Goal: Task Accomplishment & Management: Manage account settings

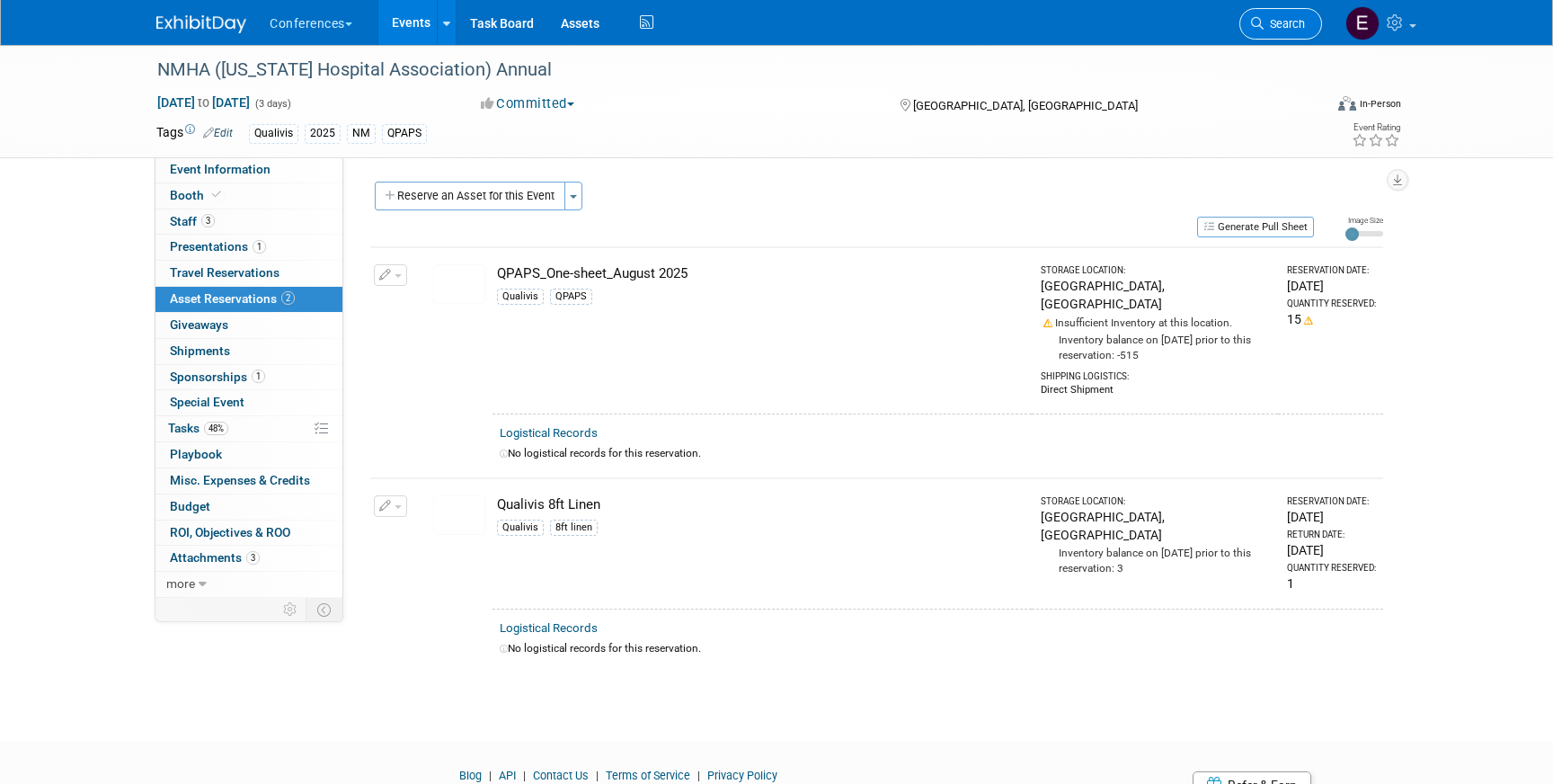
click at [1257, 11] on link "Search" at bounding box center [1281, 24] width 83 height 31
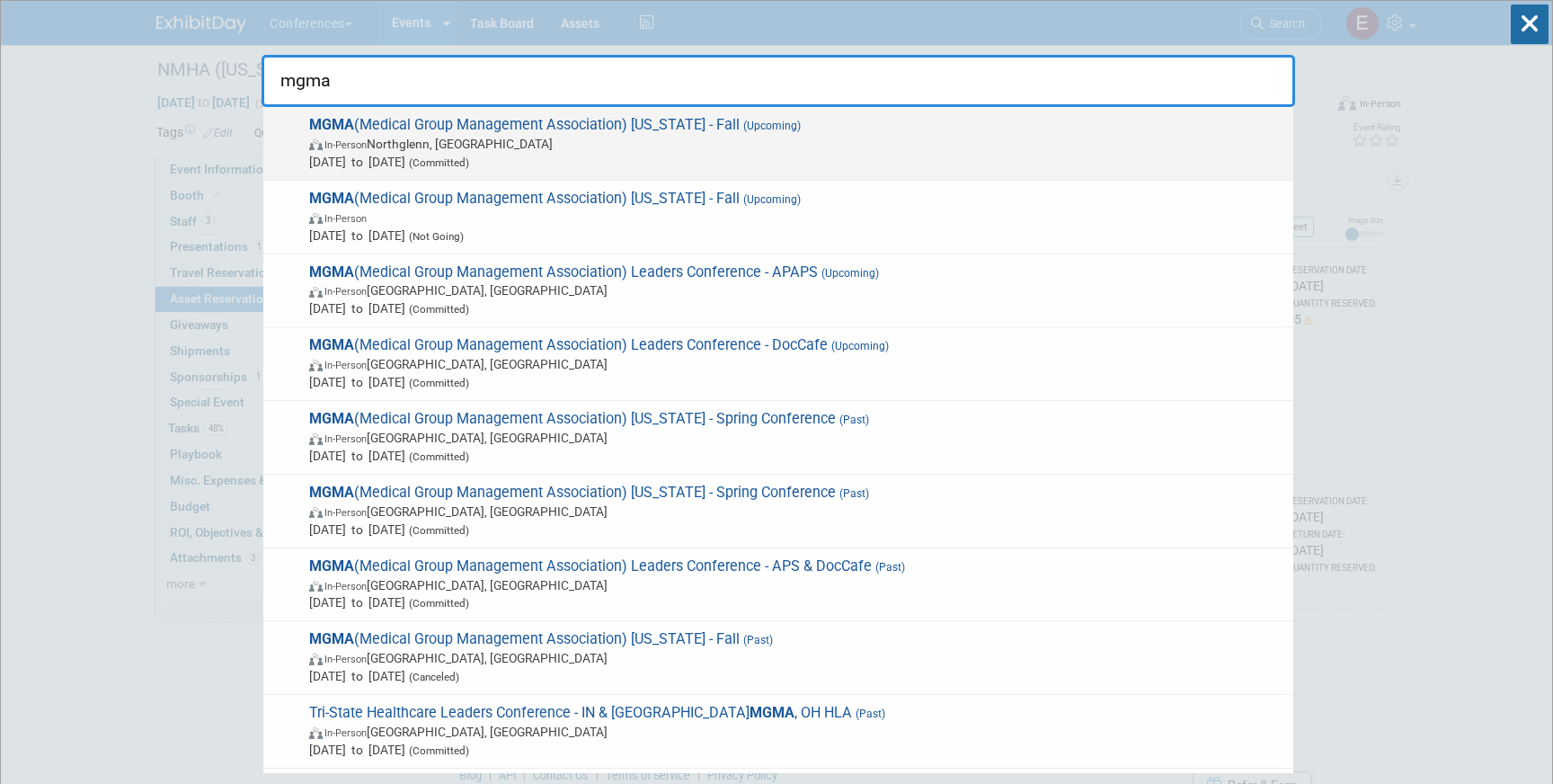
type input "mgma"
click at [1176, 153] on span "Sep 18, 2025 to Sep 19, 2025 (Committed)" at bounding box center [796, 161] width 975 height 18
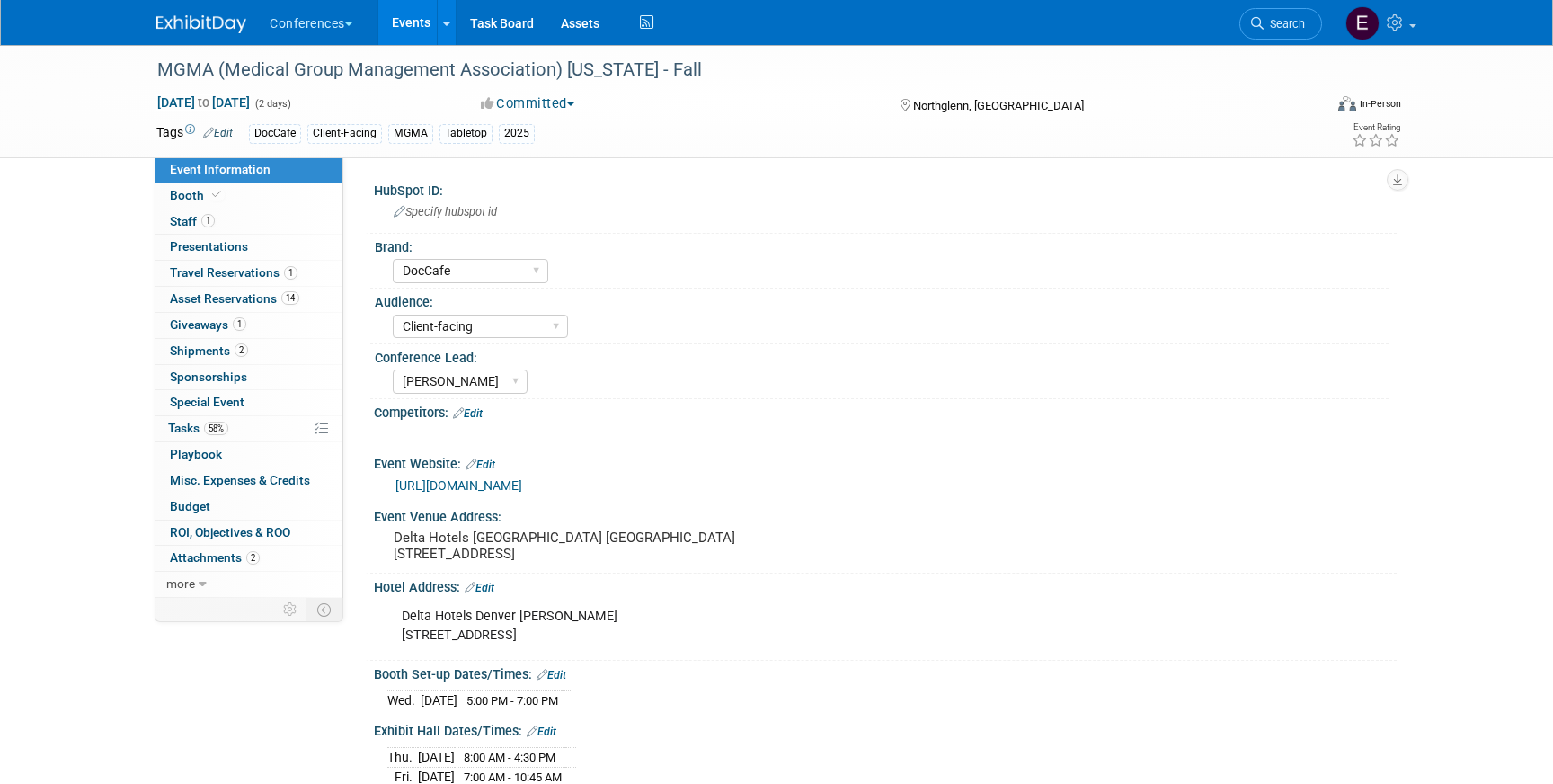
select select "DocCafe"
select select "Client-facing"
select select "[PERSON_NAME]"
click at [253, 281] on link "1 Travel Reservations 1" at bounding box center [249, 273] width 187 height 26
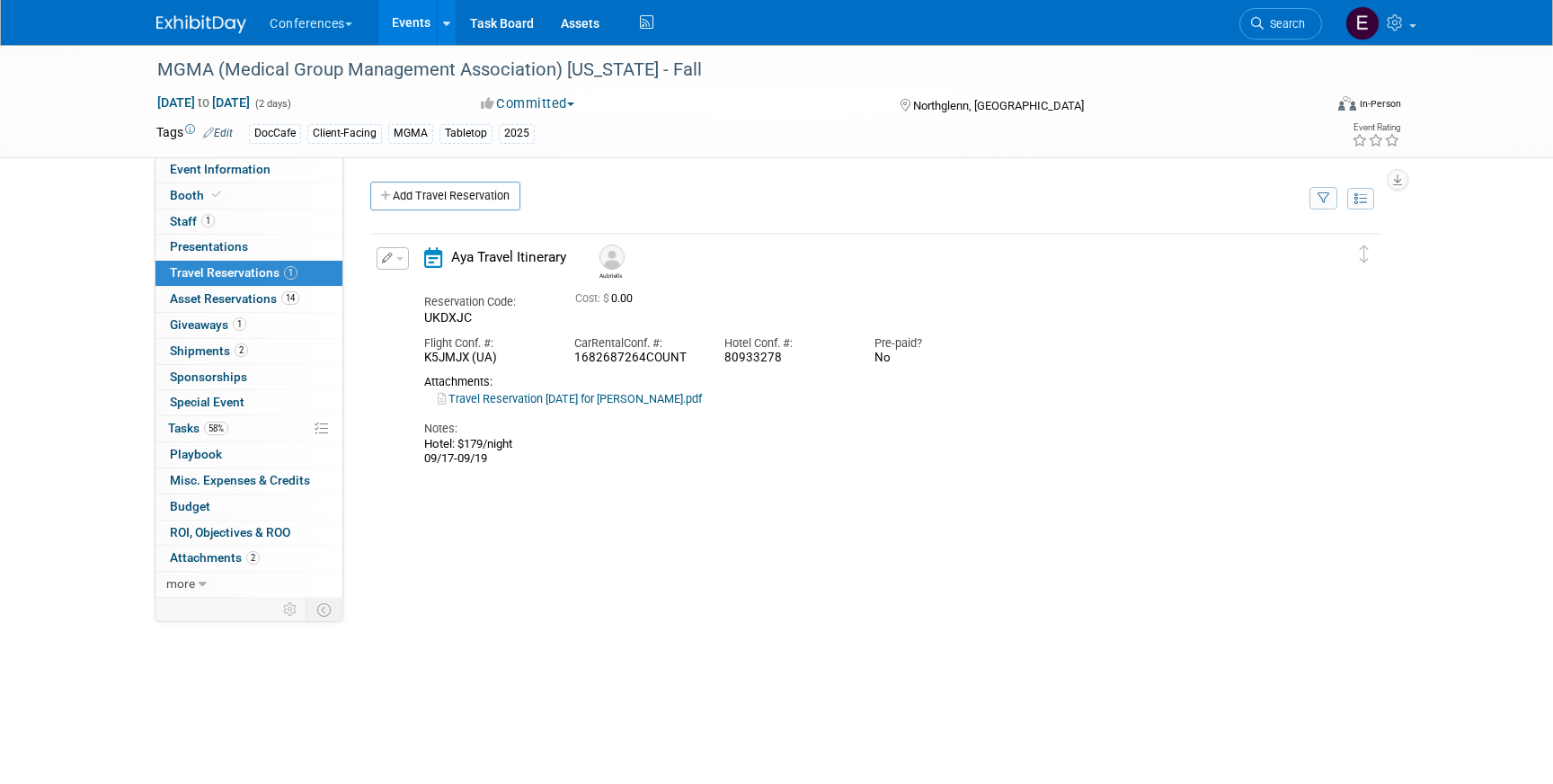
click at [573, 401] on link "Travel Reservation [DATE] for [PERSON_NAME].pdf" at bounding box center [570, 399] width 264 height 13
click at [1281, 21] on span "Search" at bounding box center [1284, 24] width 42 height 13
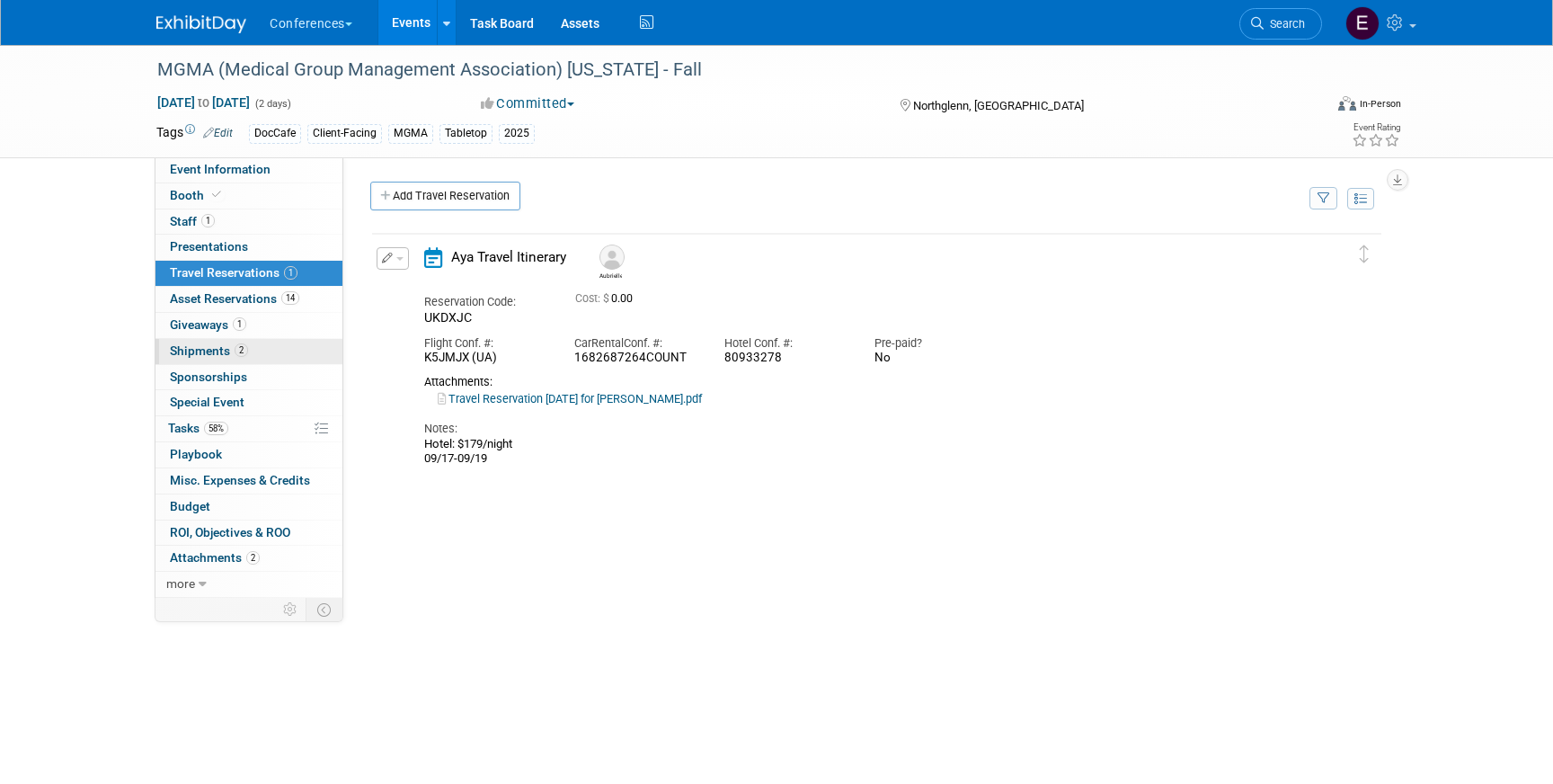
click at [195, 361] on link "2 Shipments 2" at bounding box center [249, 351] width 187 height 26
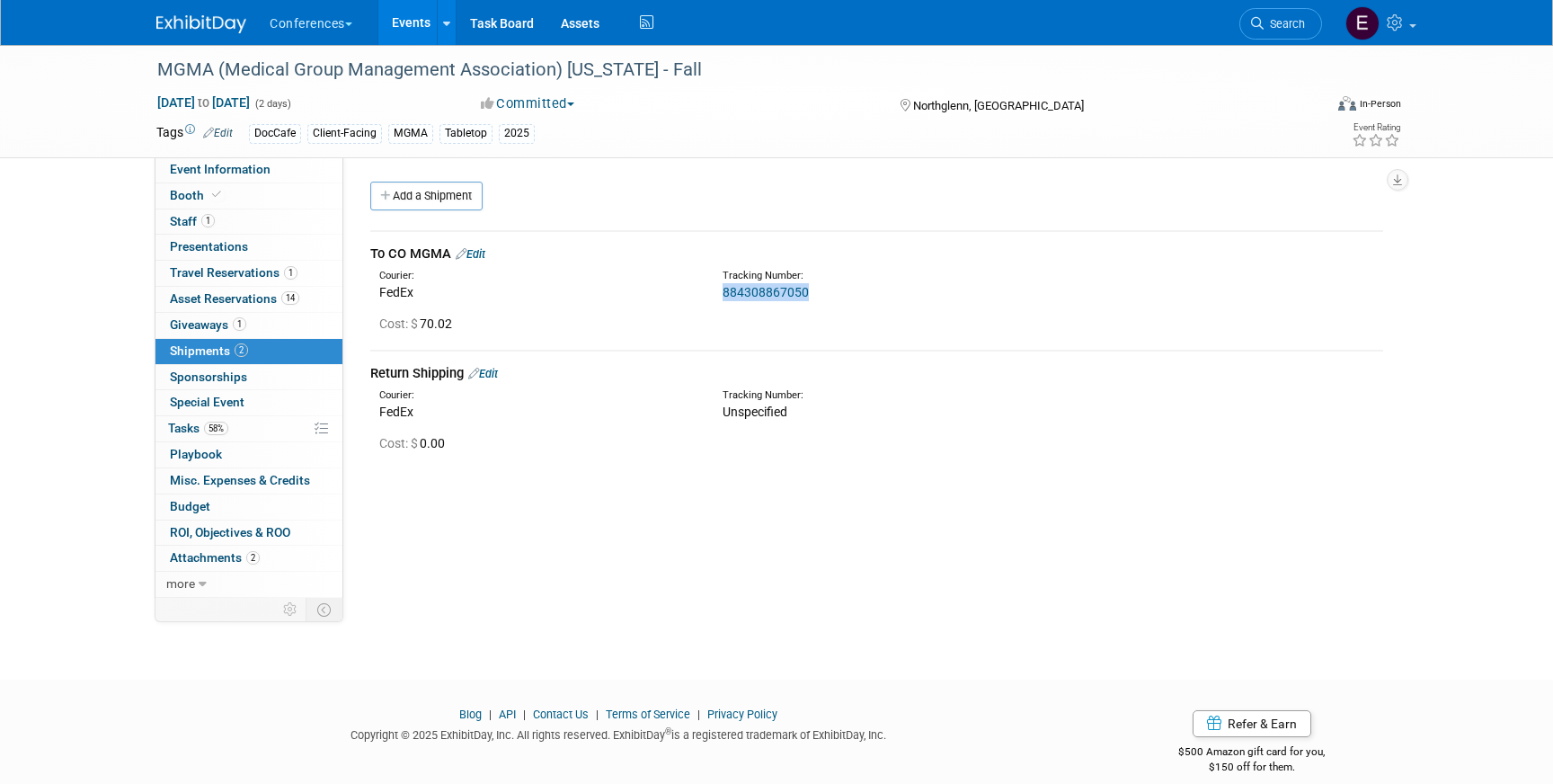
drag, startPoint x: 817, startPoint y: 295, endPoint x: 717, endPoint y: 295, distance: 100.0
click at [717, 295] on div "Tracking Number: 884308867050" at bounding box center [924, 285] width 430 height 32
copy link "884308867050"
click at [747, 295] on link "884308867050" at bounding box center [765, 291] width 86 height 14
click at [278, 295] on span "Asset Reservations 14" at bounding box center [234, 298] width 129 height 14
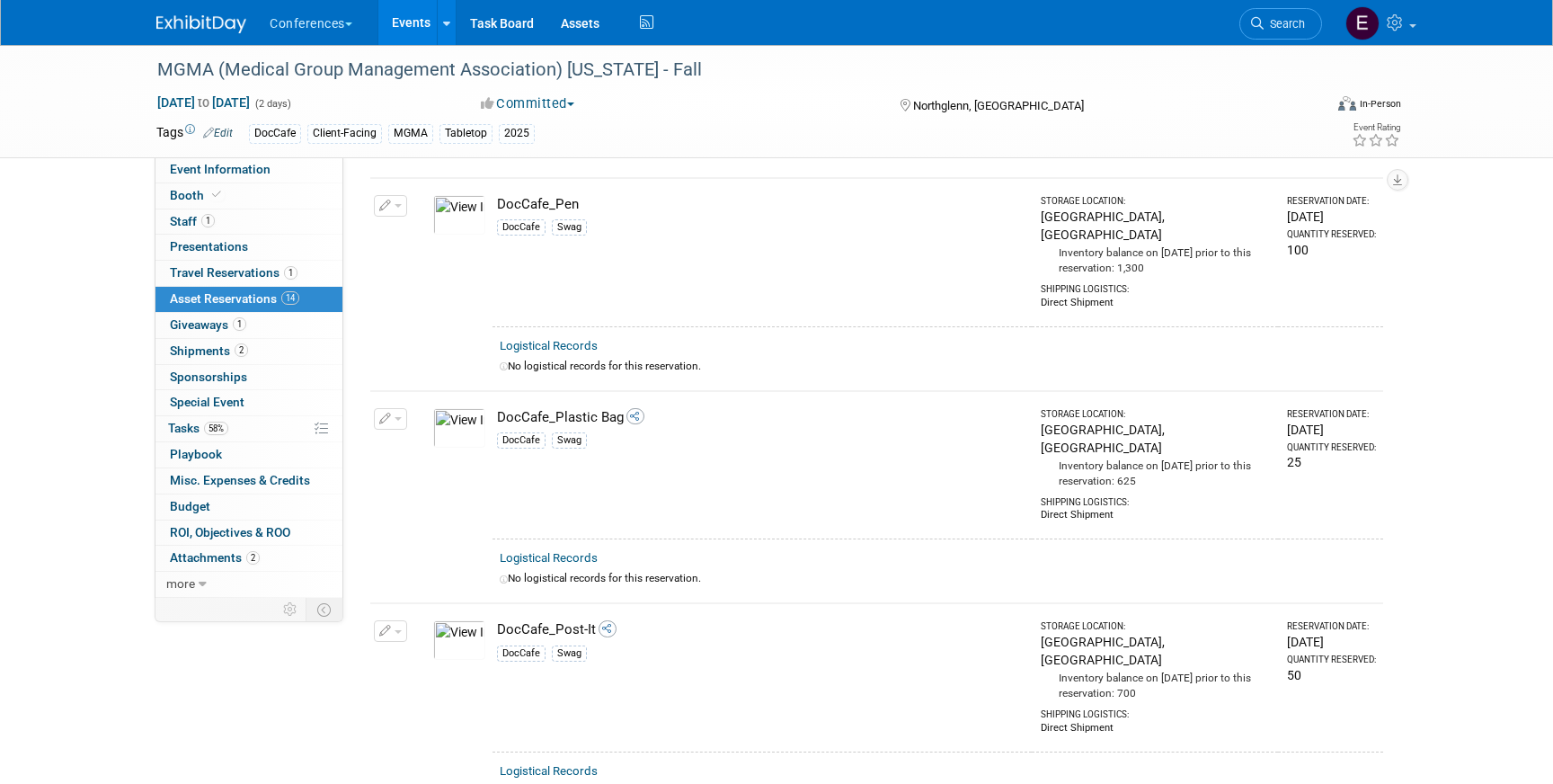
scroll to position [2306, 0]
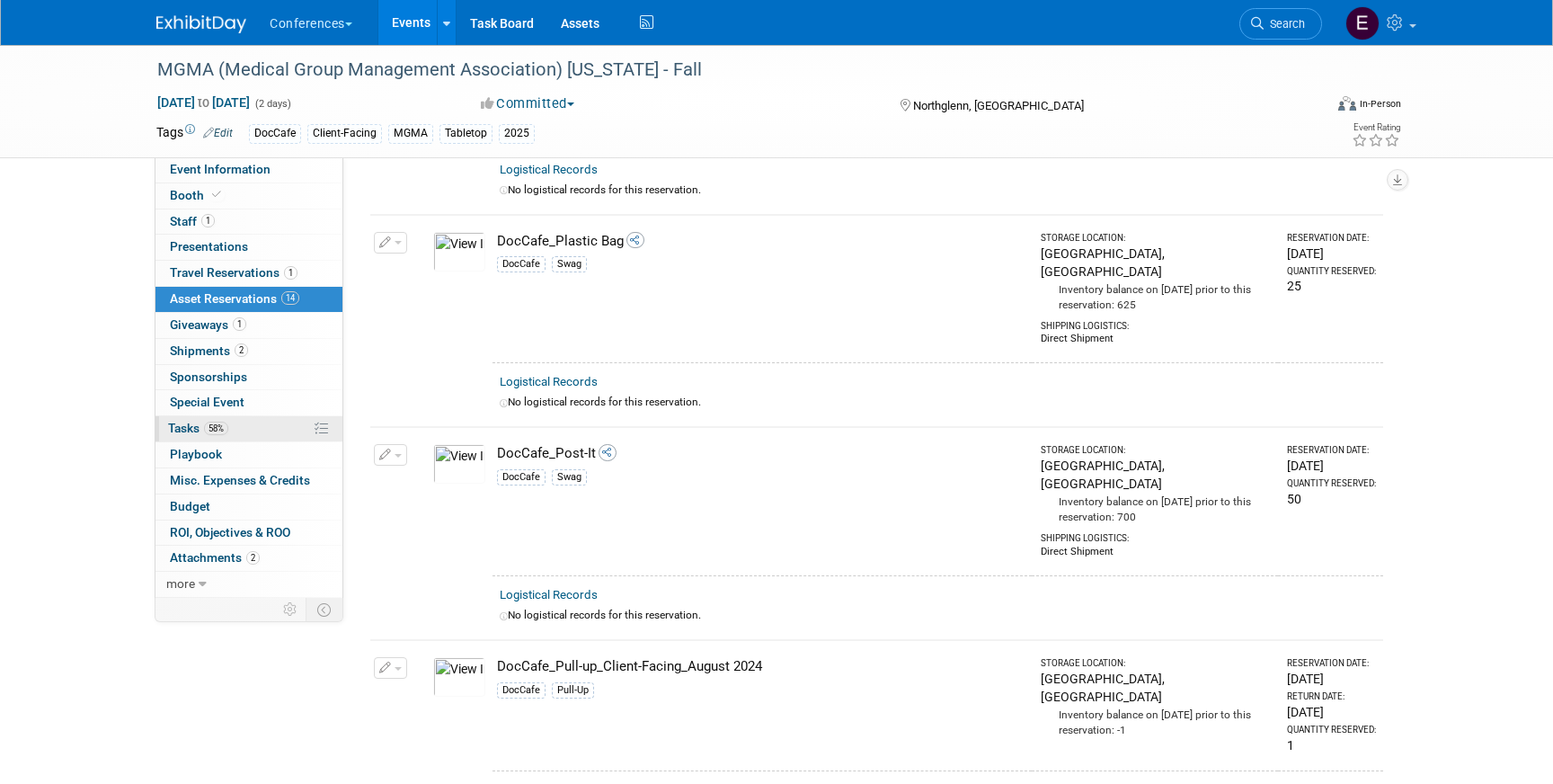
click at [196, 432] on span "Tasks 58%" at bounding box center [197, 427] width 60 height 14
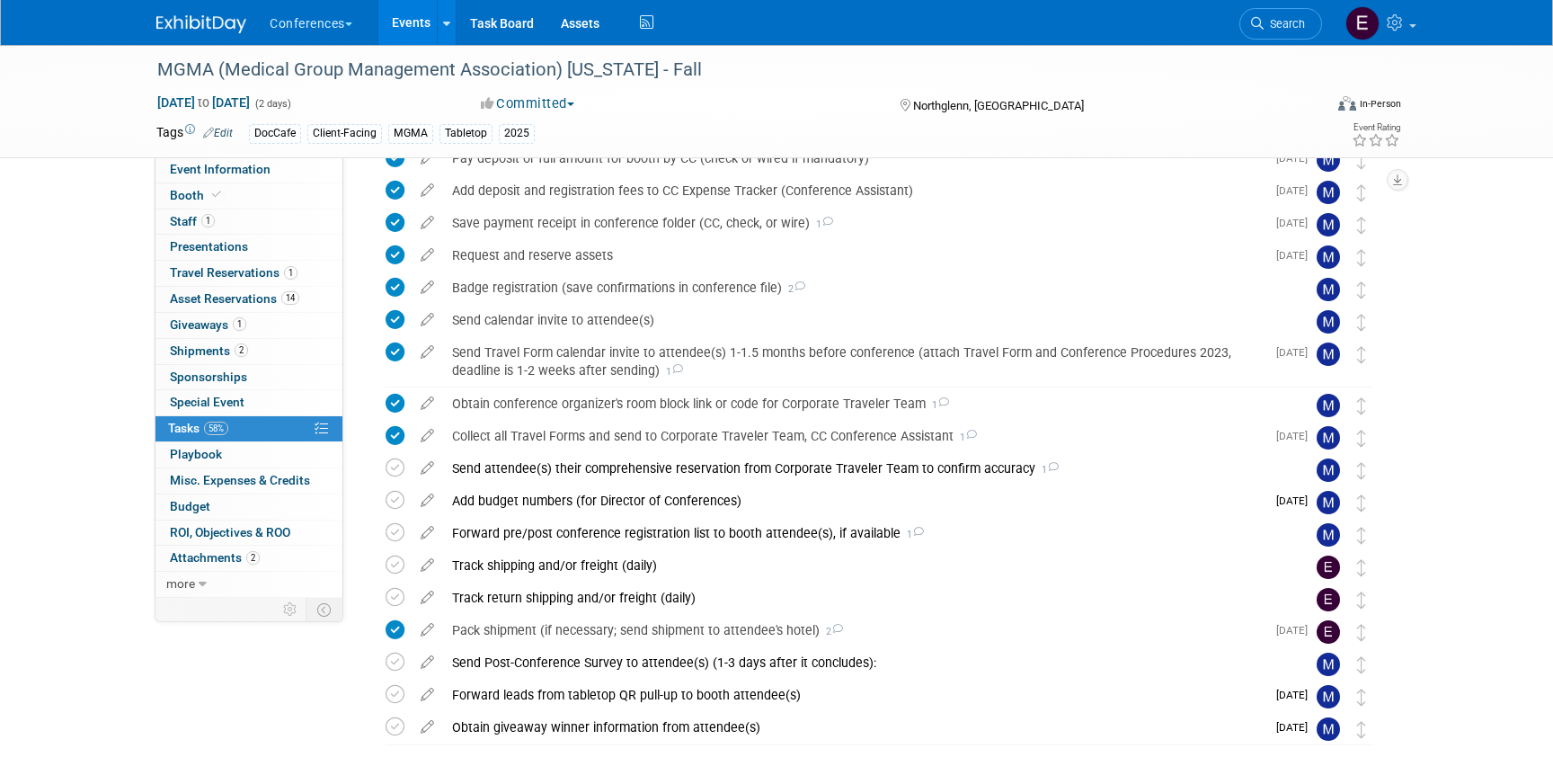
scroll to position [0, 0]
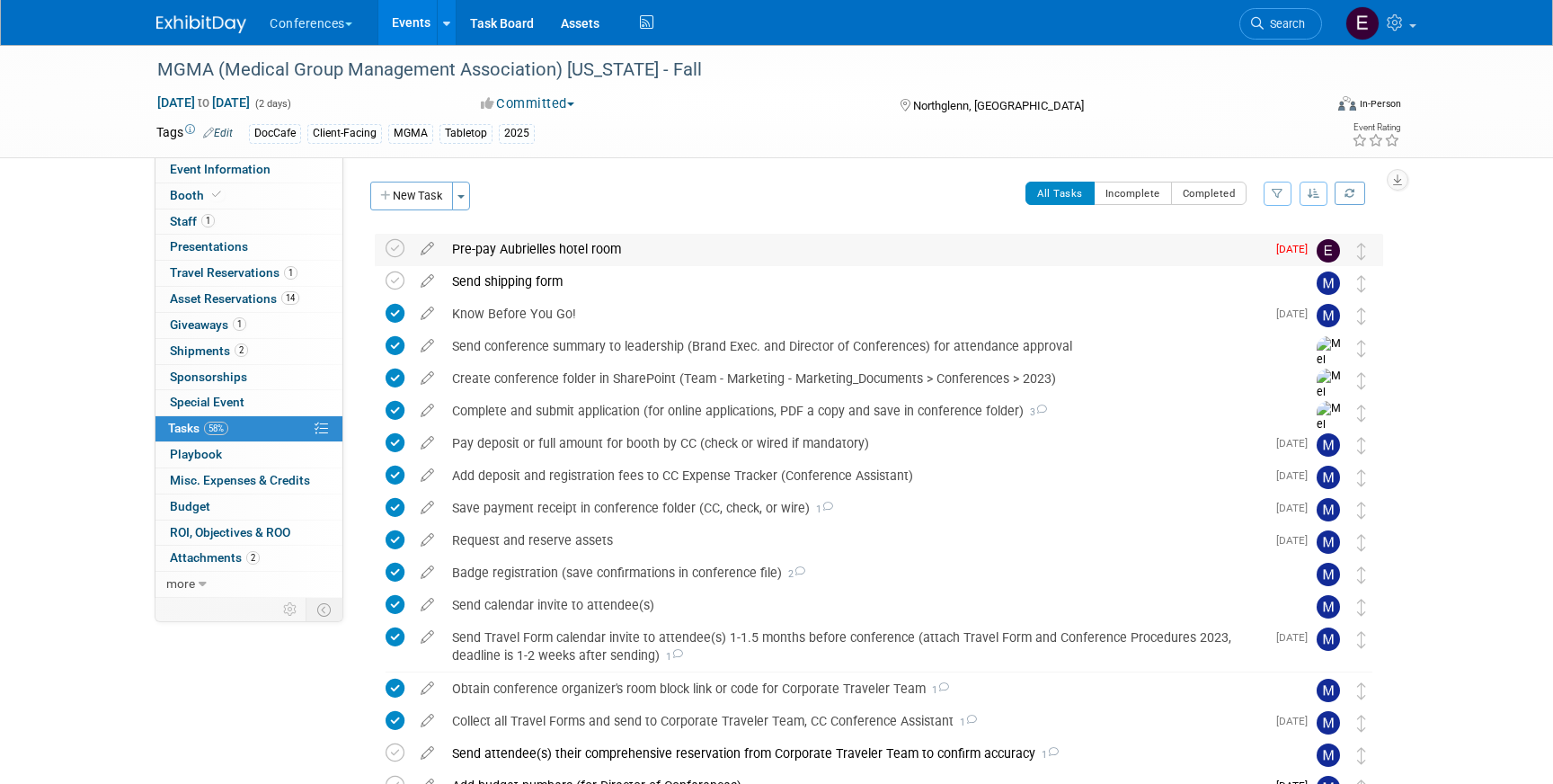
click at [494, 249] on div "Pre-pay Aubrielles hotel room" at bounding box center [854, 249] width 822 height 30
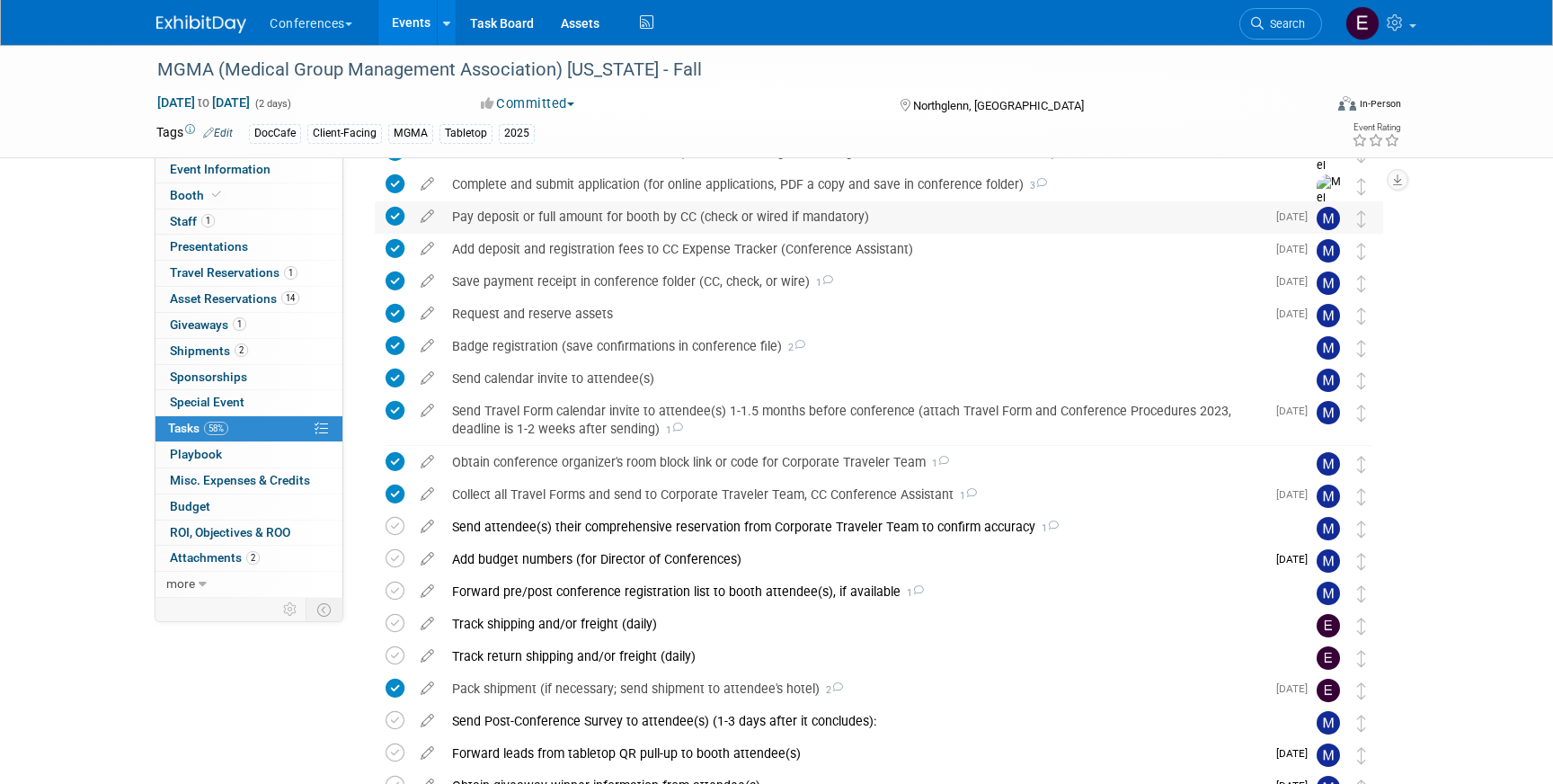
scroll to position [381, 0]
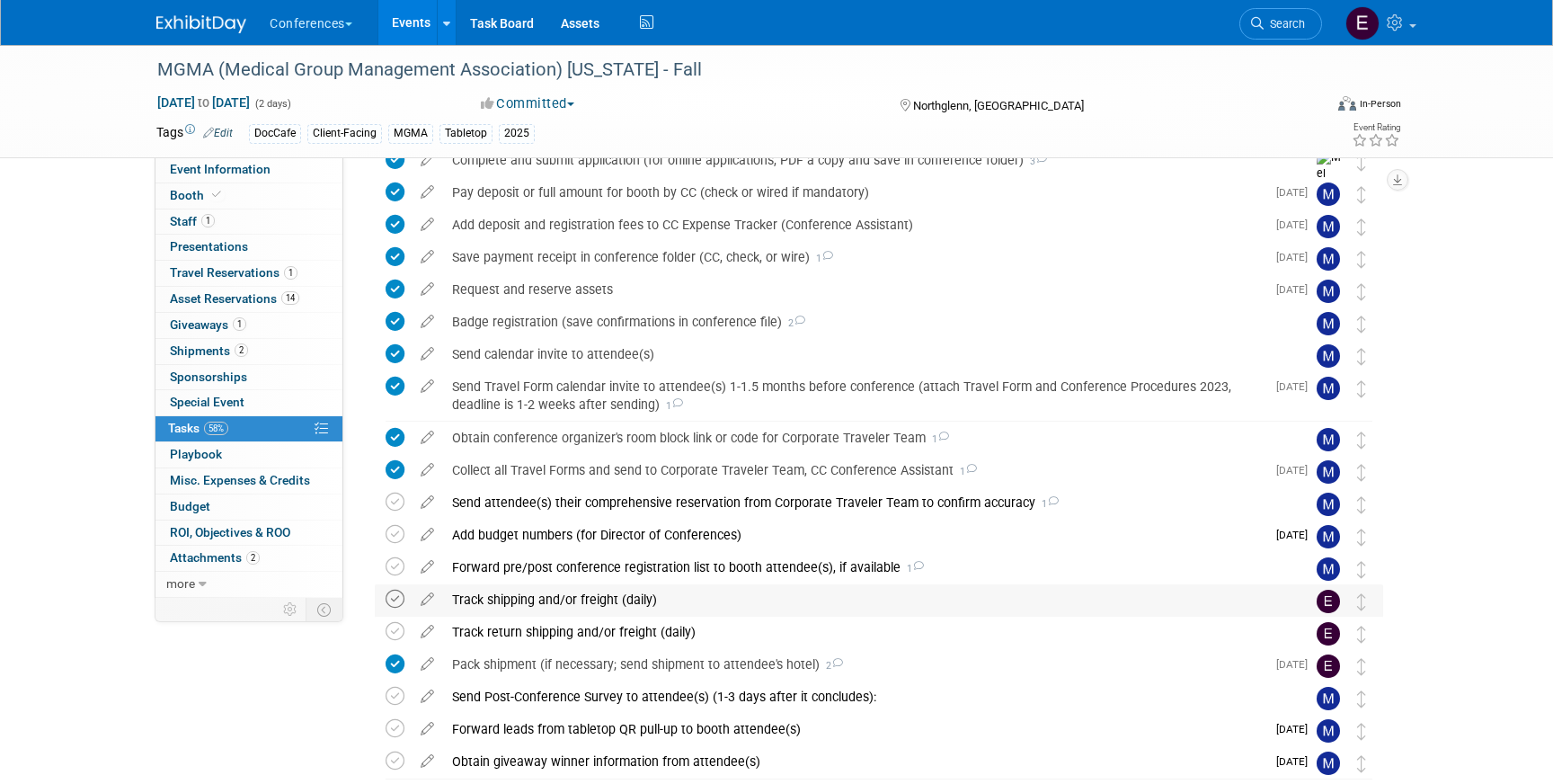
click at [394, 598] on icon at bounding box center [395, 599] width 19 height 19
click at [553, 663] on div "Pack shipment (if necessary; send shipment to attendee's hotel) 2" at bounding box center [854, 664] width 822 height 30
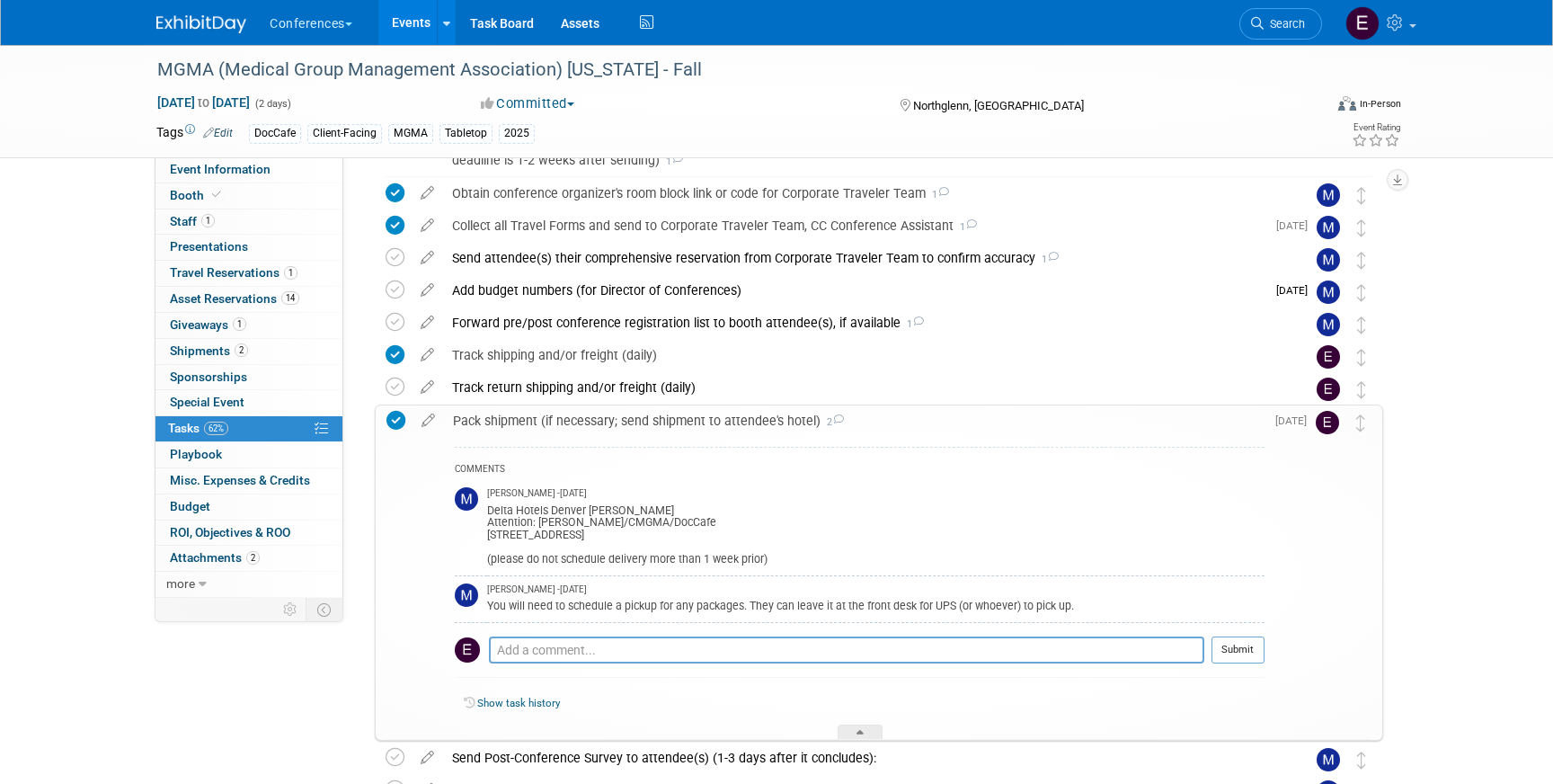
scroll to position [641, 0]
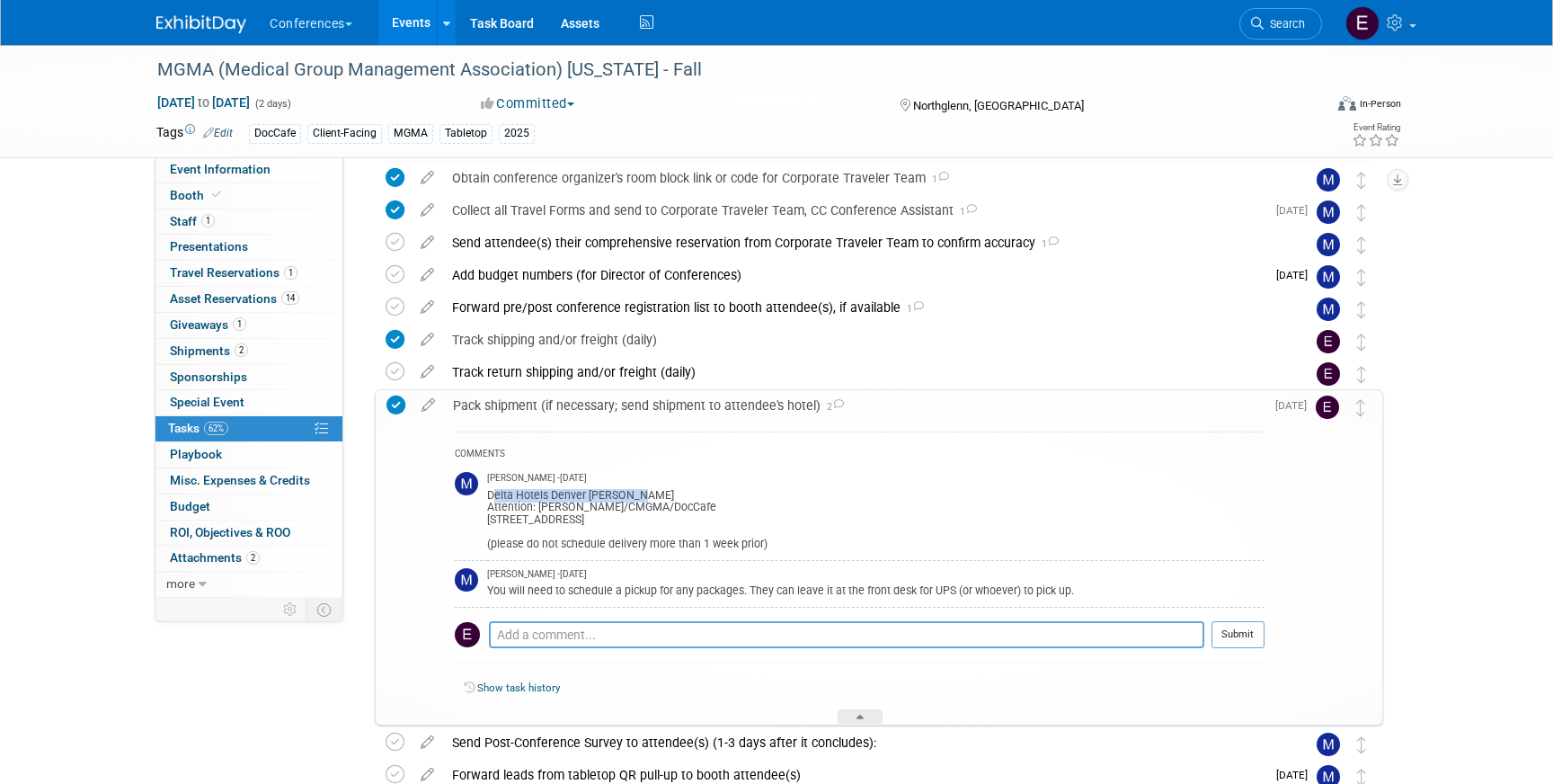
drag, startPoint x: 487, startPoint y: 494, endPoint x: 685, endPoint y: 492, distance: 198.0
click at [685, 492] on div "Delta Hotels Denver Thornton Attention: Cameron Cruz/CMGMA/DocCafe 10 East 120t…" at bounding box center [875, 517] width 777 height 65
copy div "Delta Hotels Denver [PERSON_NAME]"
click at [1273, 25] on span "Search" at bounding box center [1284, 24] width 42 height 13
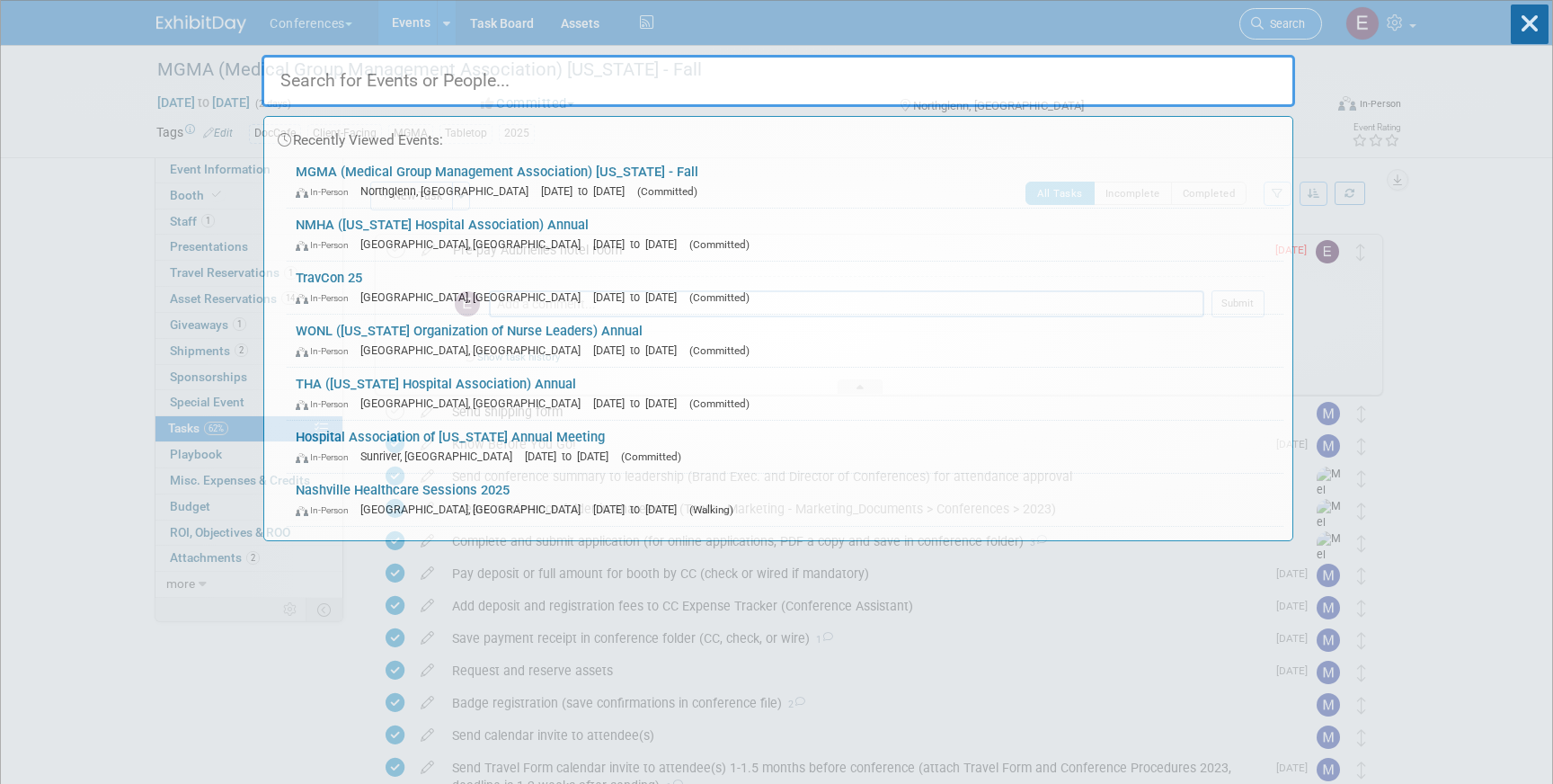
type input "y"
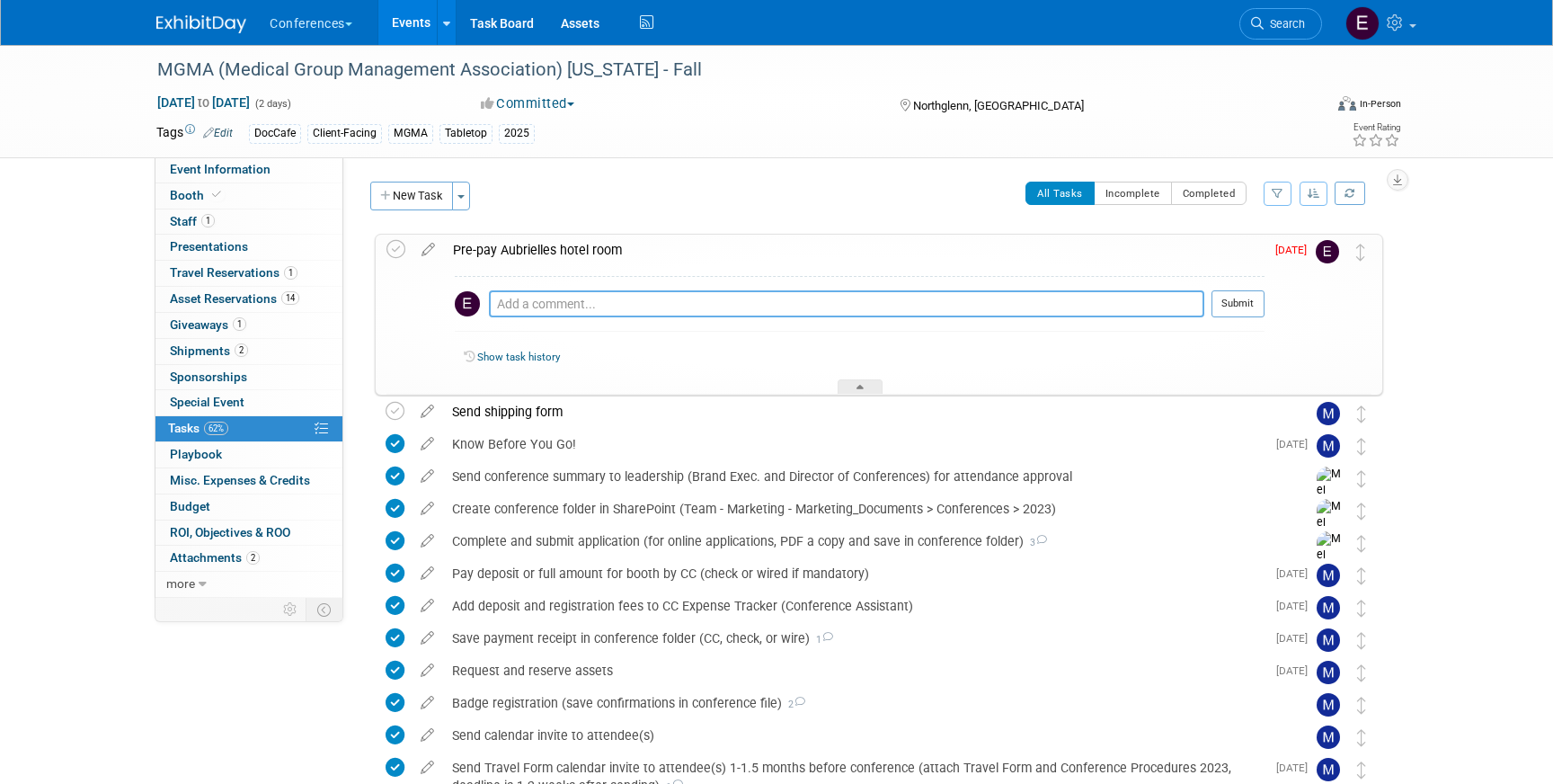
click at [521, 312] on textarea at bounding box center [847, 304] width 716 height 27
drag, startPoint x: 857, startPoint y: 302, endPoint x: 848, endPoint y: 302, distance: 9.0
click at [848, 302] on textarea "called for the 5th time, will tell Aubrielle to expense if no response by EOD" at bounding box center [847, 304] width 716 height 27
click at [863, 302] on textarea "called for the 5th time, will tell Aubrielle to expense if no response by EOD" at bounding box center [847, 304] width 716 height 27
drag, startPoint x: 863, startPoint y: 302, endPoint x: 820, endPoint y: 301, distance: 43.0
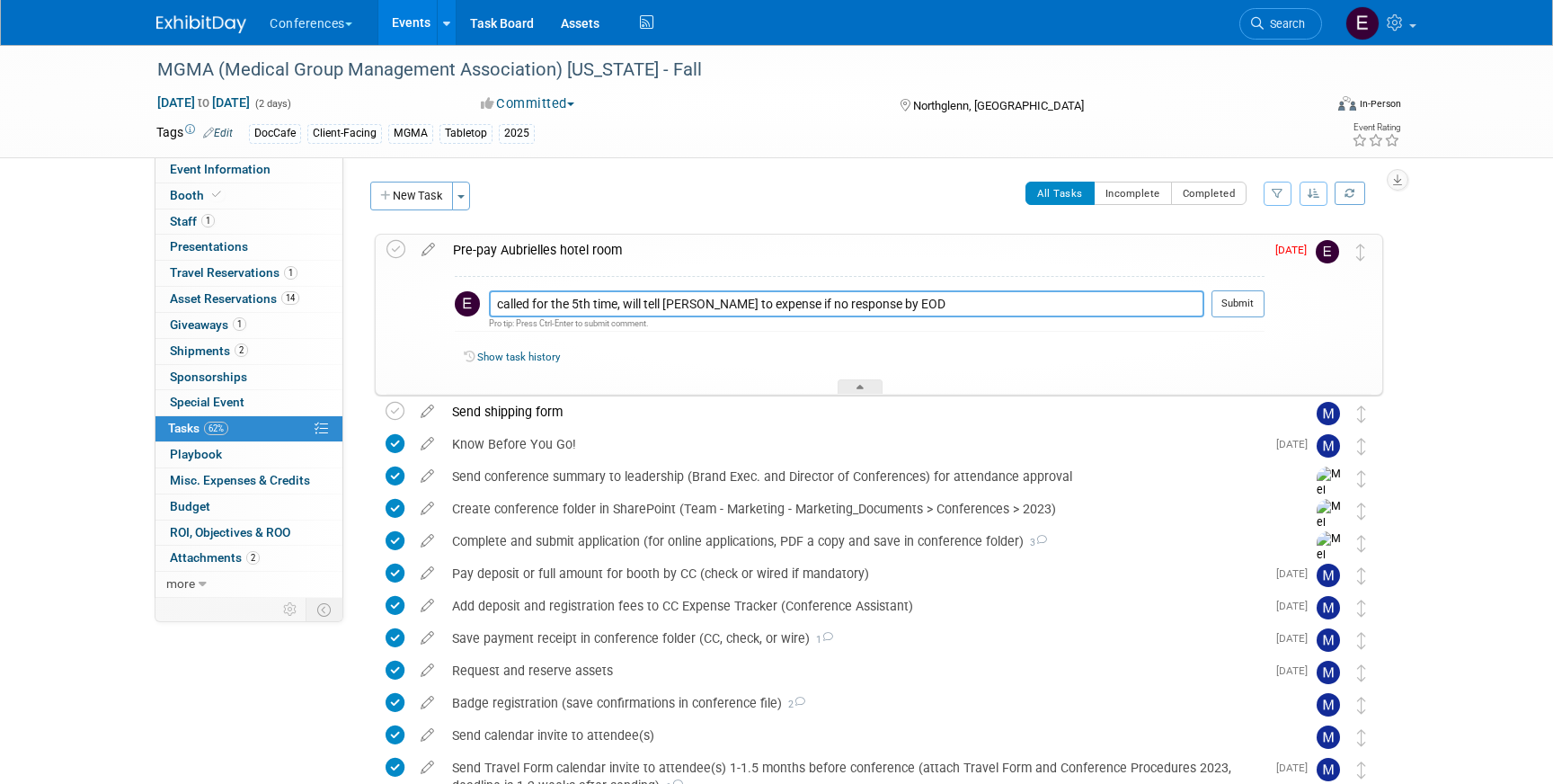
click at [820, 301] on textarea "called for the 5th time, will tell Aubrielle to expense if no response by EOD" at bounding box center [847, 304] width 716 height 27
type textarea "called for the 5th time, will tell [PERSON_NAME] to expense if no CC form by EOD"
click at [1244, 303] on button "Submit" at bounding box center [1238, 304] width 53 height 27
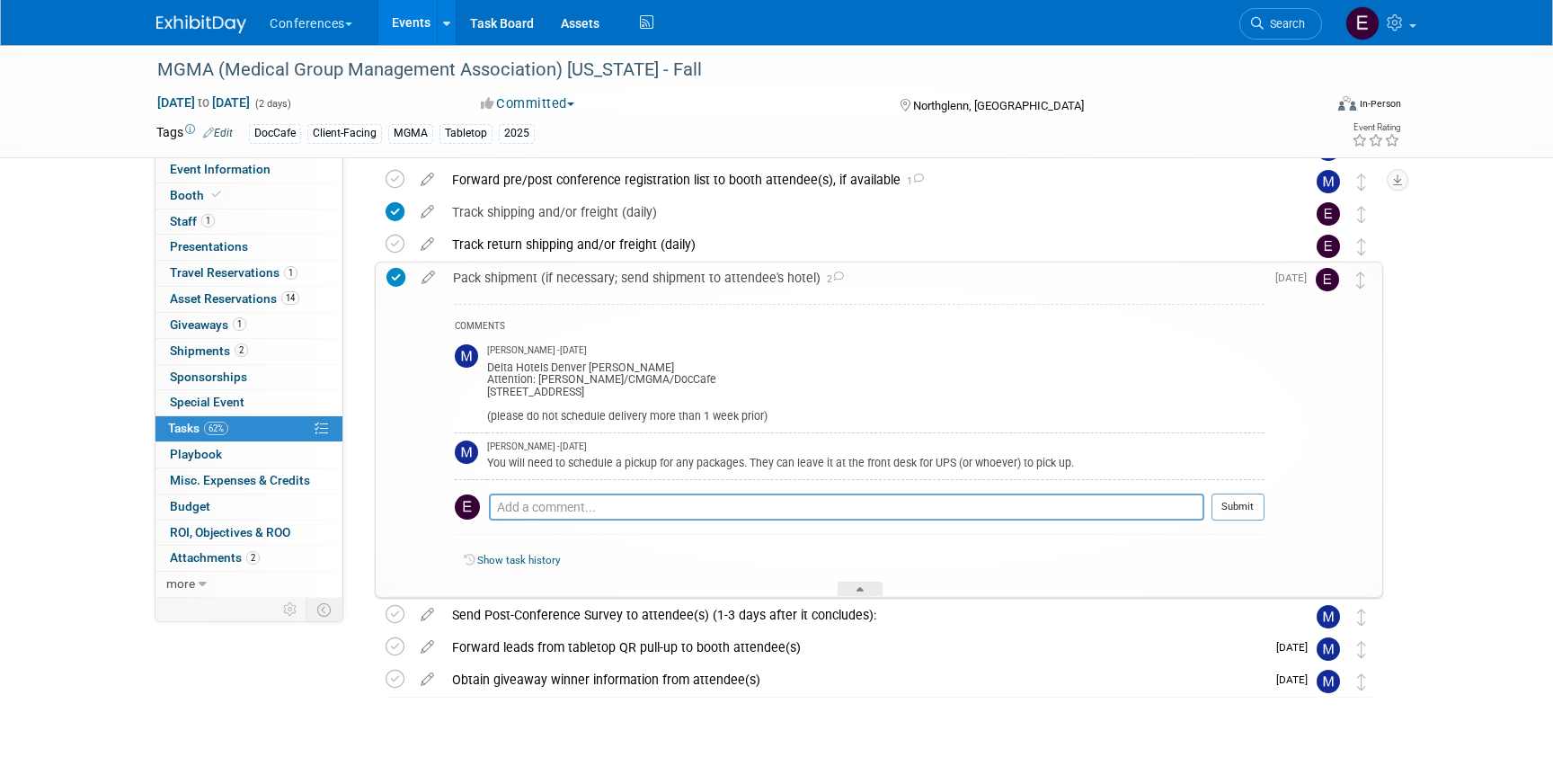
scroll to position [862, 0]
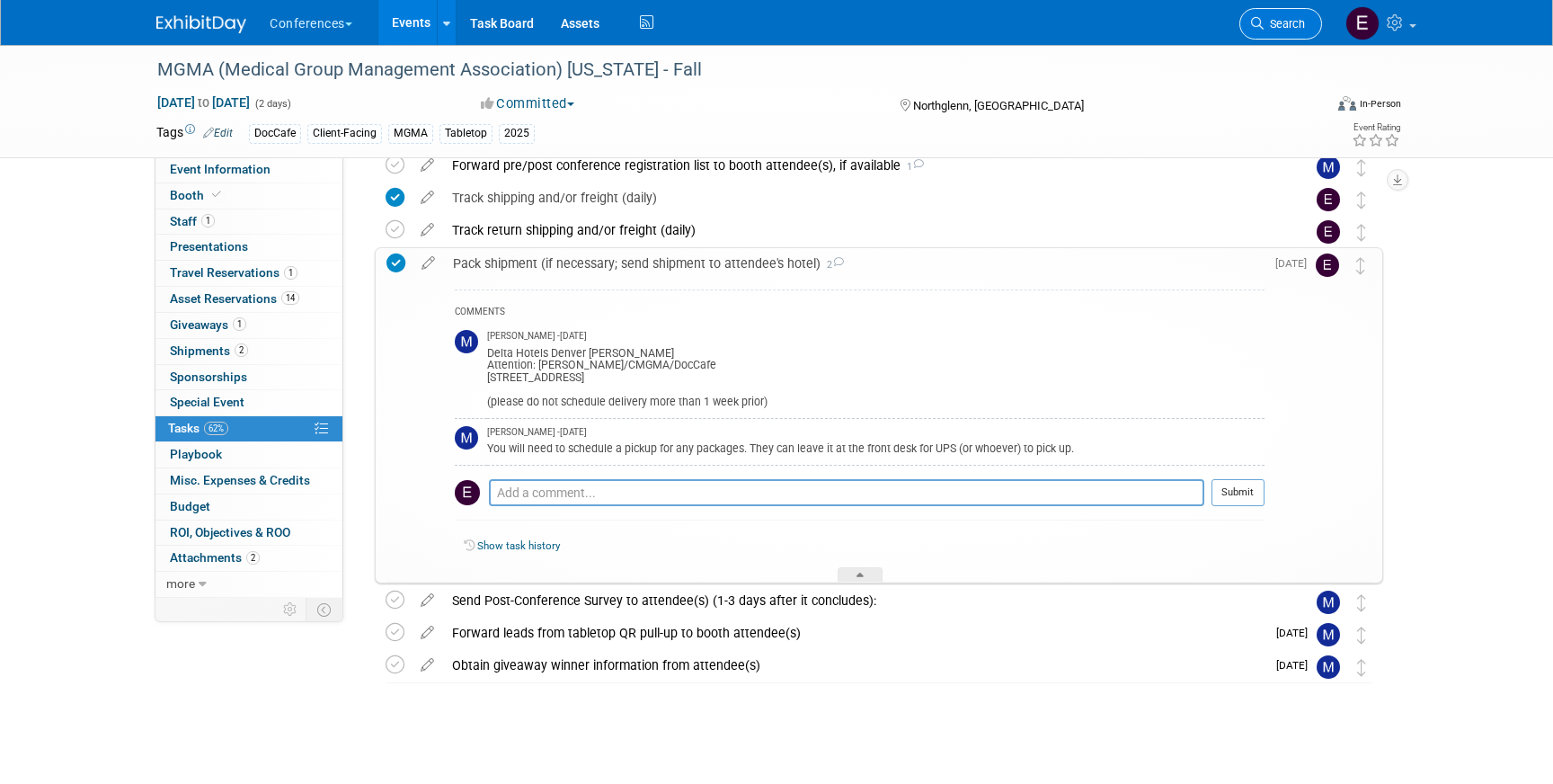
click at [1288, 27] on span "Search" at bounding box center [1284, 24] width 42 height 13
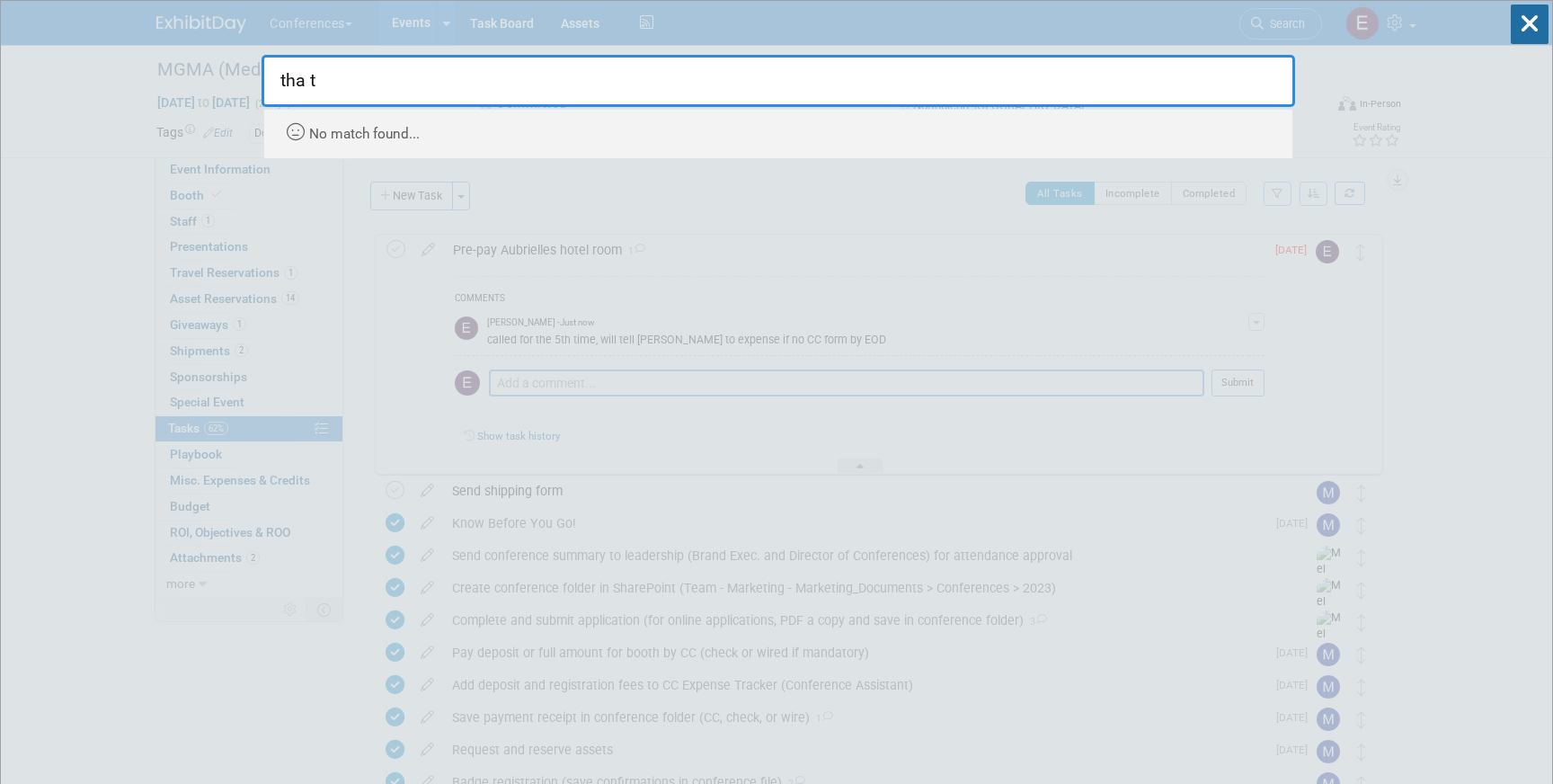
type input "tha"
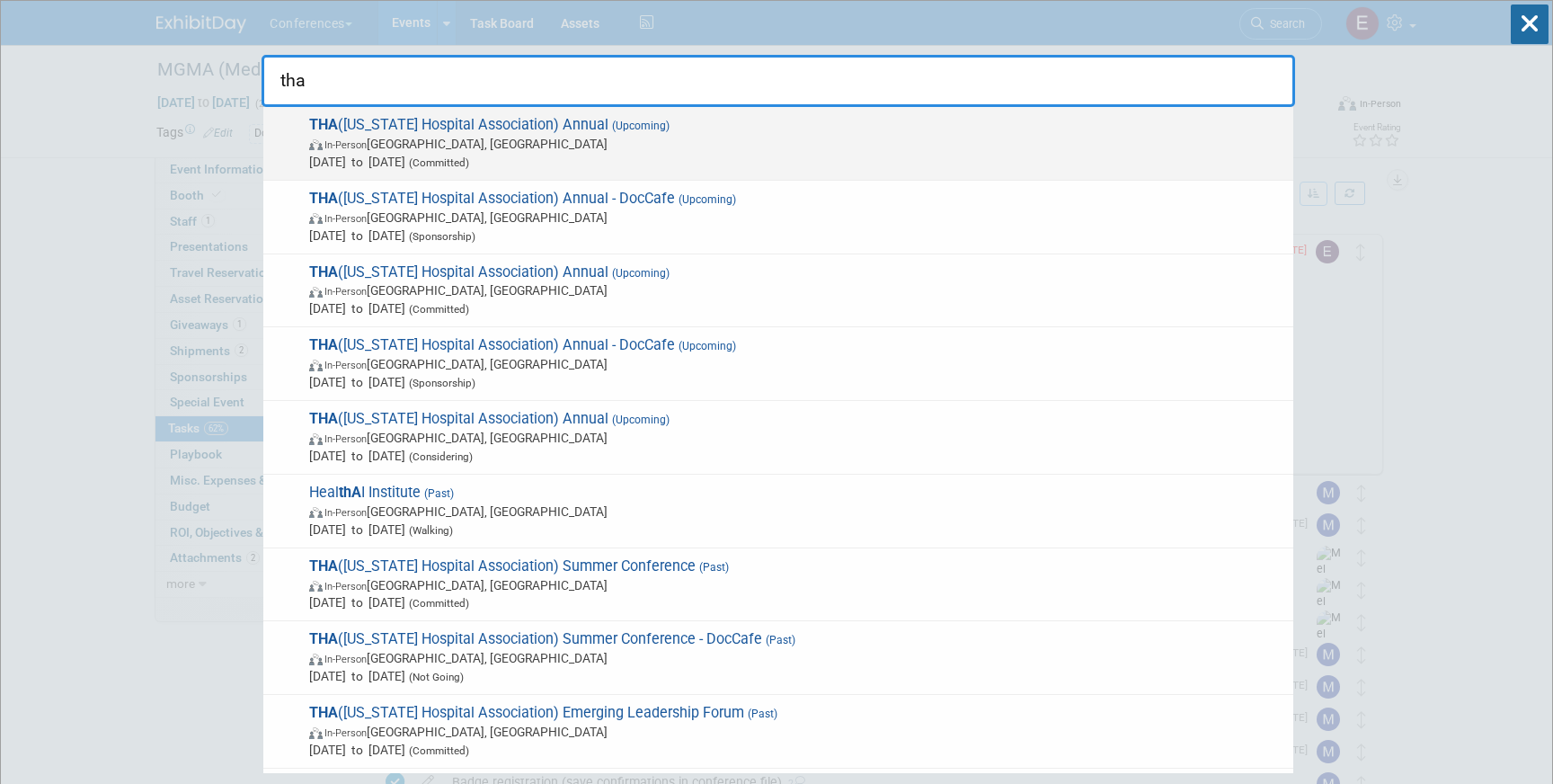
click at [617, 136] on span "In-Person Nashville, TN" at bounding box center [796, 143] width 975 height 18
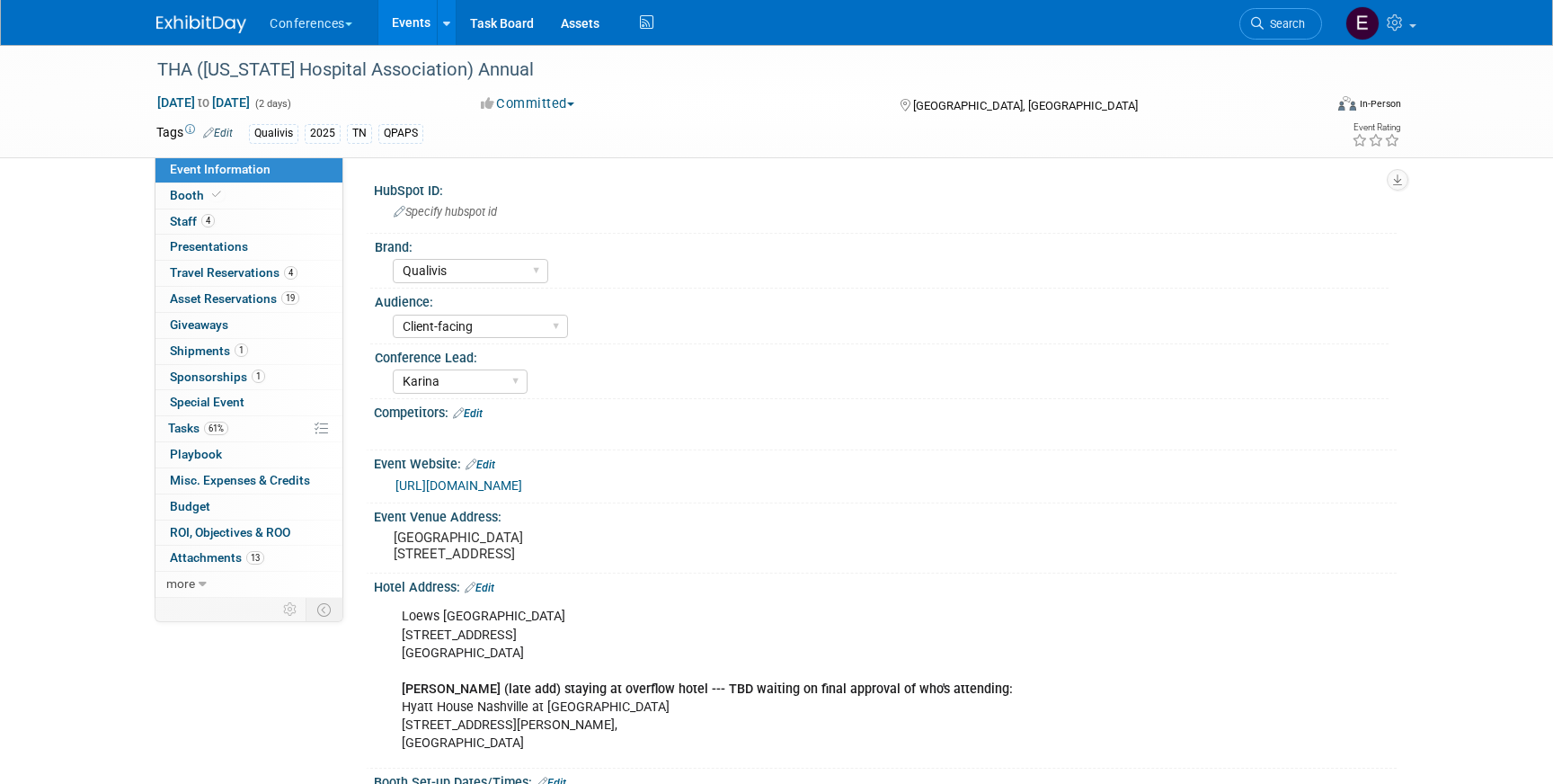
select select "Qualivis"
select select "Client-facing"
select select "Karina"
click at [244, 423] on link "61% Tasks 61%" at bounding box center [249, 428] width 187 height 26
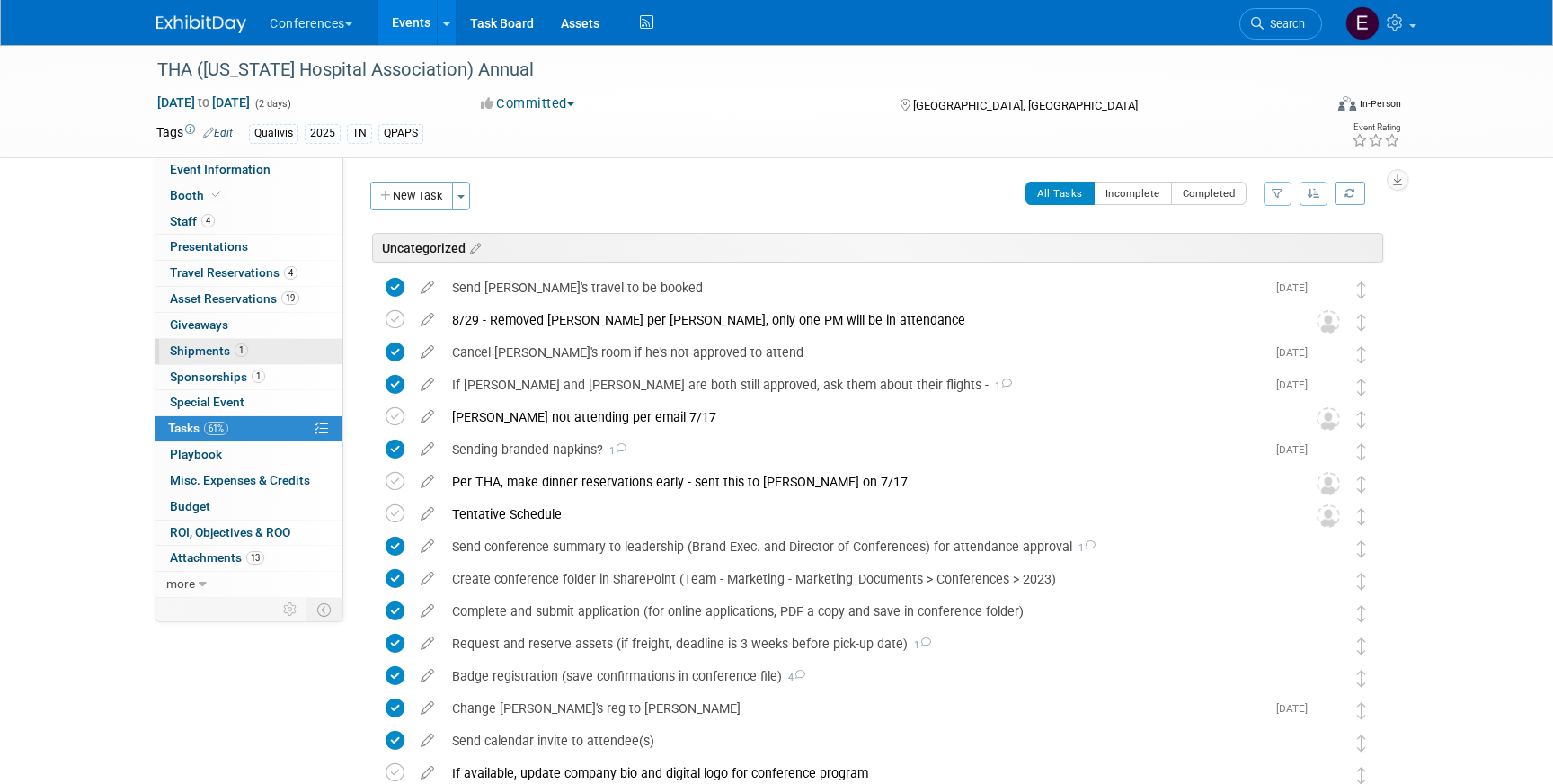
click at [222, 345] on span "Shipments 1" at bounding box center [209, 350] width 78 height 14
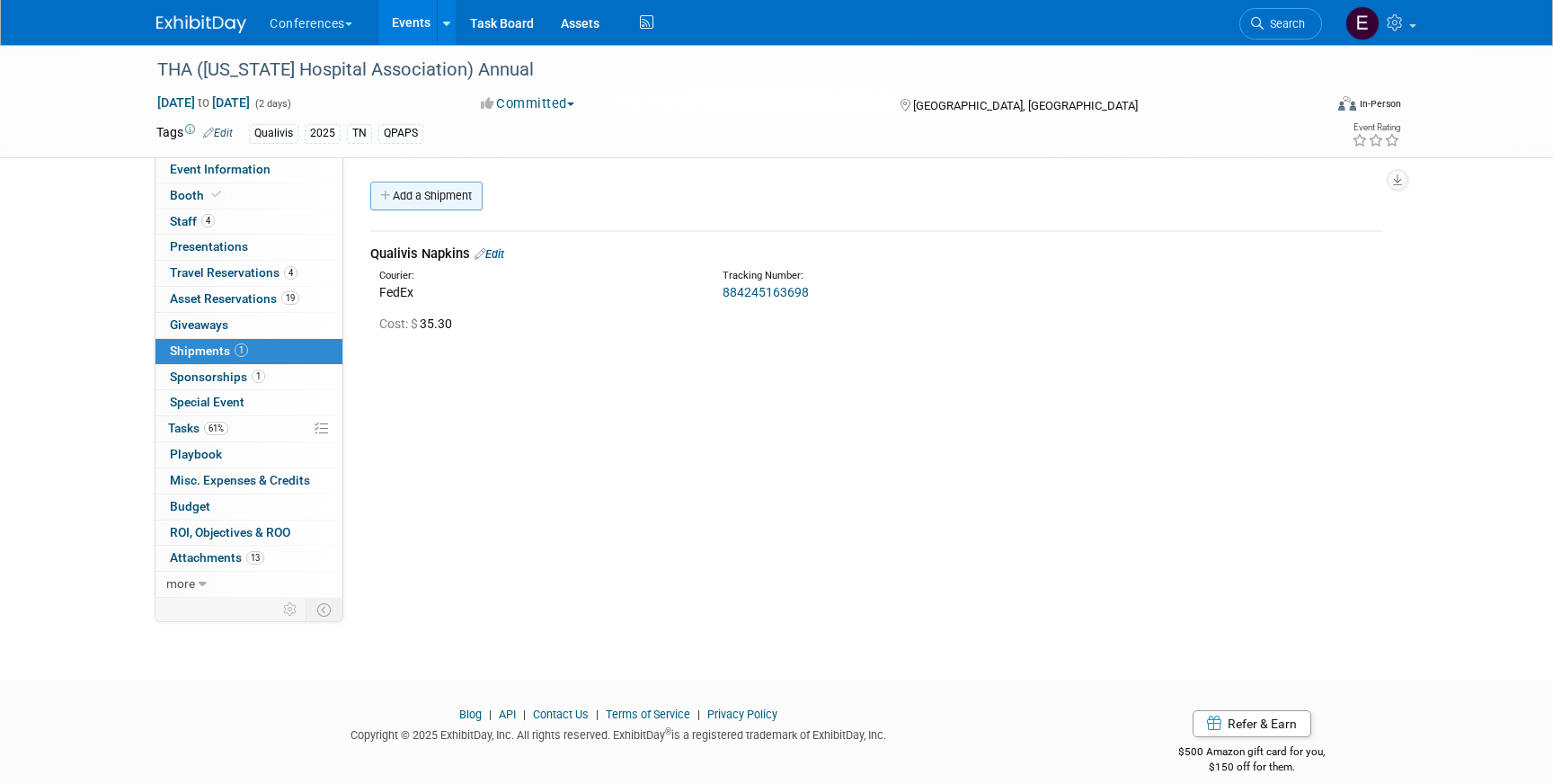
click at [459, 197] on link "Add a Shipment" at bounding box center [426, 196] width 112 height 28
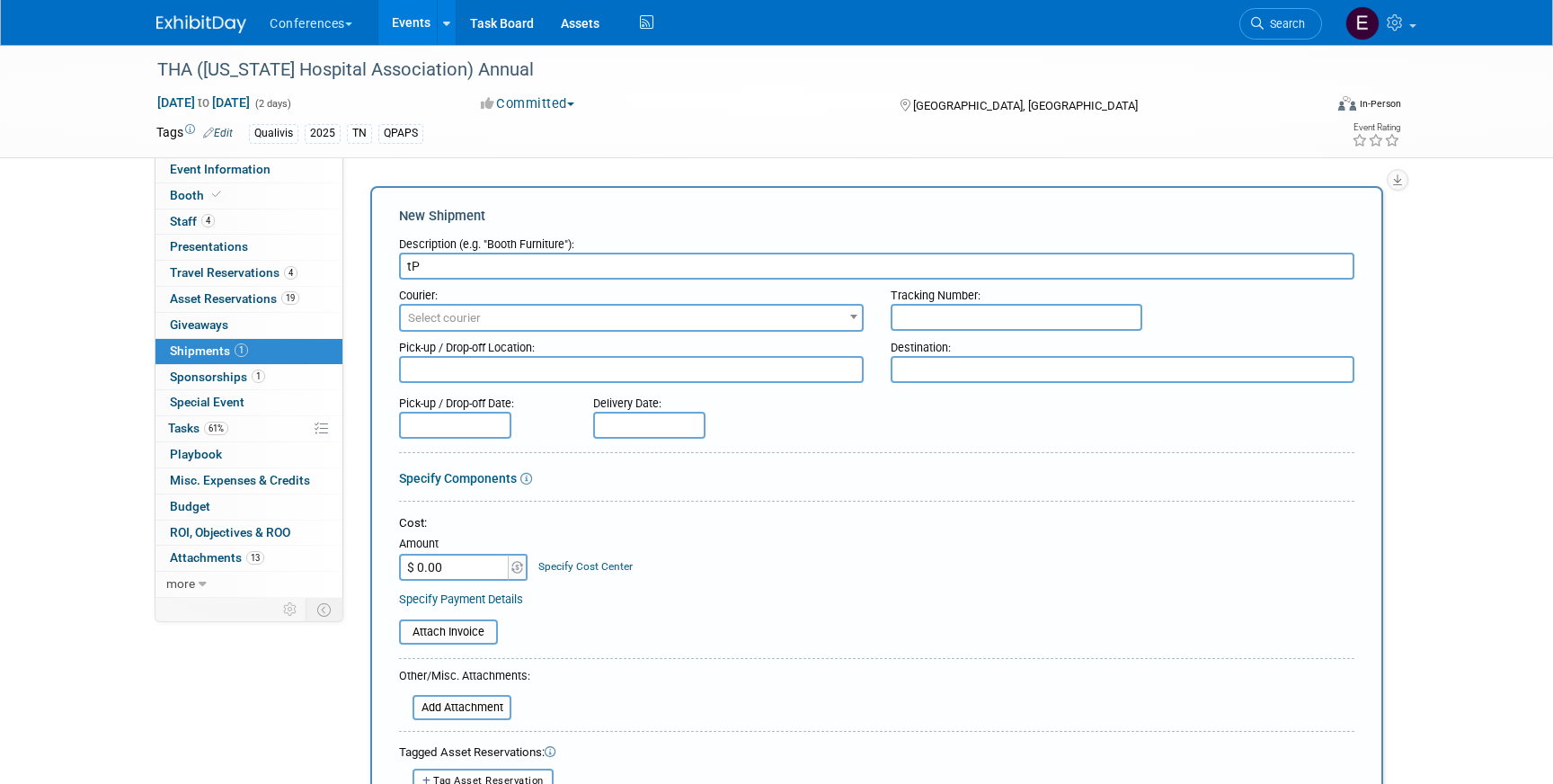
type input "t"
type input "To THA TN"
click at [512, 329] on span "Select courier" at bounding box center [631, 318] width 461 height 26
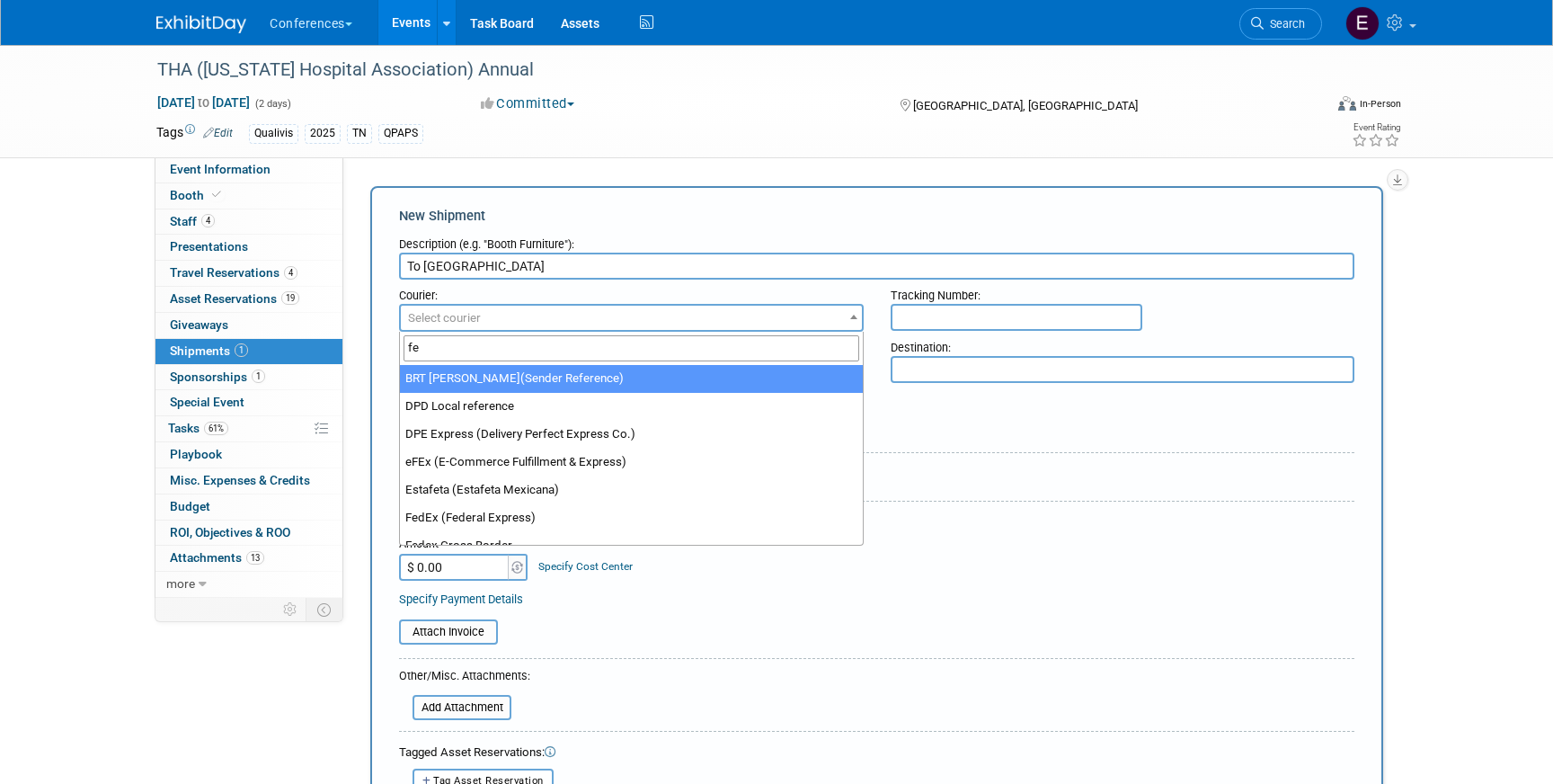
type input "fed"
select select "206"
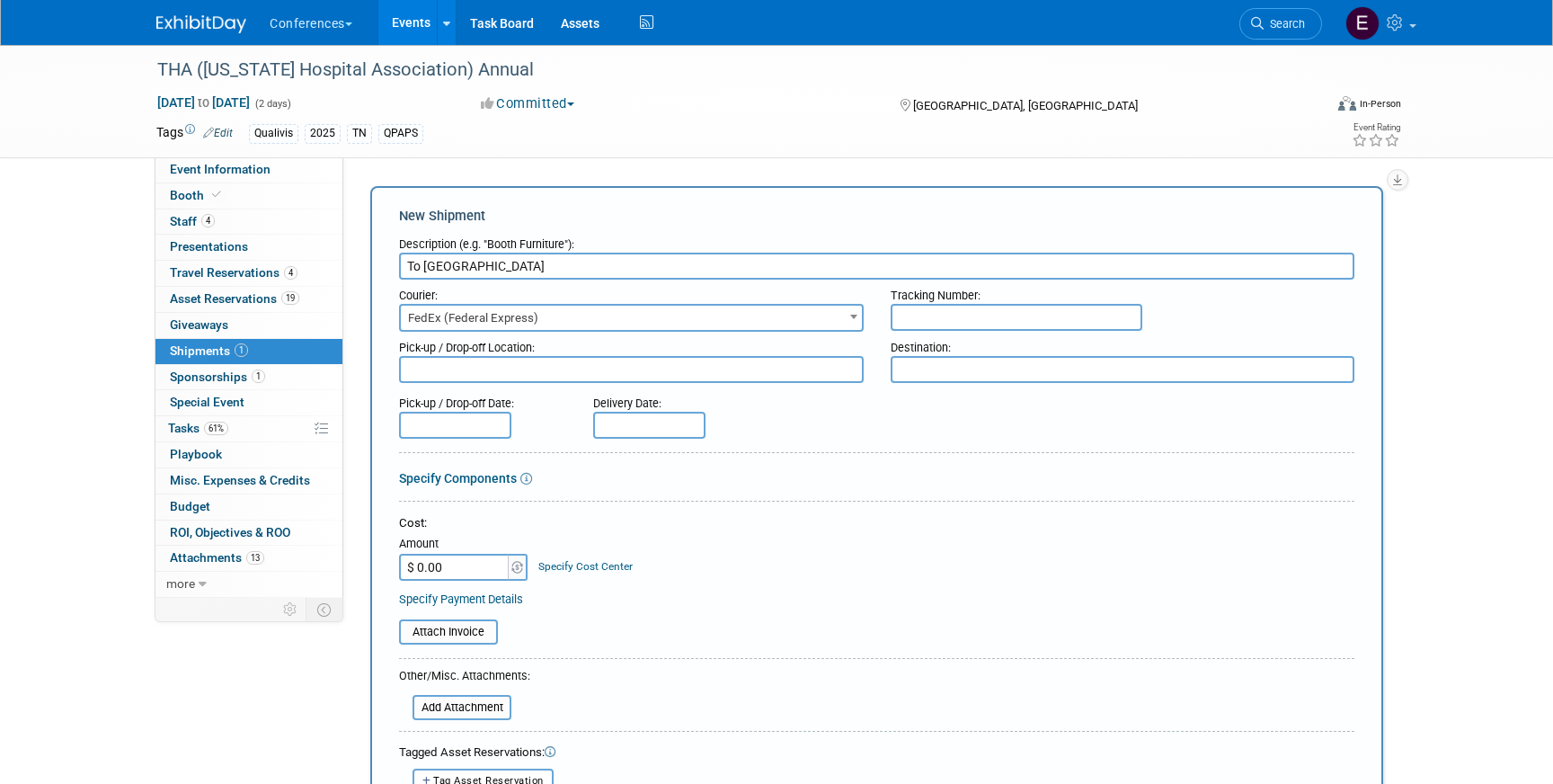
click at [921, 326] on input "text" at bounding box center [1016, 317] width 252 height 27
paste input "884396186730"
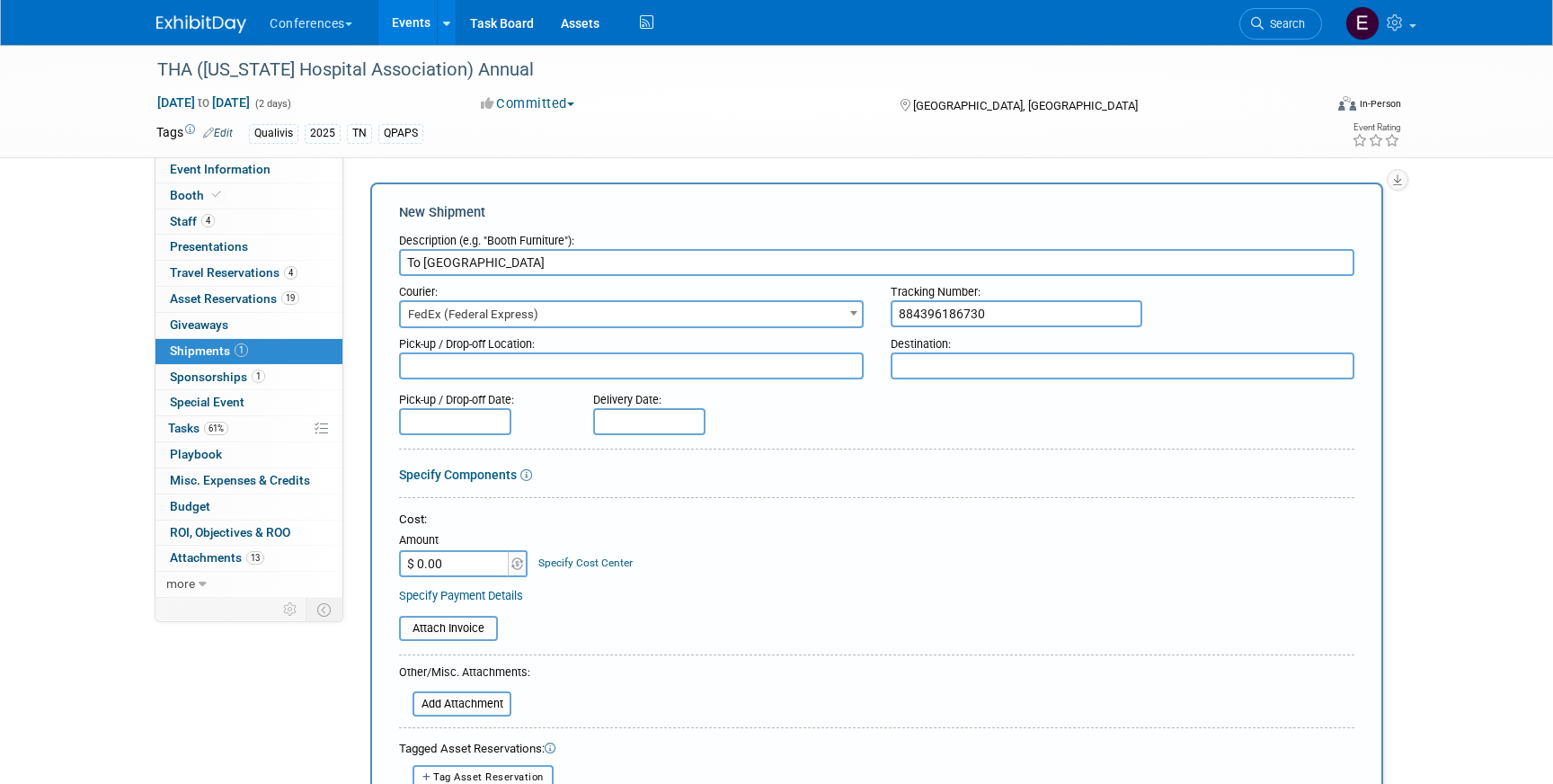
scroll to position [13, 0]
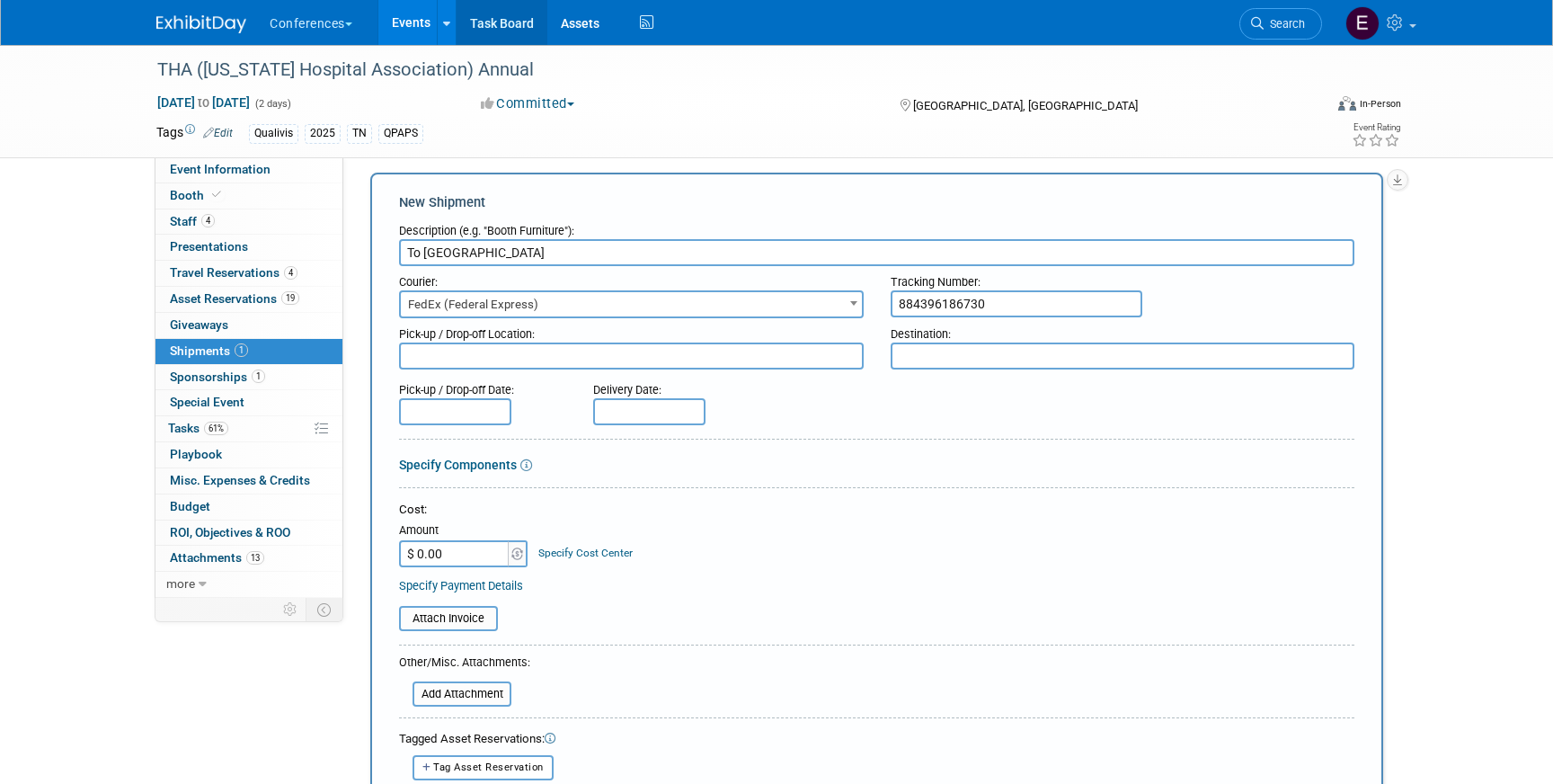
type input "884396186730"
click at [470, 558] on input "$ 0.00" at bounding box center [455, 553] width 112 height 27
type input "$ 195.19"
click at [603, 547] on link "Specify Cost Center" at bounding box center [585, 552] width 94 height 12
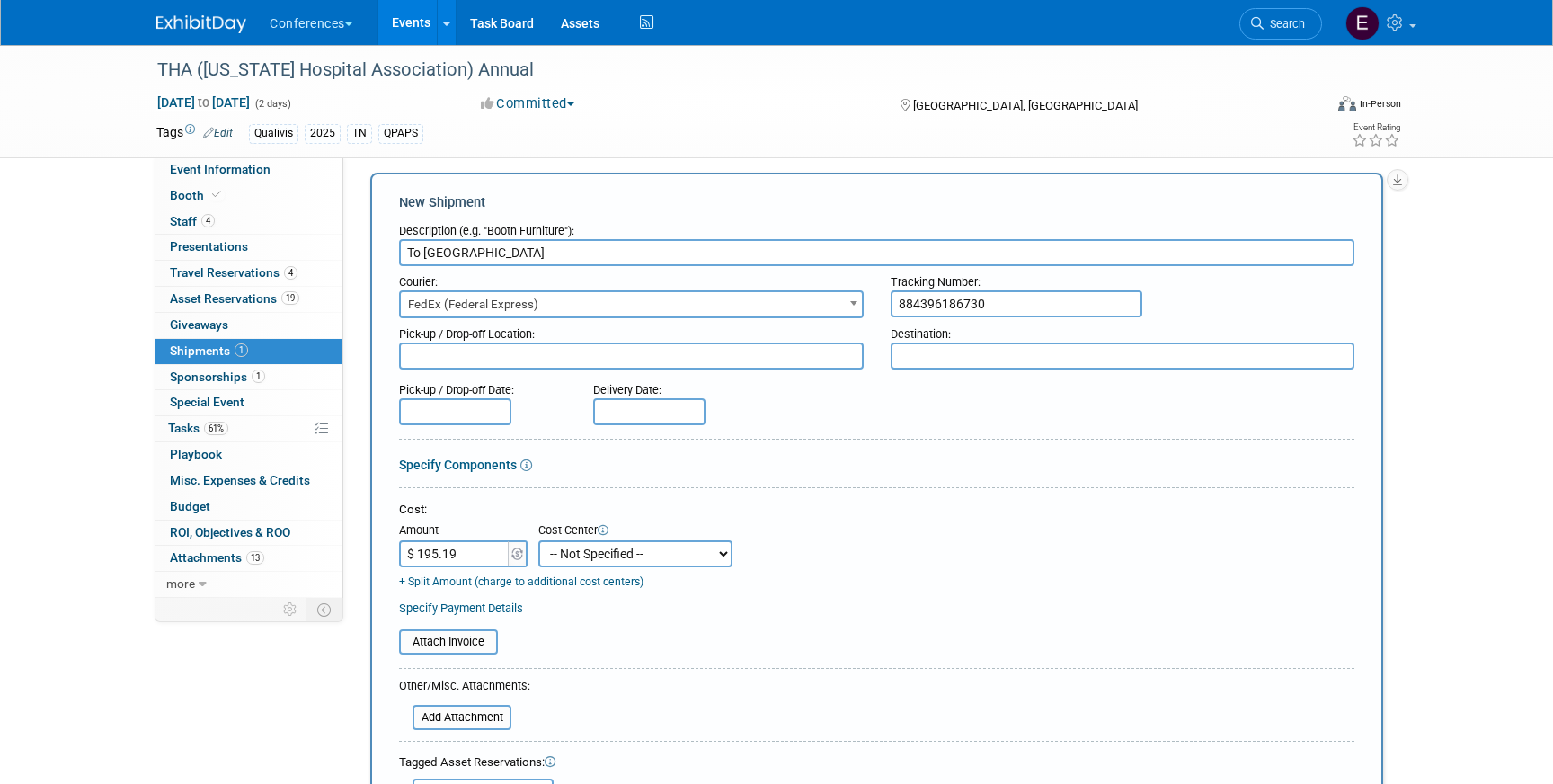
click at [599, 562] on select "-- Not Specified -- Aya Education Aya Healthcare Aya Locums Bespoke Corporate D…" at bounding box center [635, 553] width 194 height 27
select select "18965874"
click at [538, 540] on select "-- Not Specified -- Aya Education Aya Healthcare Aya Locums Bespoke Corporate D…" at bounding box center [635, 553] width 194 height 27
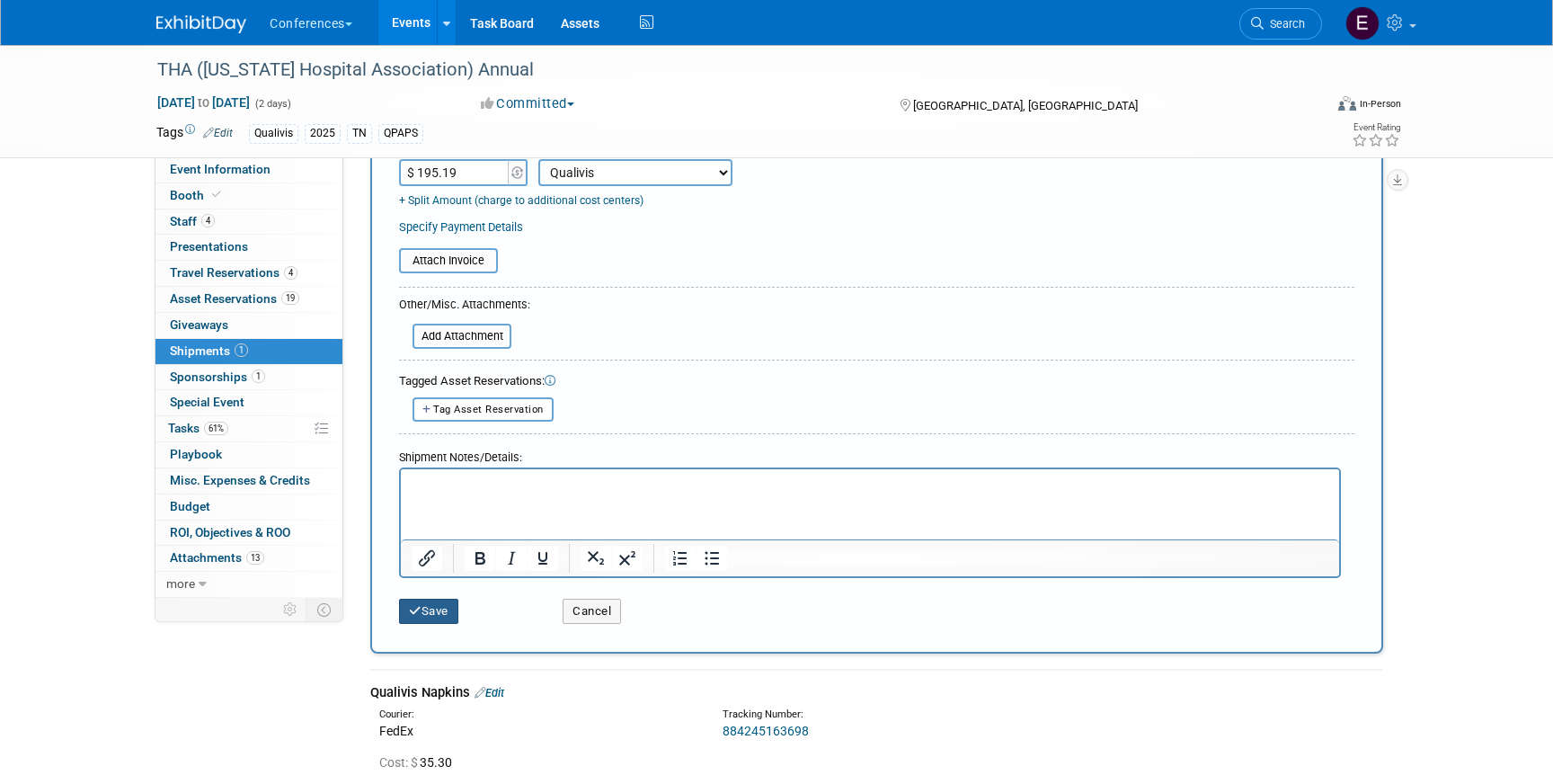
click at [443, 611] on button "Save" at bounding box center [428, 611] width 59 height 26
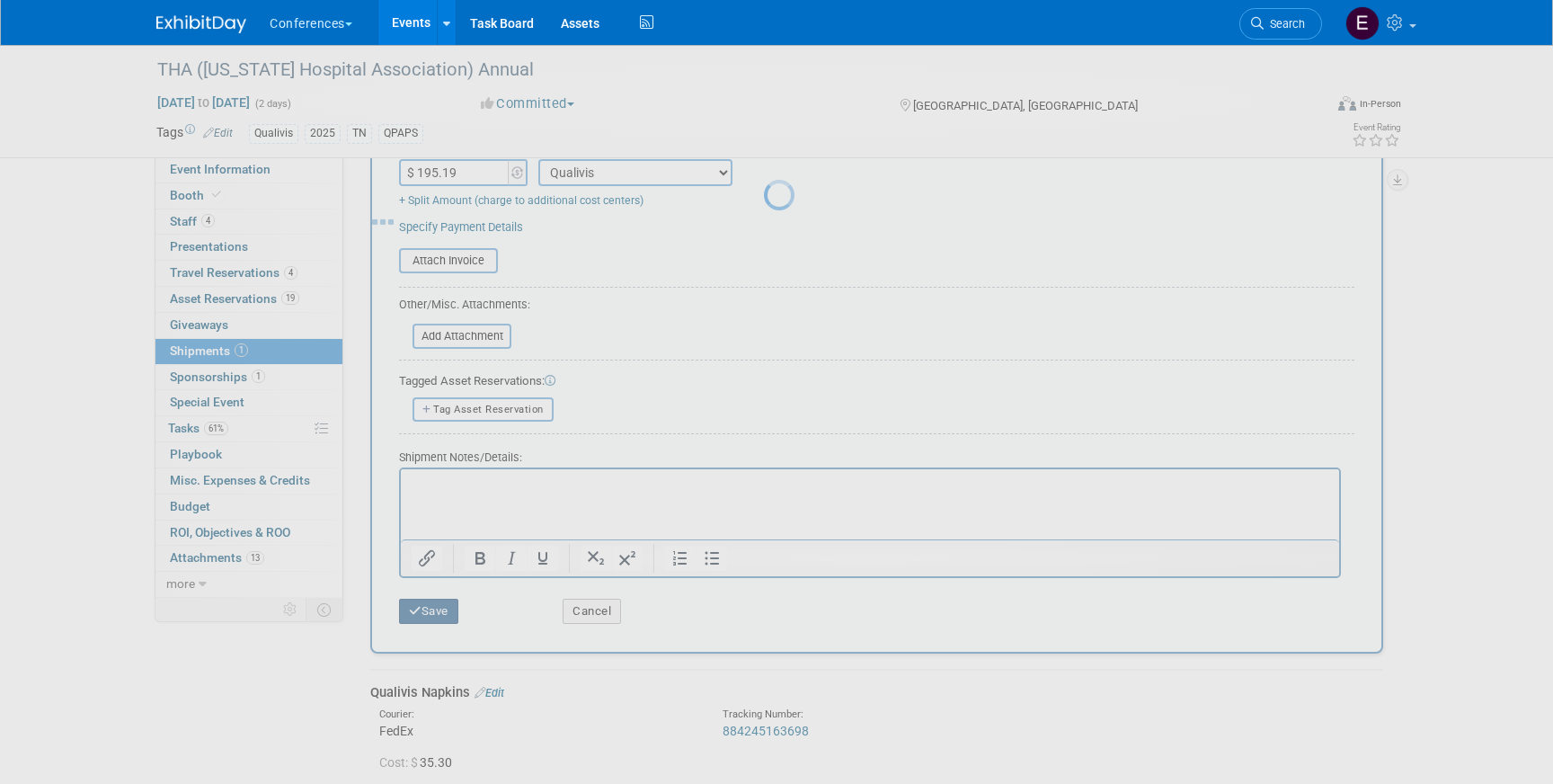
scroll to position [21, 0]
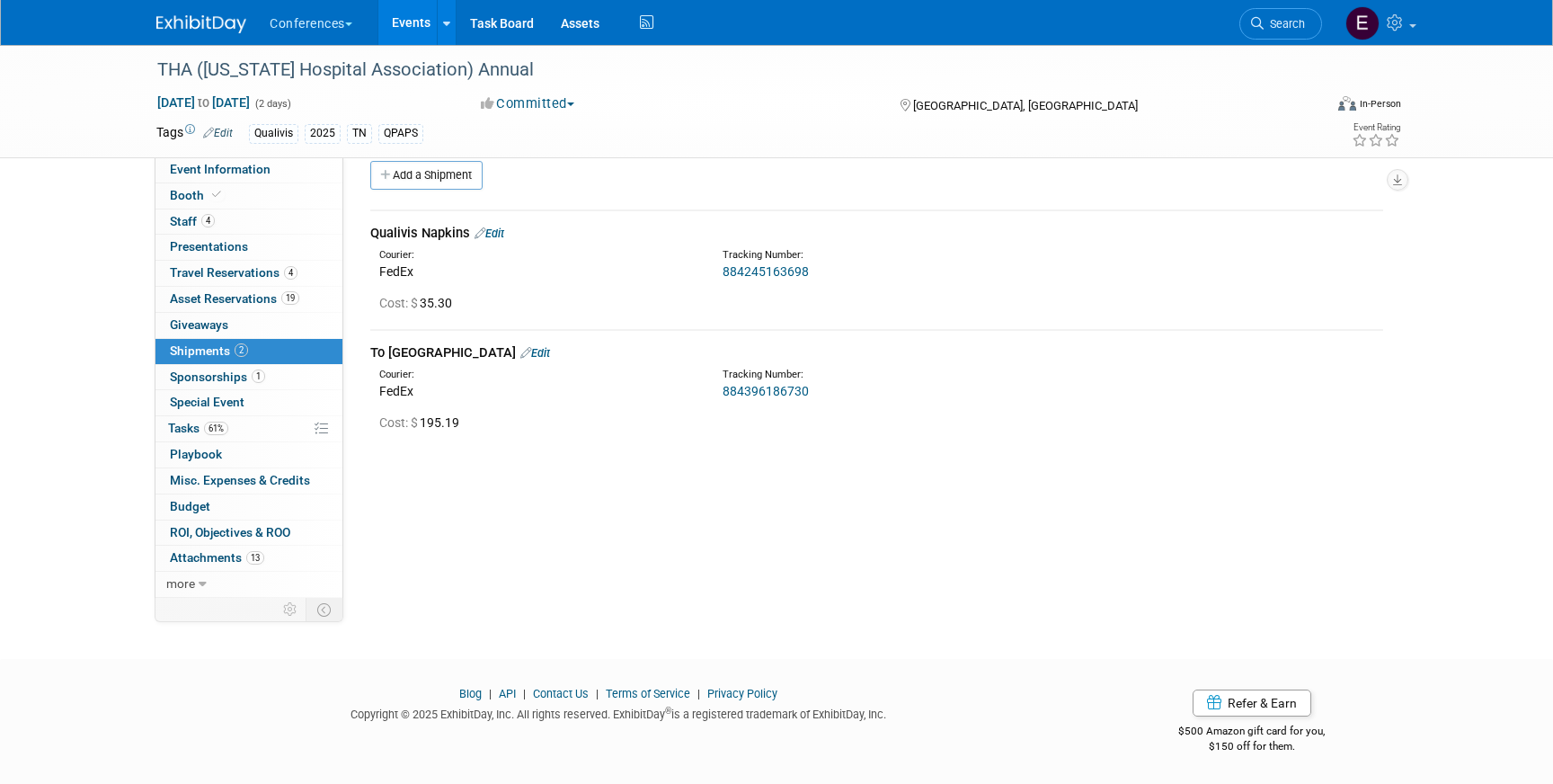
drag, startPoint x: 810, startPoint y: 391, endPoint x: 710, endPoint y: 398, distance: 100.2
click at [710, 398] on div "Tracking Number: 884396186730" at bounding box center [924, 383] width 430 height 32
copy link "884396186730"
click at [792, 397] on div "884396186730" at bounding box center [924, 390] width 402 height 18
click at [787, 392] on link "884396186730" at bounding box center [765, 390] width 86 height 14
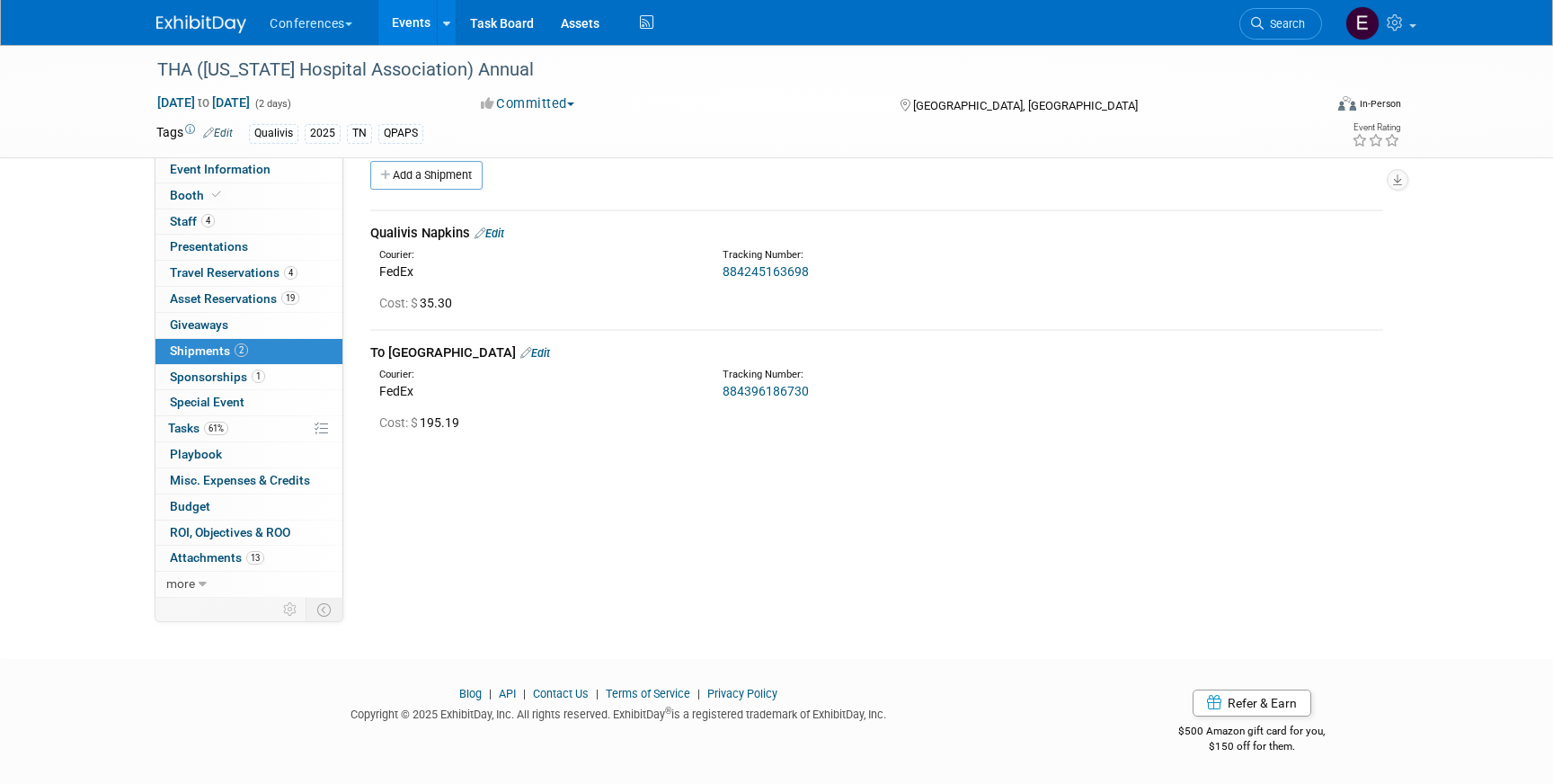
click at [207, 155] on div "THA (Tennessee Hospital Association) Annual Sep 18, 2025 to Sep 19, 2025 (2 day…" at bounding box center [776, 101] width 1267 height 112
click at [207, 163] on span "Event Information" at bounding box center [220, 168] width 101 height 14
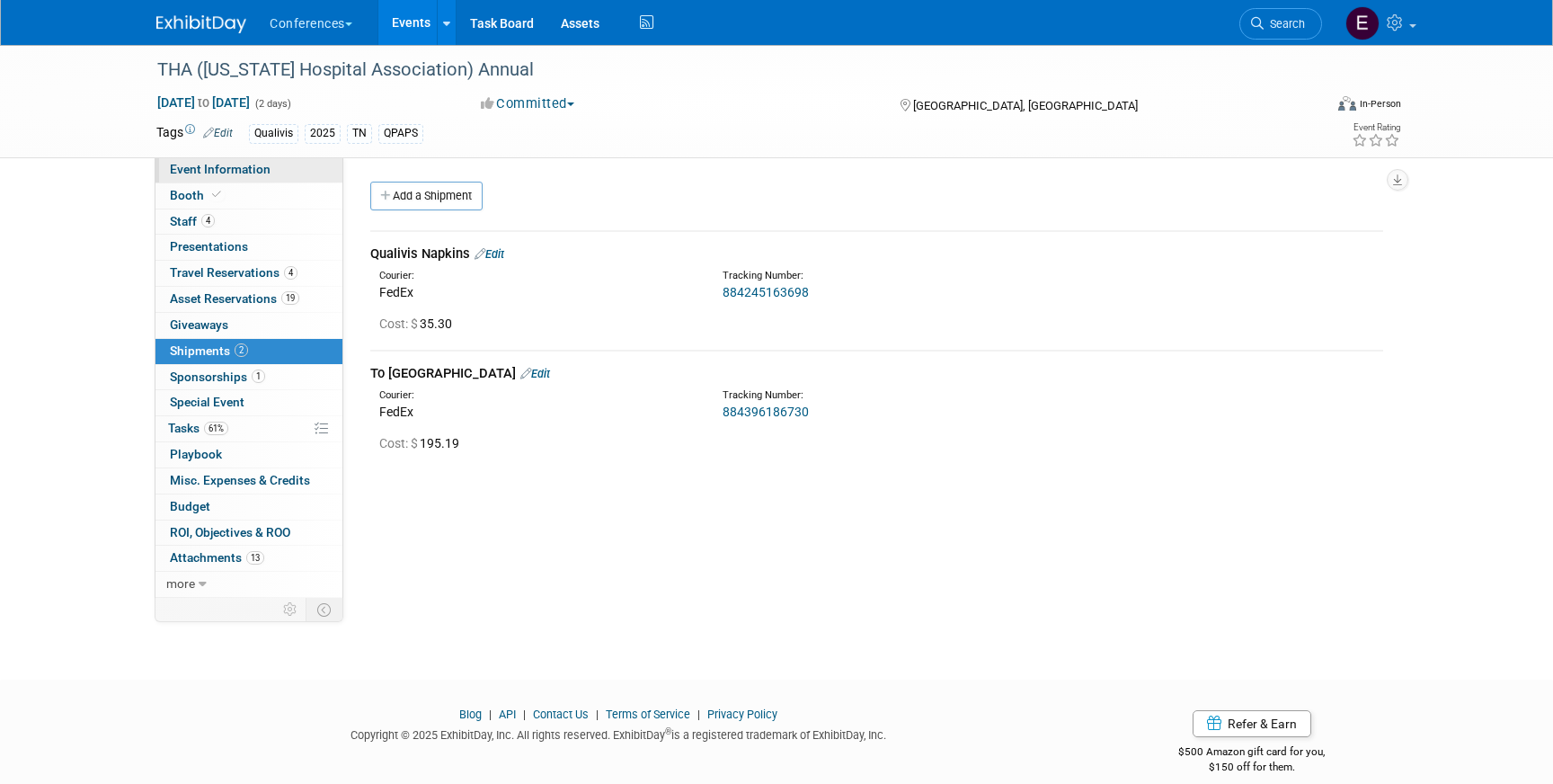
select select "Qualivis"
select select "Client-facing"
select select "Karina"
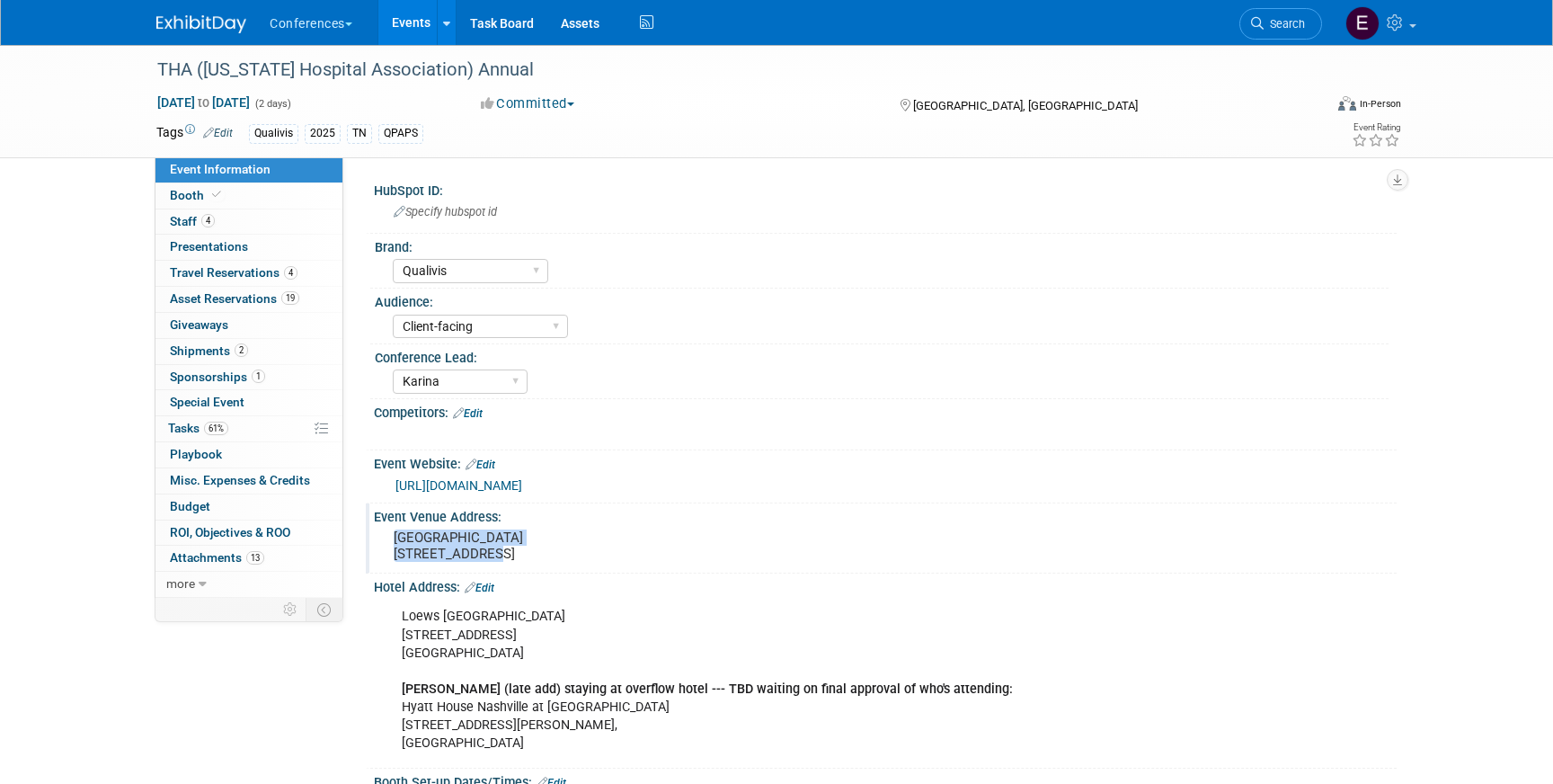
drag, startPoint x: 597, startPoint y: 531, endPoint x: 384, endPoint y: 532, distance: 213.0
click at [384, 532] on div "Loews Vanderbilt Hotel Nashville 2100 West End Ave, Nashville, TN 37203" at bounding box center [587, 546] width 426 height 43
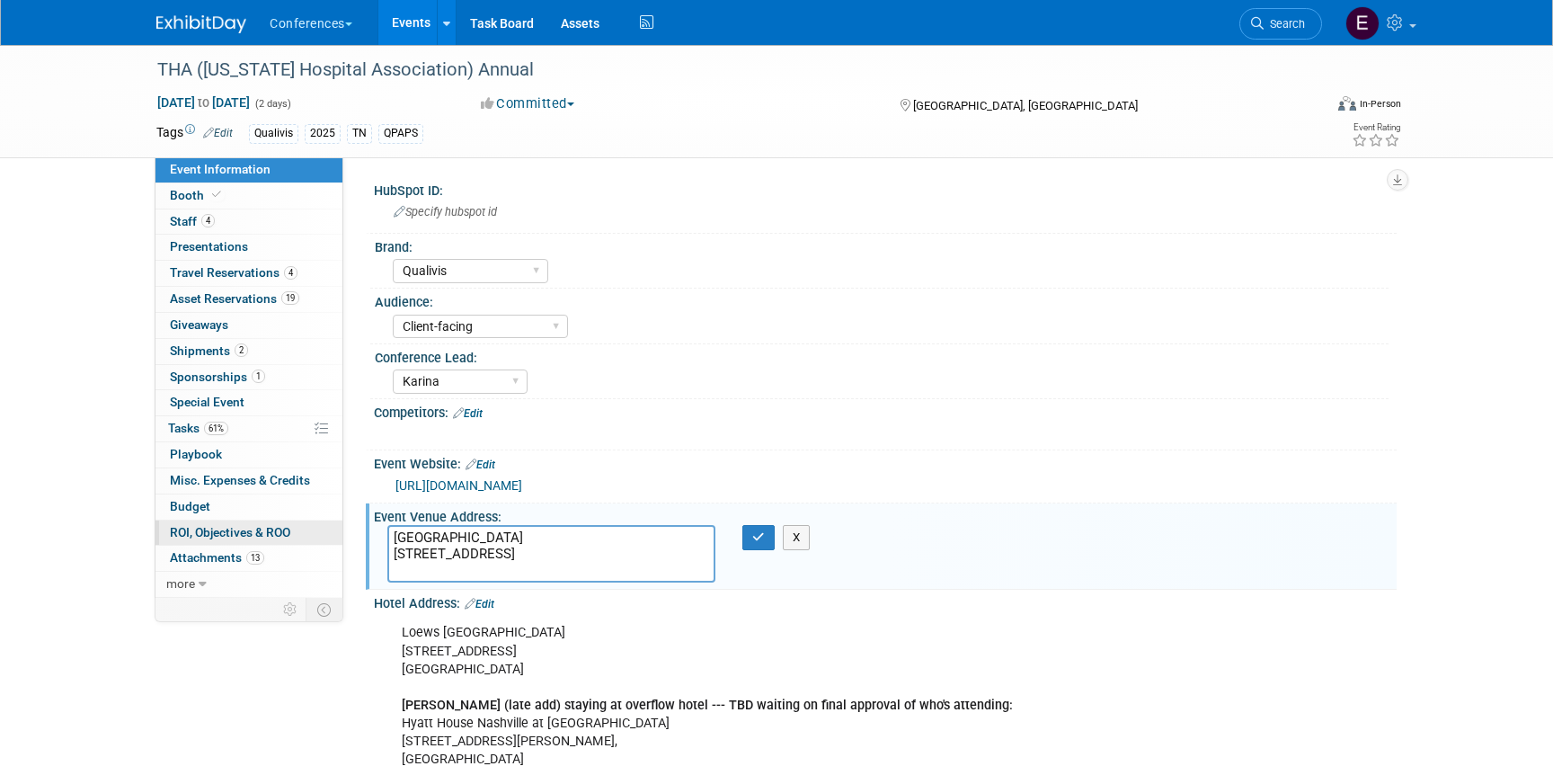
drag, startPoint x: 602, startPoint y: 539, endPoint x: 333, endPoint y: 532, distance: 269.1
click at [333, 531] on div "Event Information Event Info Booth Booth 4 Staff 4 Staff 0 Presentations 0 Pres…" at bounding box center [776, 638] width 1267 height 1186
click at [263, 265] on span "Travel Reservations 4" at bounding box center [234, 271] width 127 height 14
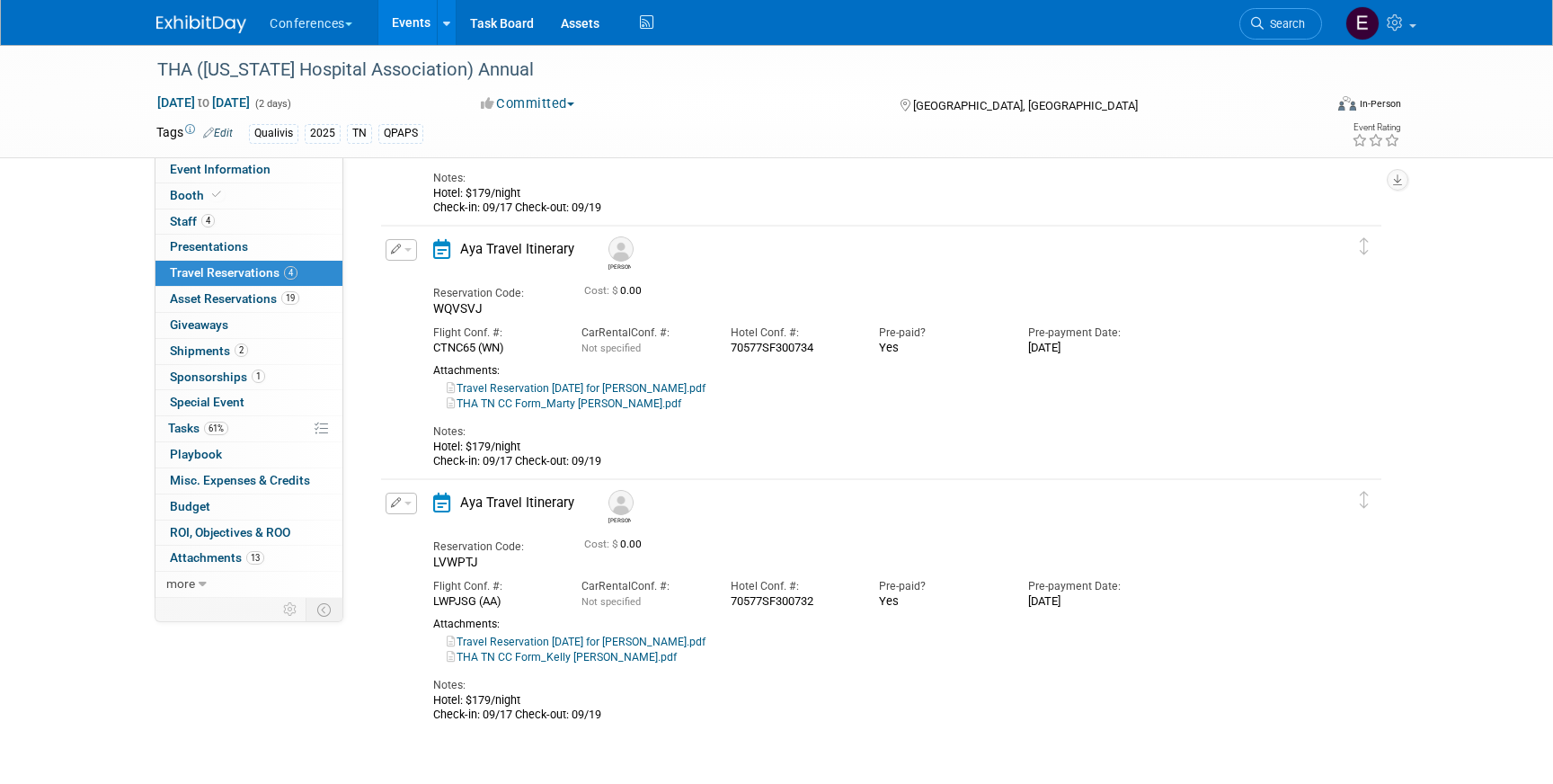
scroll to position [673, 0]
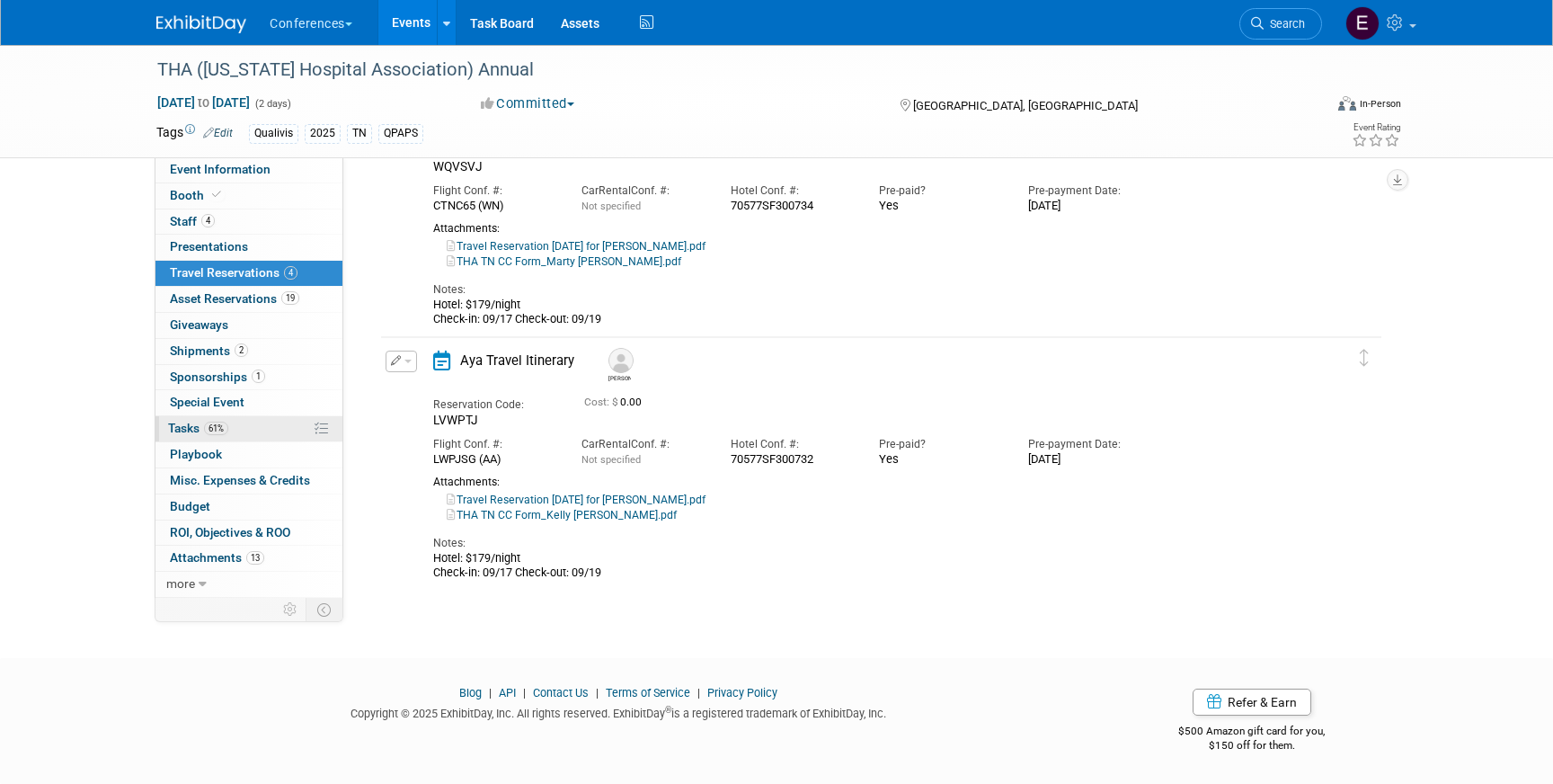
click at [263, 423] on link "61% Tasks 61%" at bounding box center [249, 428] width 187 height 26
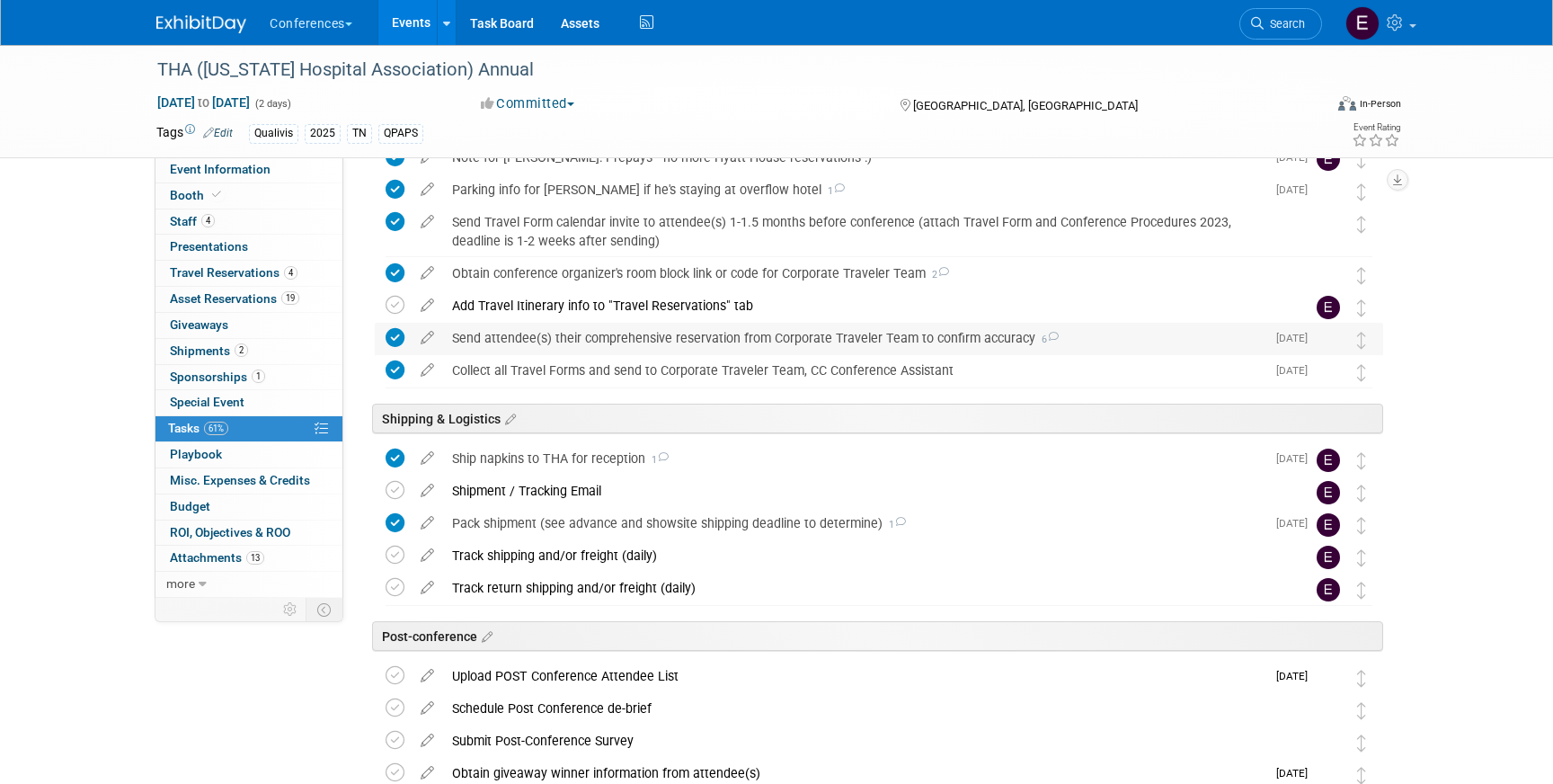
scroll to position [970, 0]
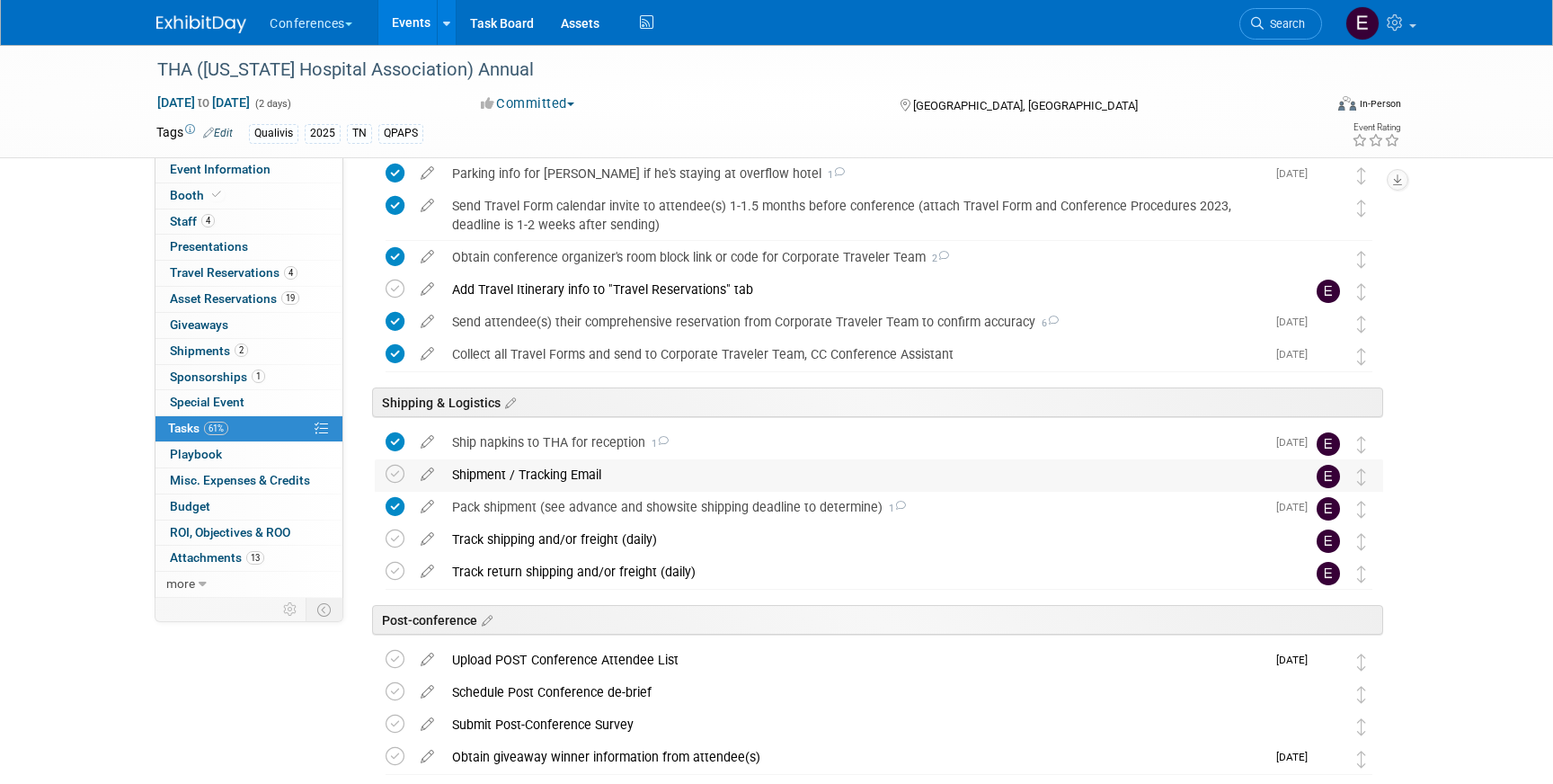
click at [458, 472] on div "Shipment / Tracking Email" at bounding box center [862, 475] width 837 height 30
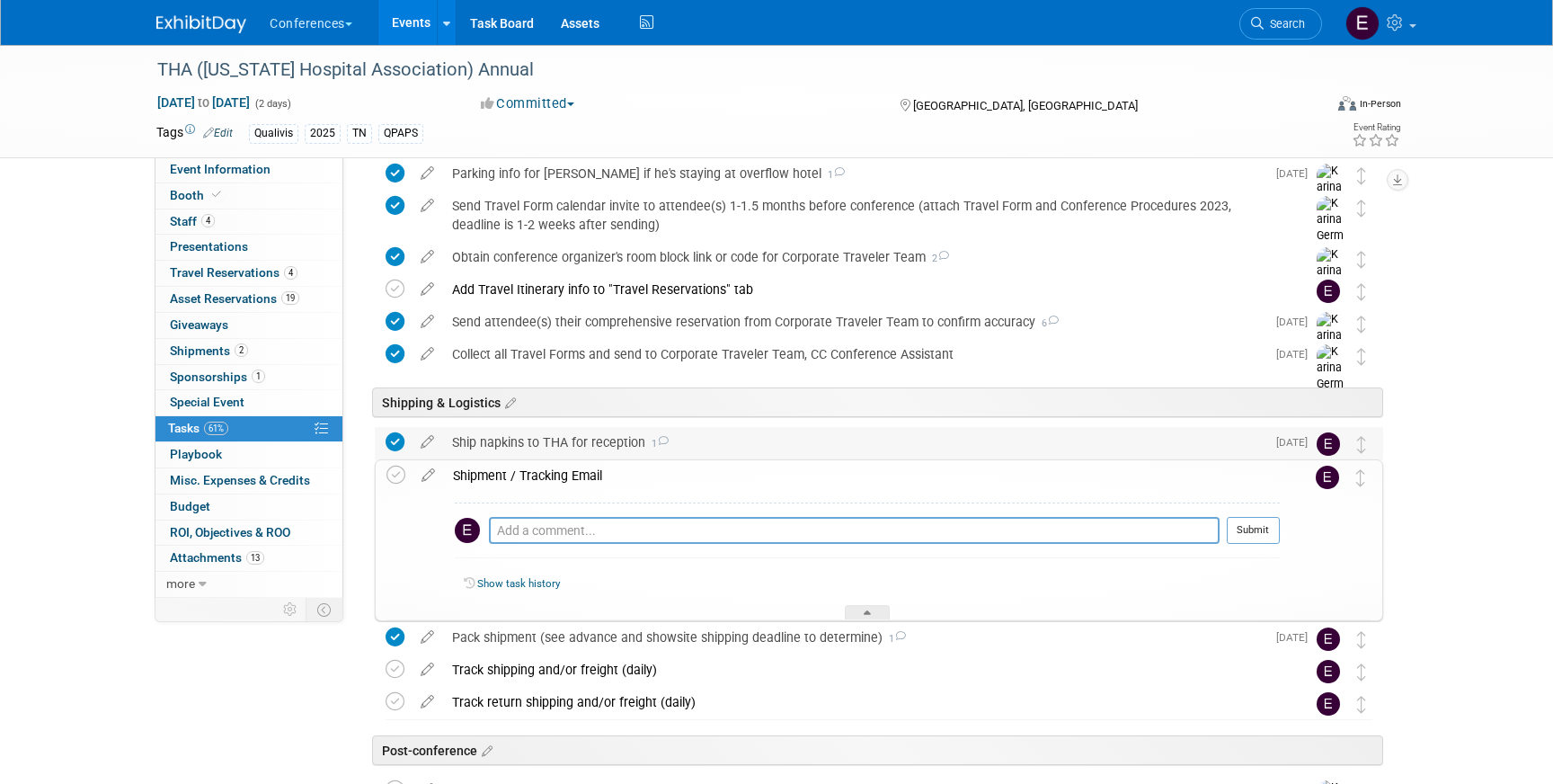
click at [523, 442] on div "Ship napkins to THA for reception 1" at bounding box center [854, 442] width 822 height 30
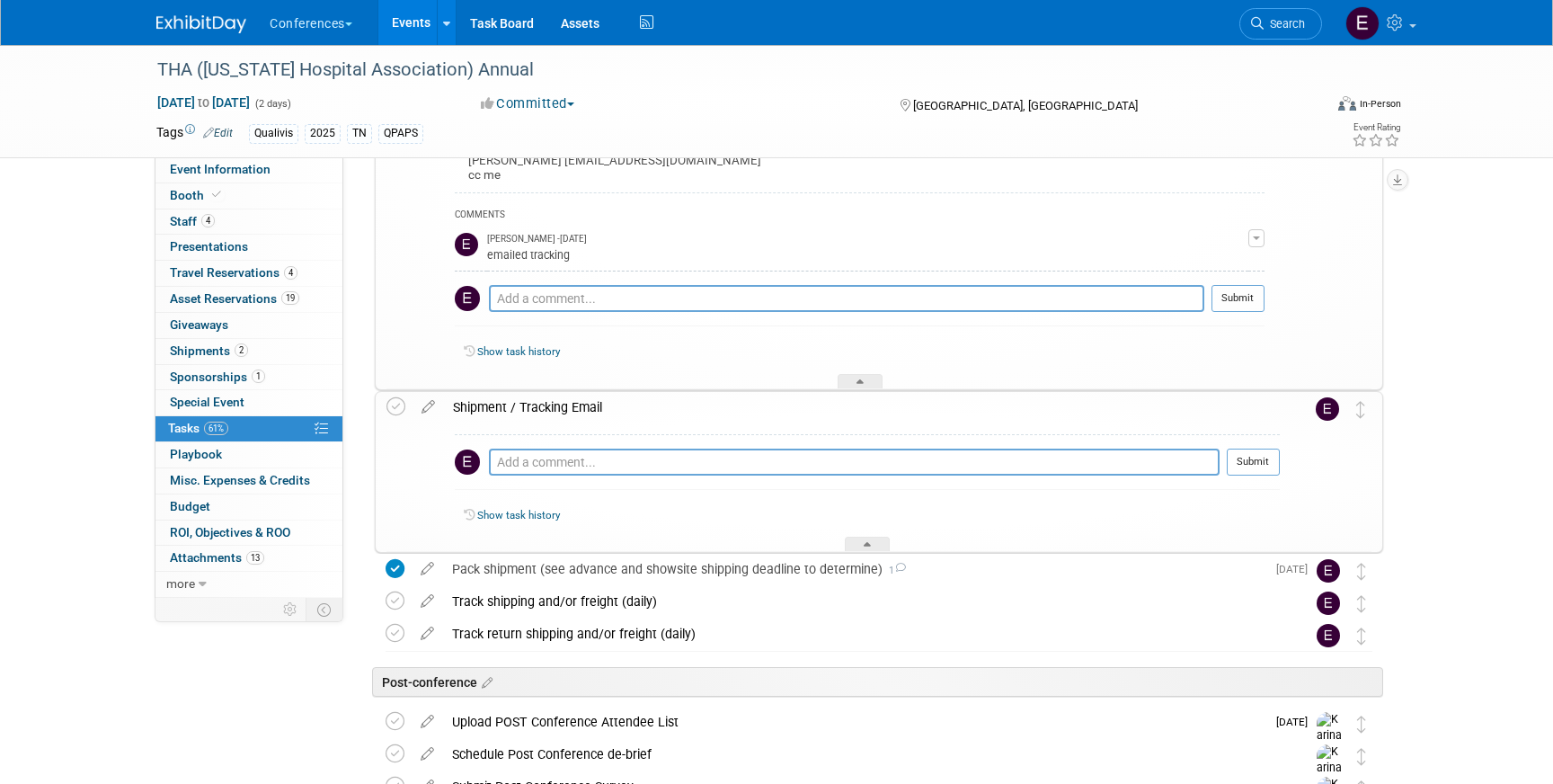
scroll to position [1515, 0]
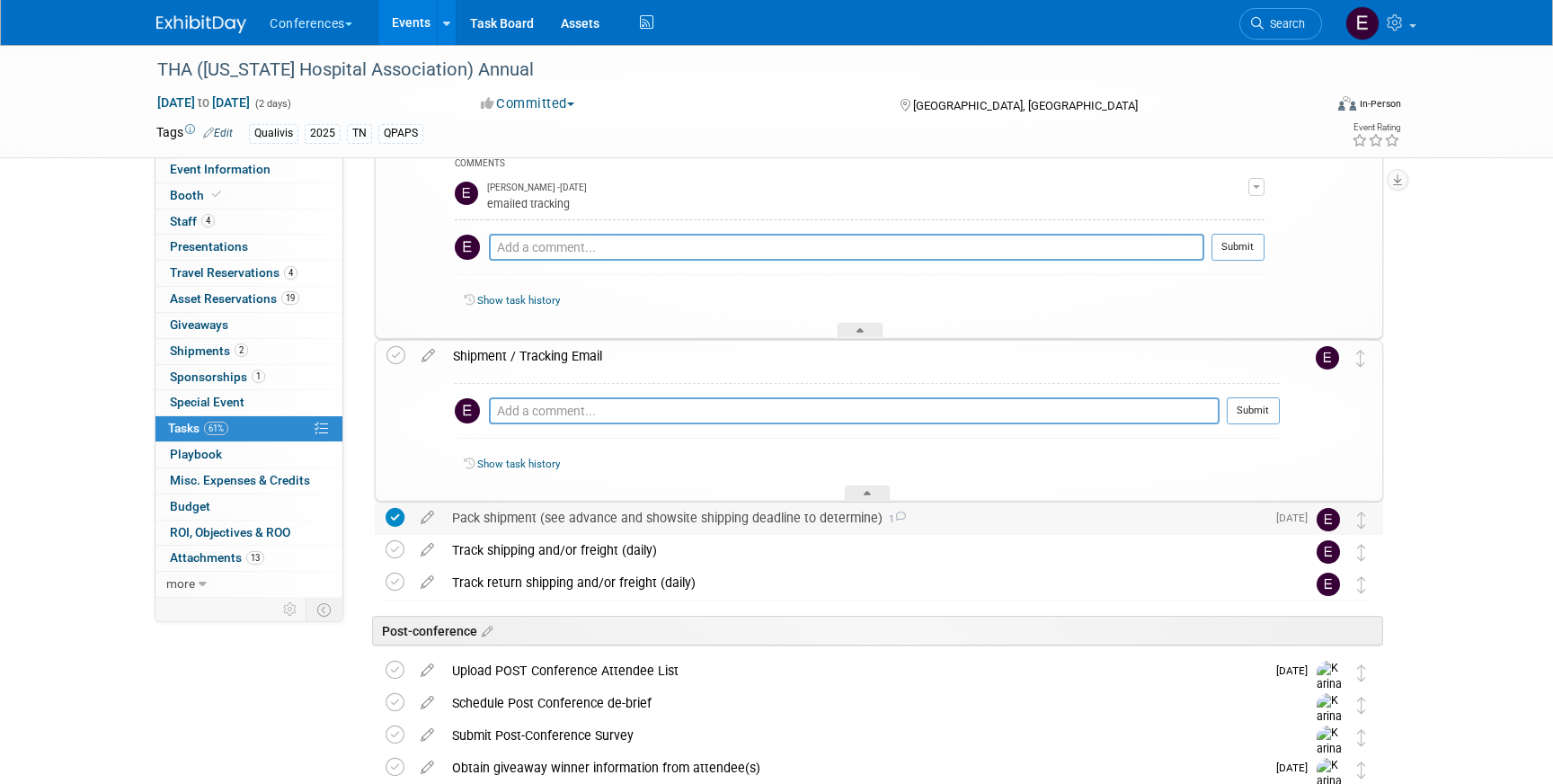
click at [635, 508] on div "Pack shipment (see advance and showsite shipping deadline to determine) 1" at bounding box center [854, 517] width 822 height 30
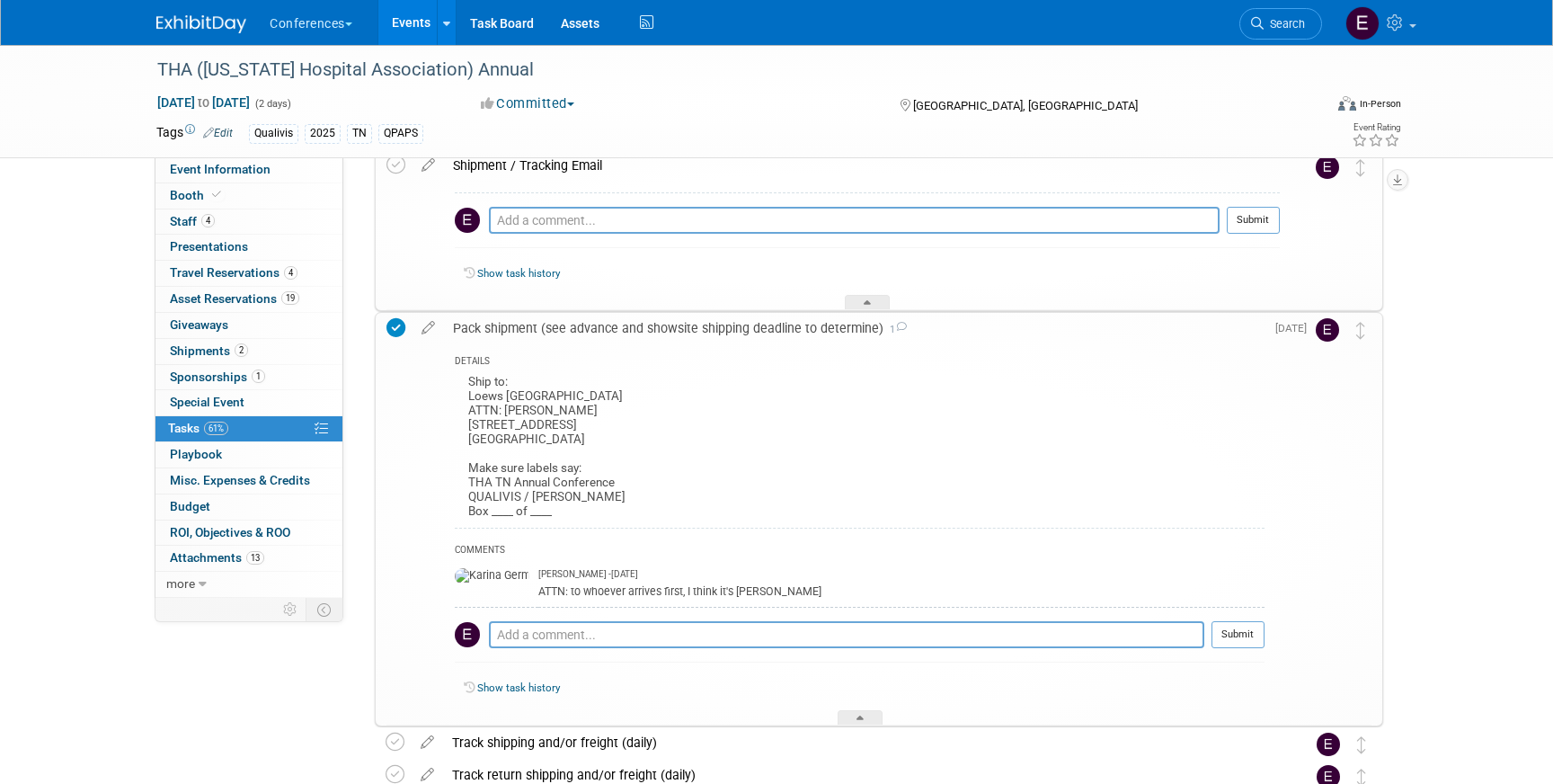
scroll to position [1728, 0]
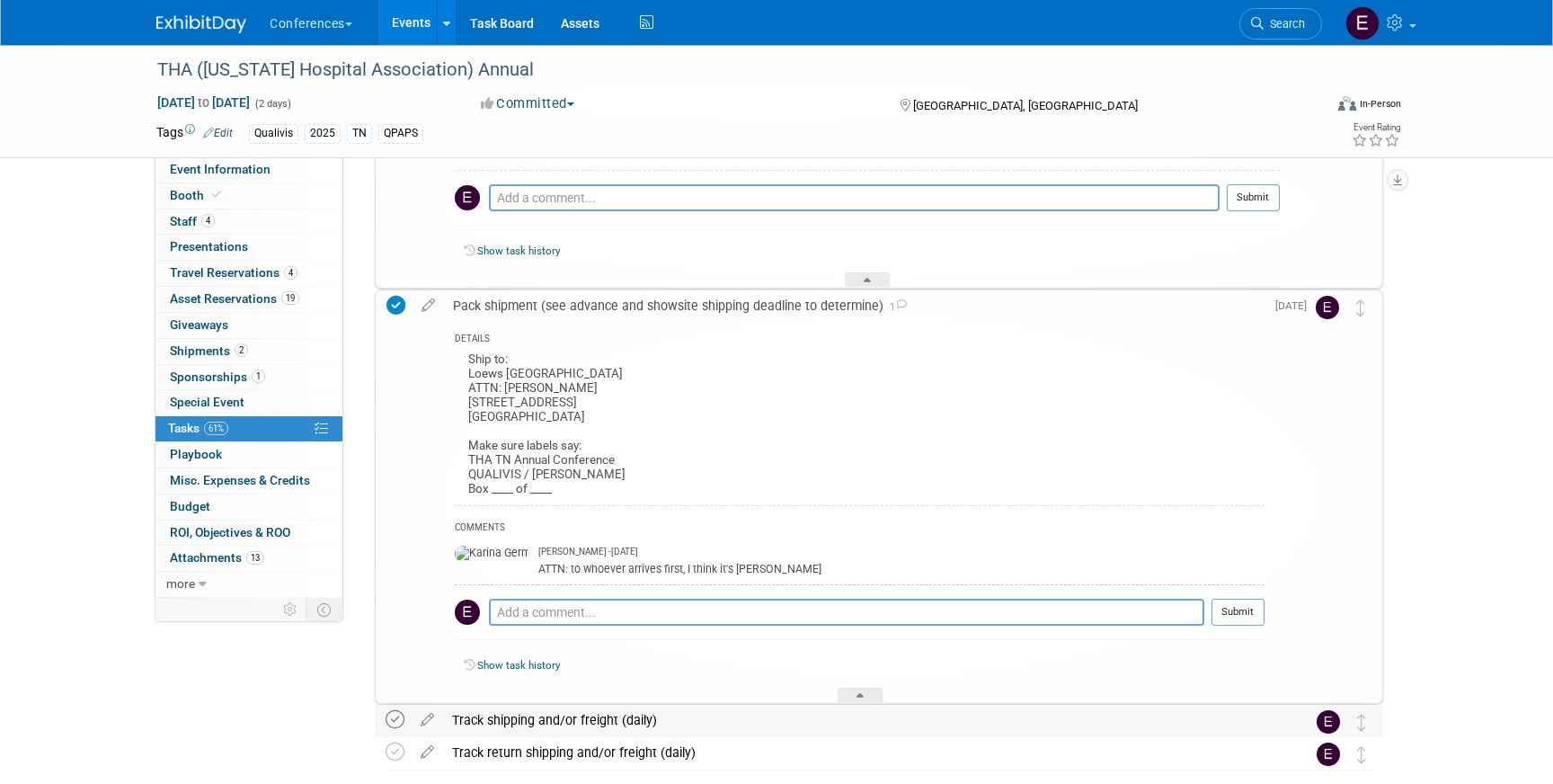
click at [397, 723] on icon at bounding box center [395, 719] width 19 height 19
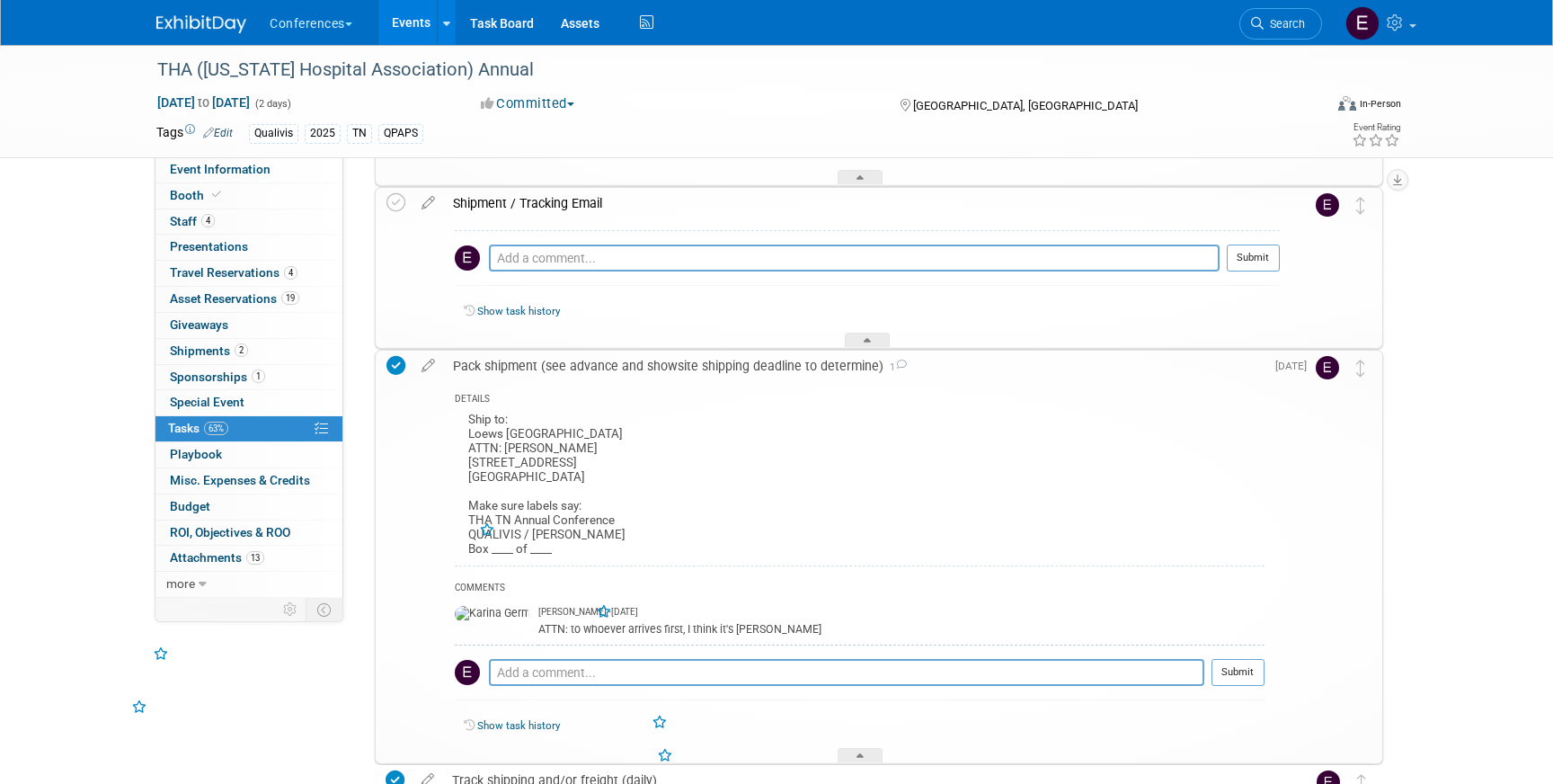
scroll to position [1631, 0]
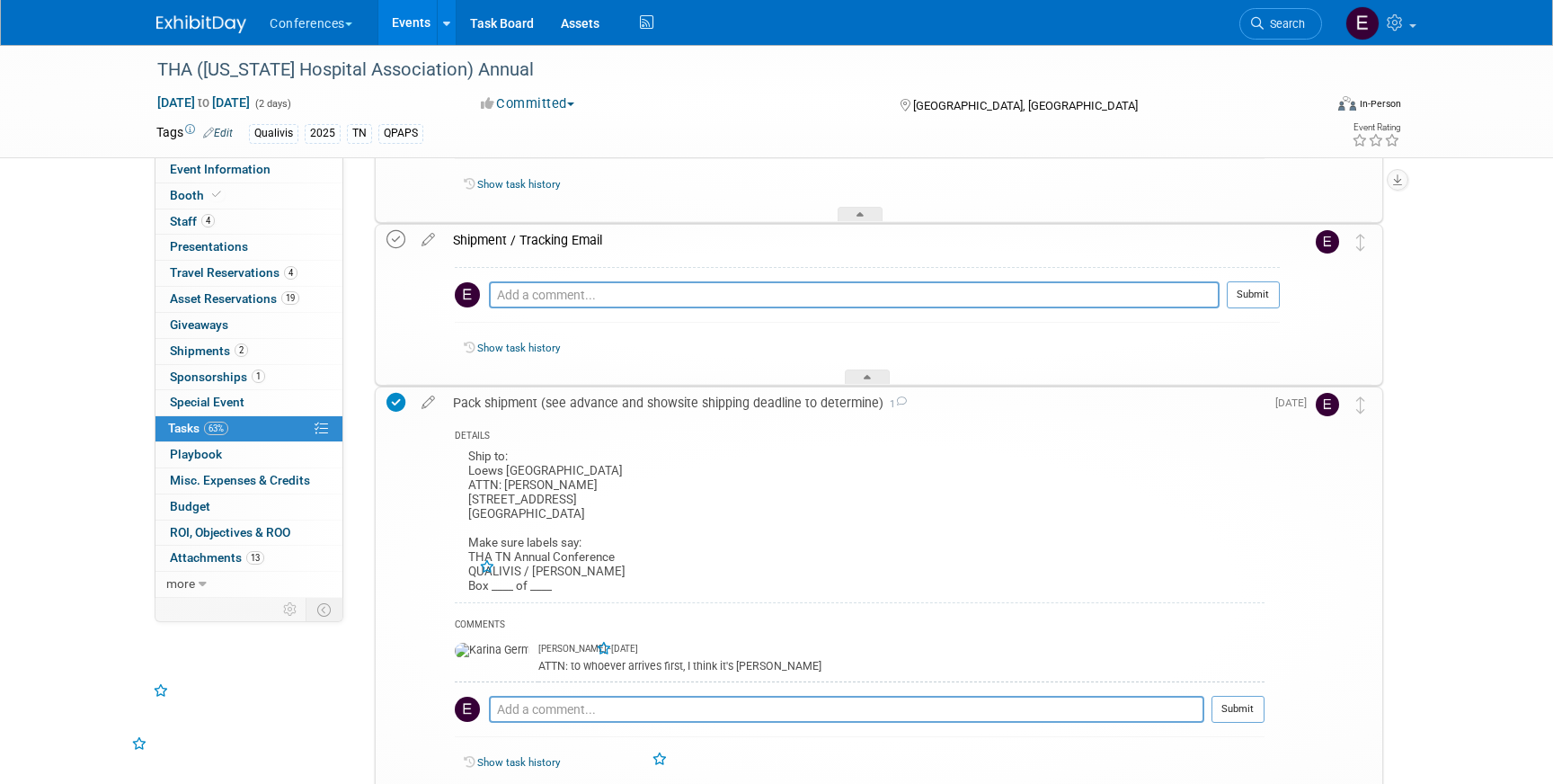
click at [396, 237] on icon at bounding box center [396, 239] width 19 height 19
click at [310, 279] on link "4 Travel Reservations 4" at bounding box center [249, 273] width 187 height 26
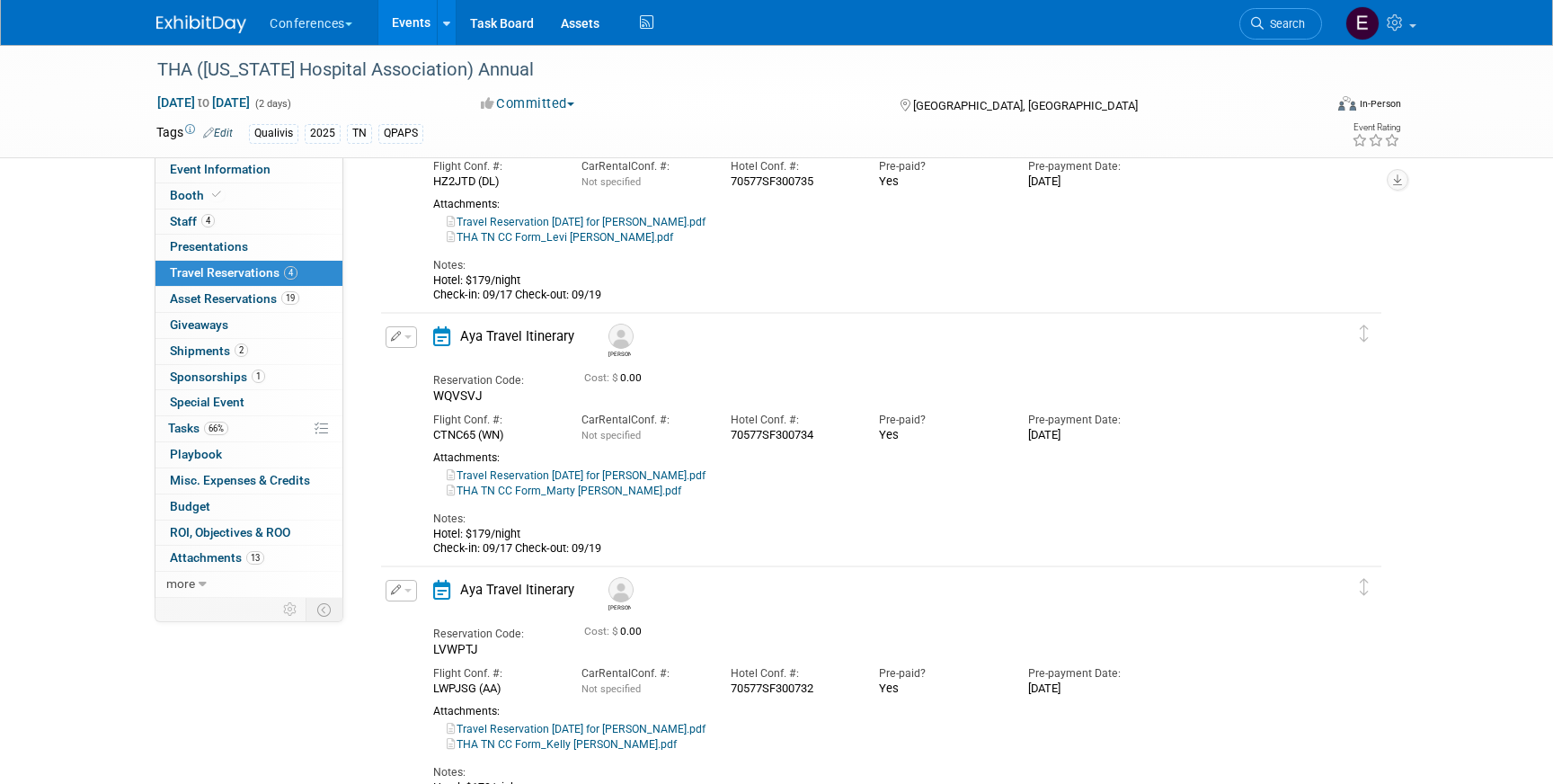
scroll to position [496, 0]
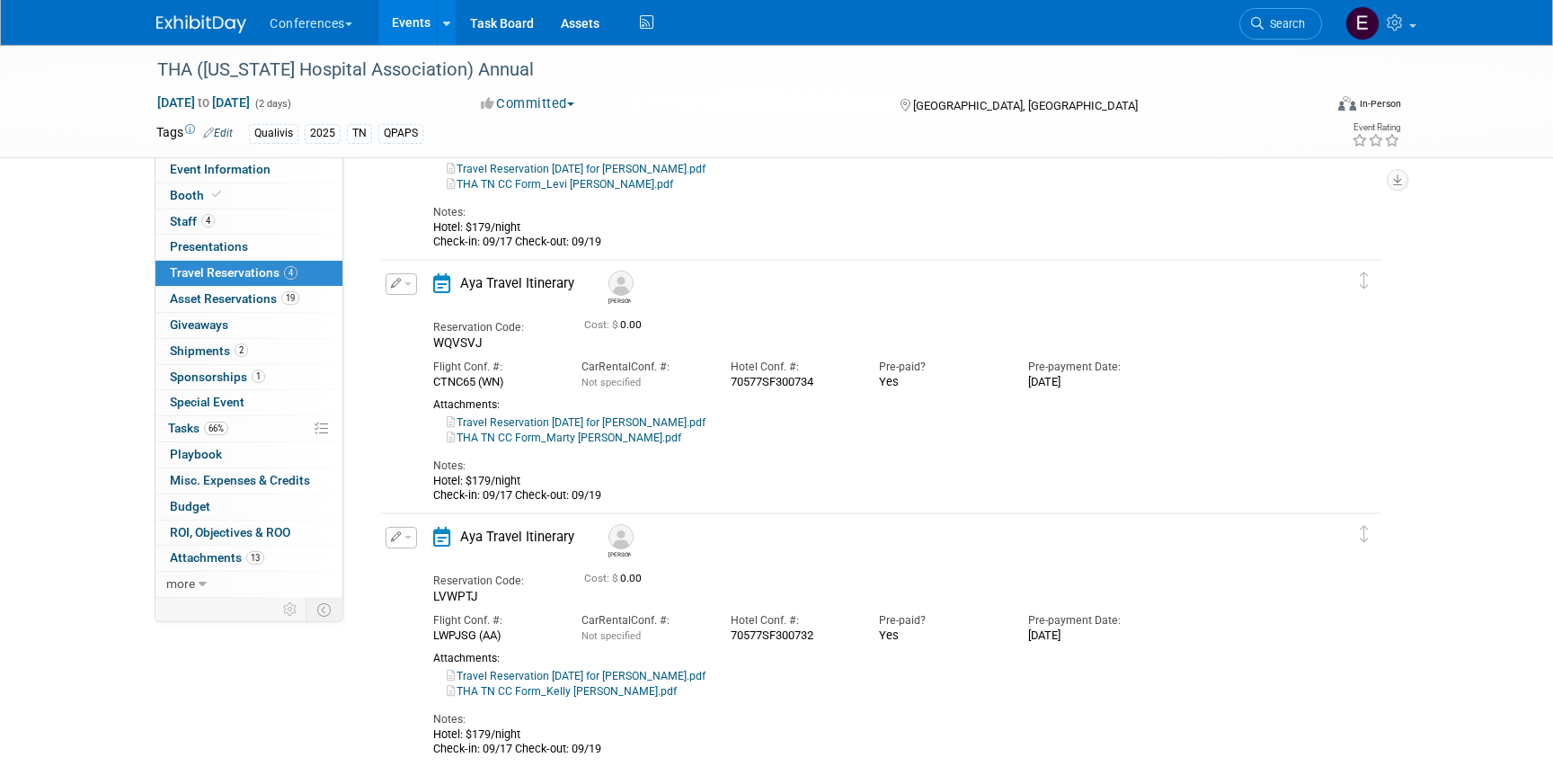
click at [1282, 2] on li "Search" at bounding box center [1281, 22] width 83 height 44
click at [1282, 26] on span "Search" at bounding box center [1284, 24] width 42 height 13
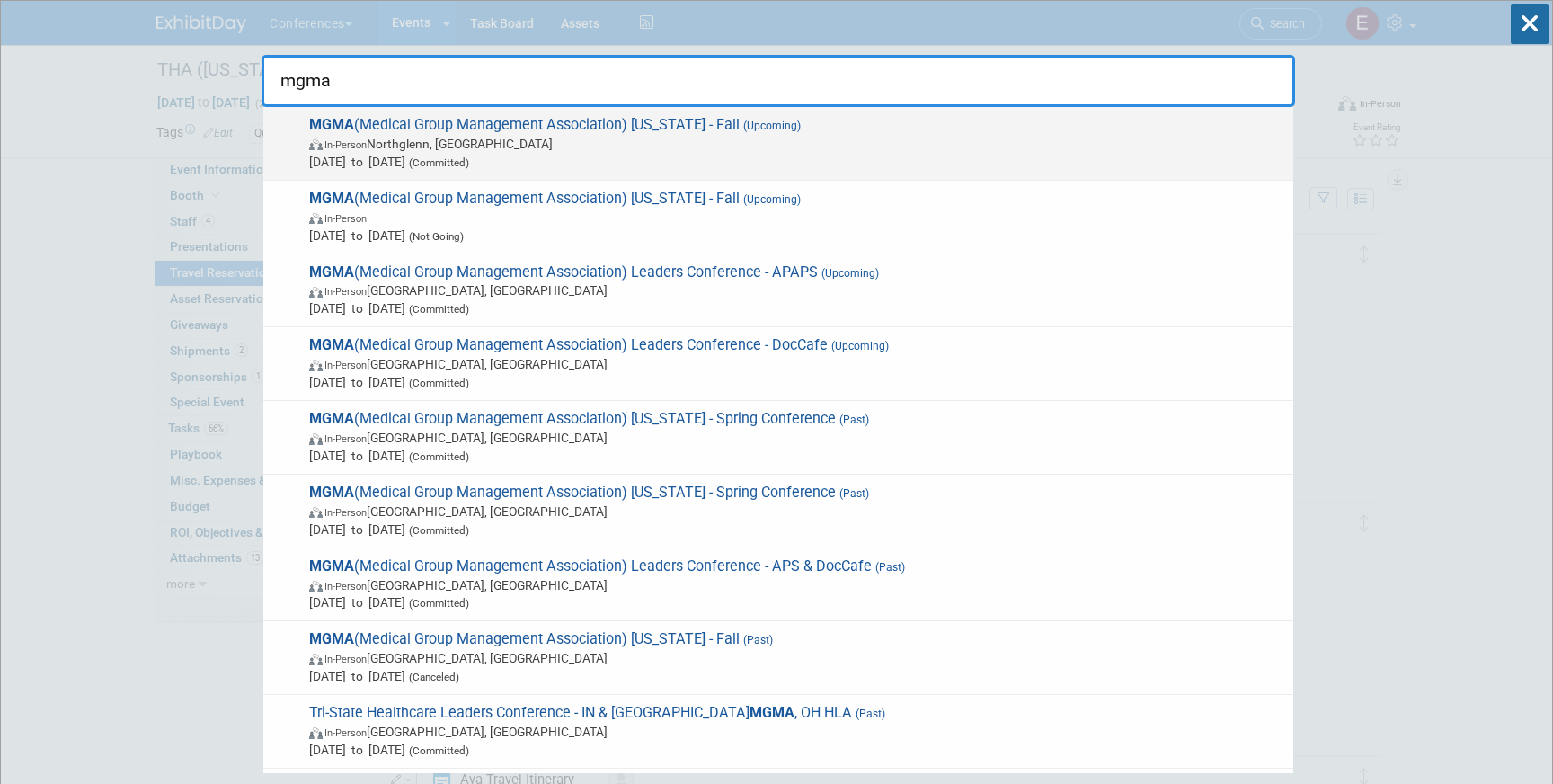
type input "mgma"
click at [780, 136] on span "In-Person Northglenn, CO" at bounding box center [796, 143] width 975 height 18
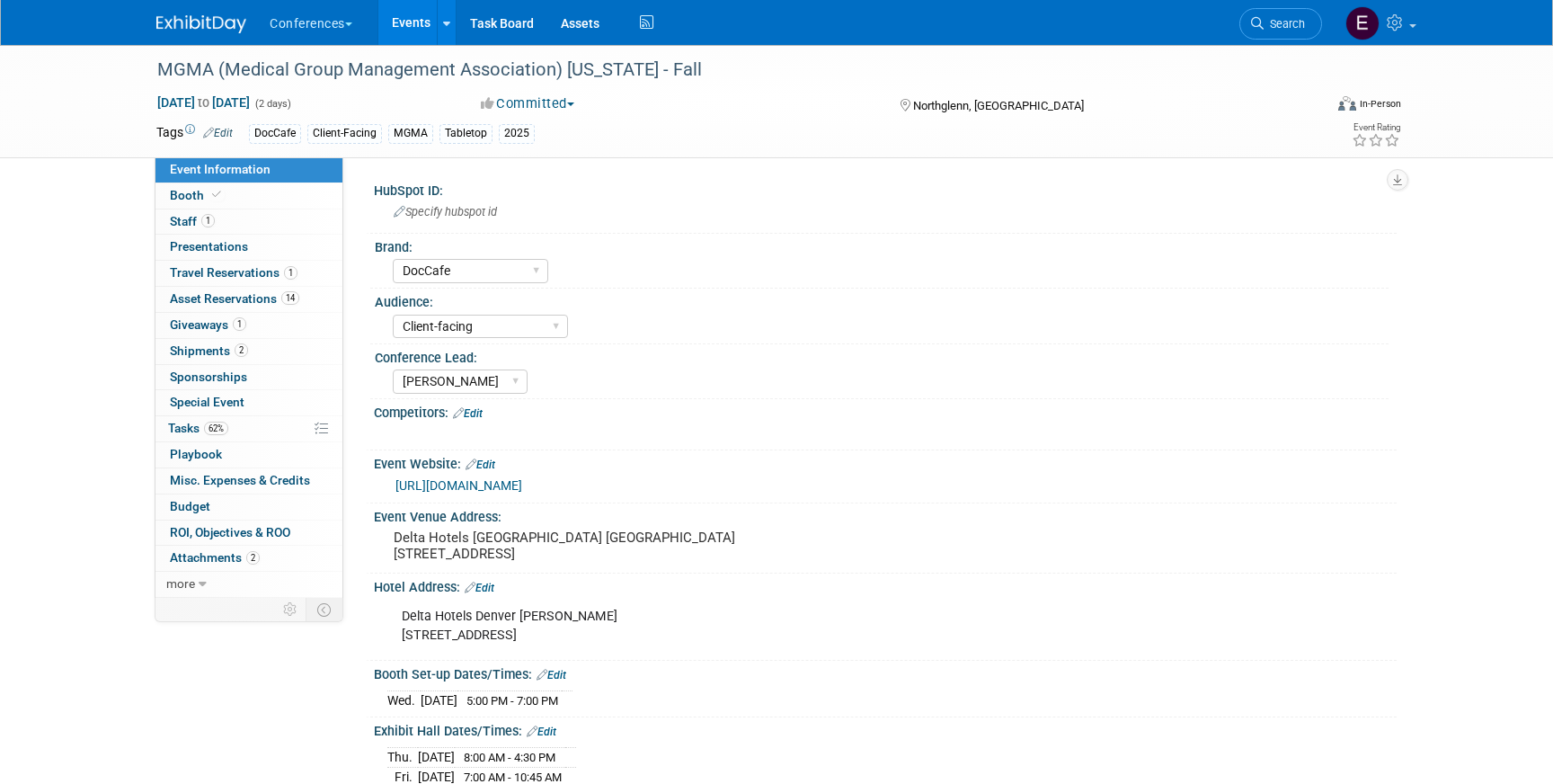
select select "DocCafe"
select select "Client-facing"
select select "[PERSON_NAME]"
click at [273, 275] on span "Travel Reservations 1" at bounding box center [234, 271] width 127 height 14
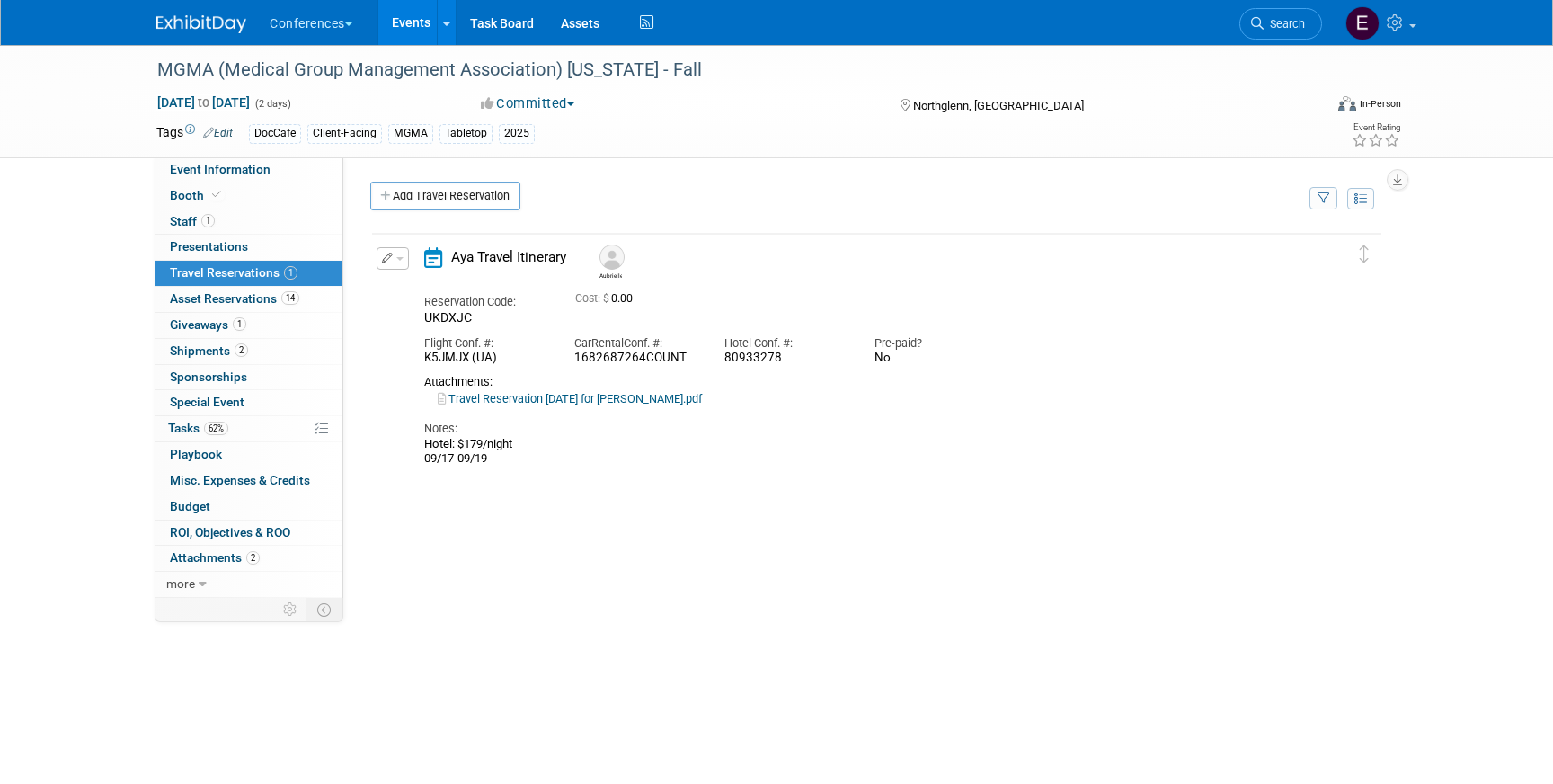
click at [385, 261] on icon "button" at bounding box center [387, 257] width 11 height 10
click at [400, 287] on icon "button" at bounding box center [396, 289] width 14 height 12
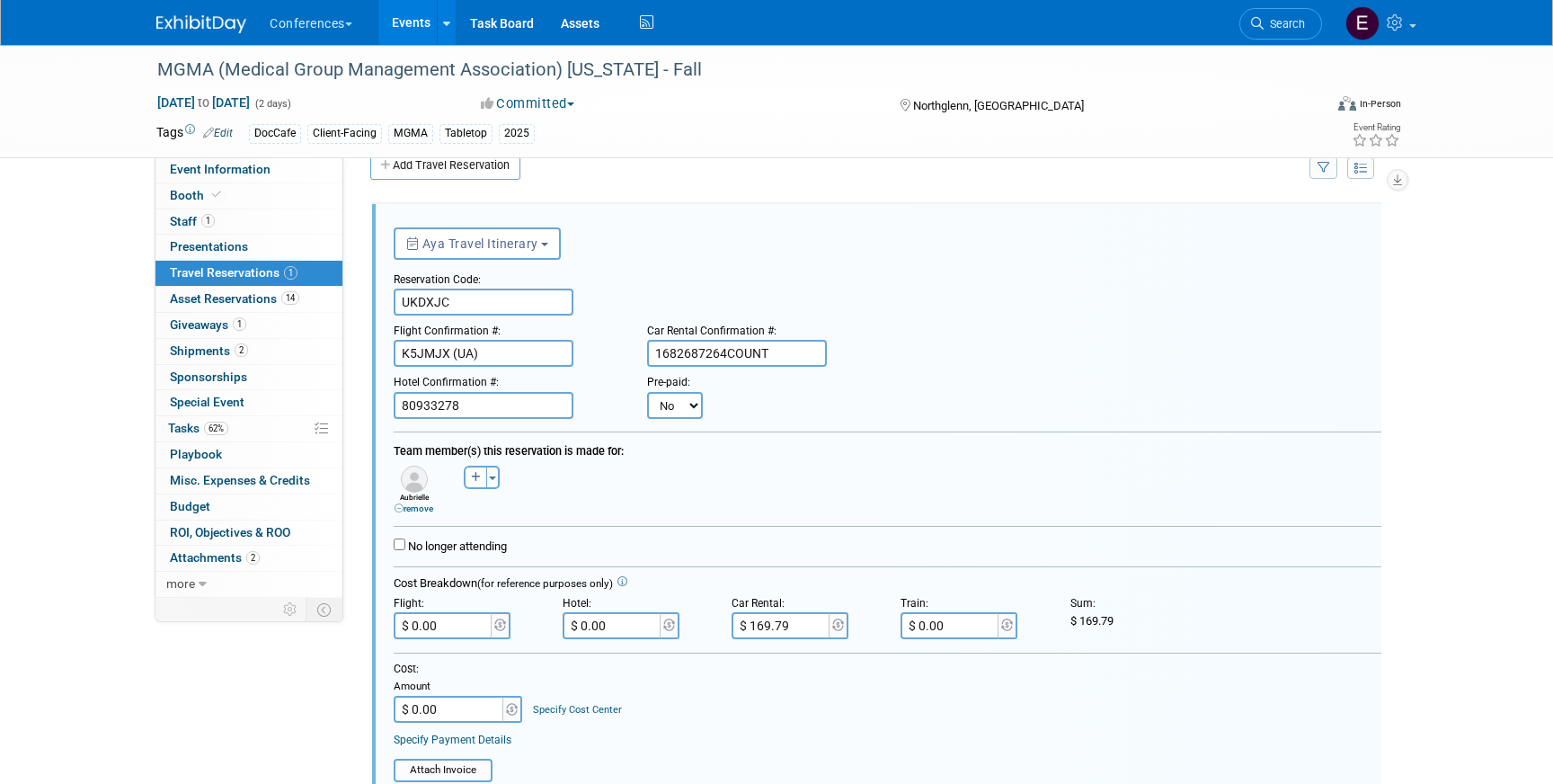
click at [661, 397] on select "No Yes" at bounding box center [675, 405] width 56 height 27
select select "1"
click at [647, 392] on select "No Yes" at bounding box center [675, 405] width 56 height 27
click at [767, 407] on input "text" at bounding box center [786, 405] width 108 height 27
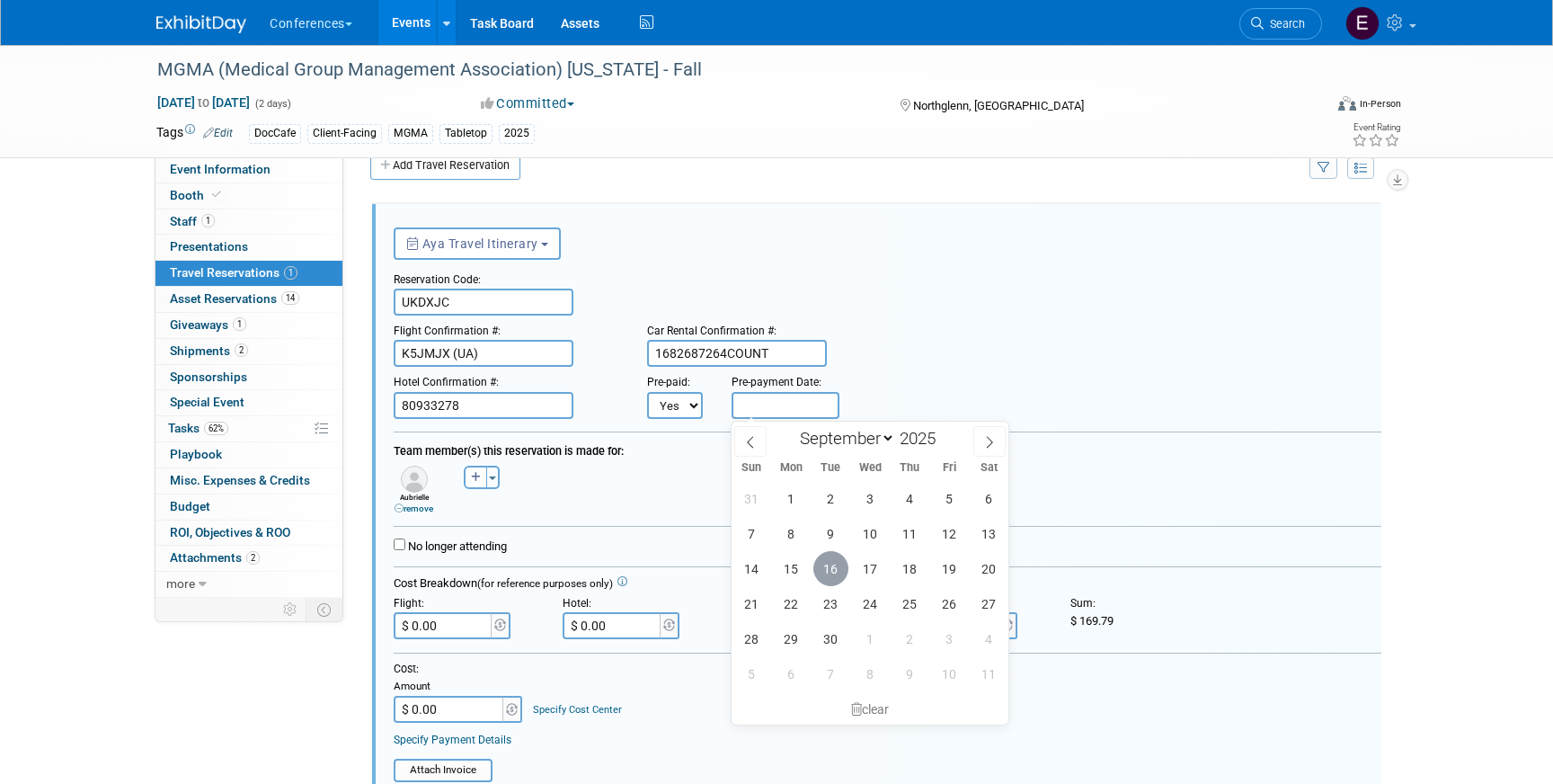
click at [834, 562] on span "16" at bounding box center [831, 568] width 35 height 35
type input "[DATE]"
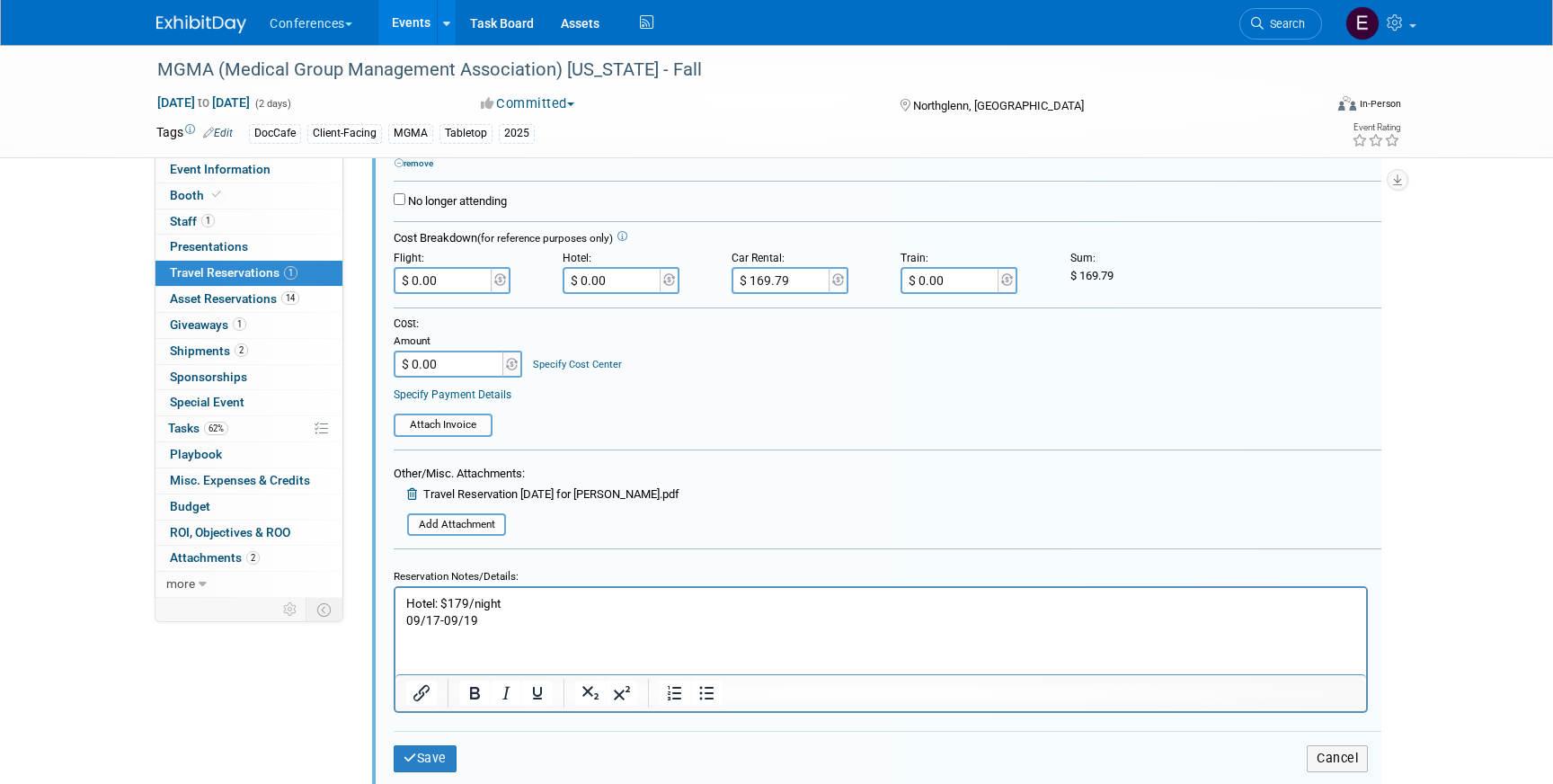
scroll to position [382, 0]
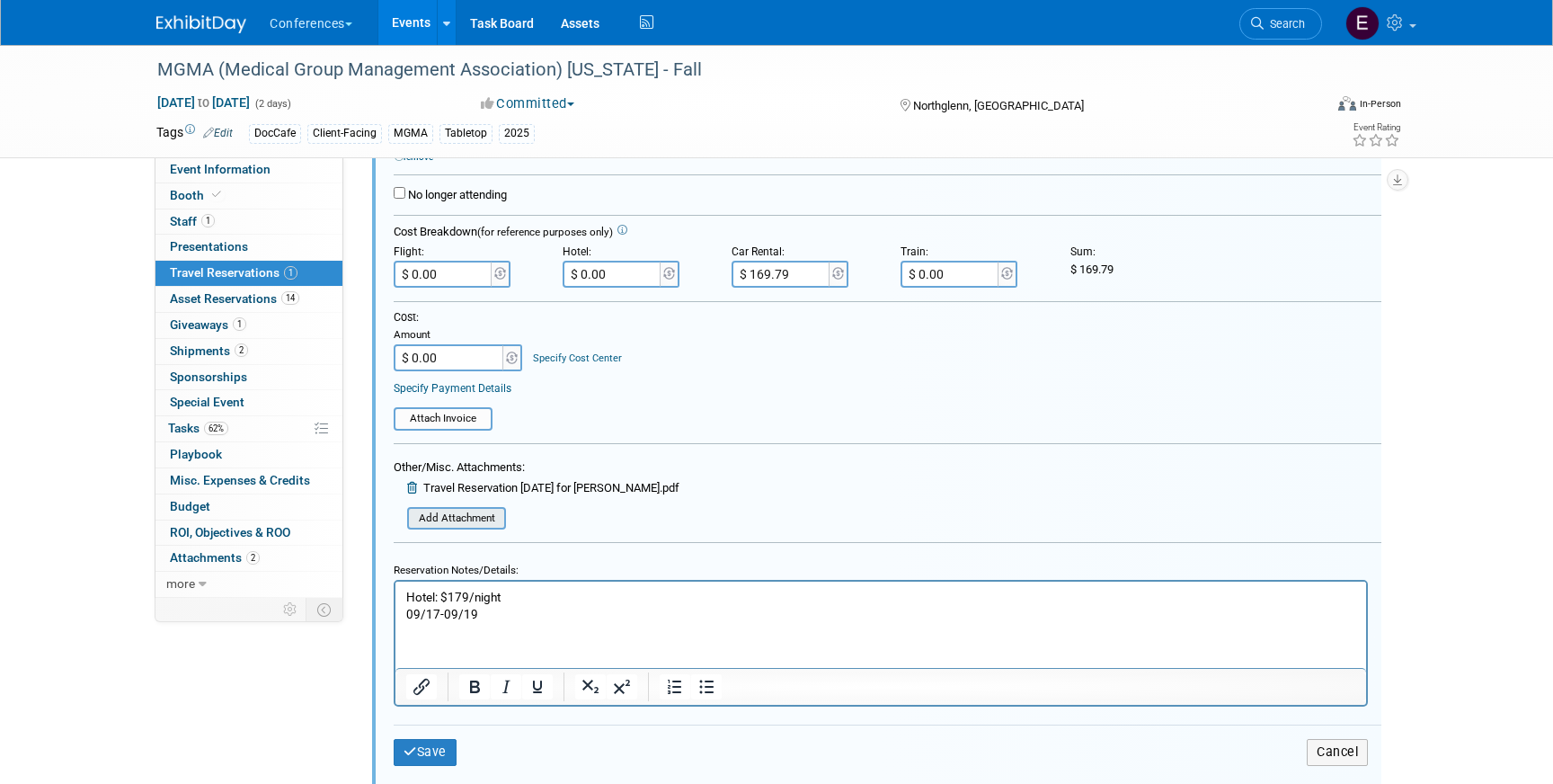
click at [427, 517] on input "file" at bounding box center [397, 518] width 214 height 20
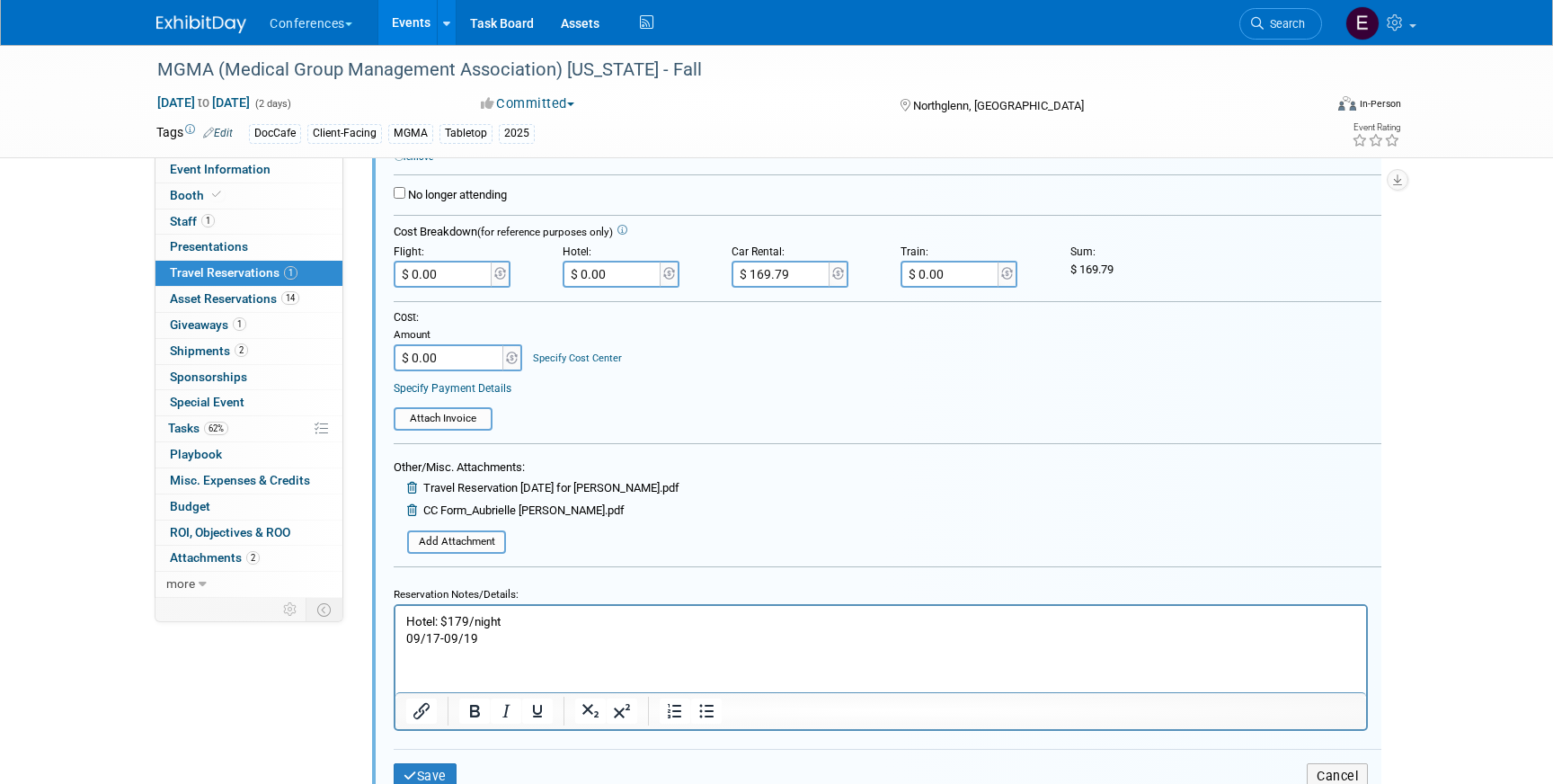
scroll to position [461, 0]
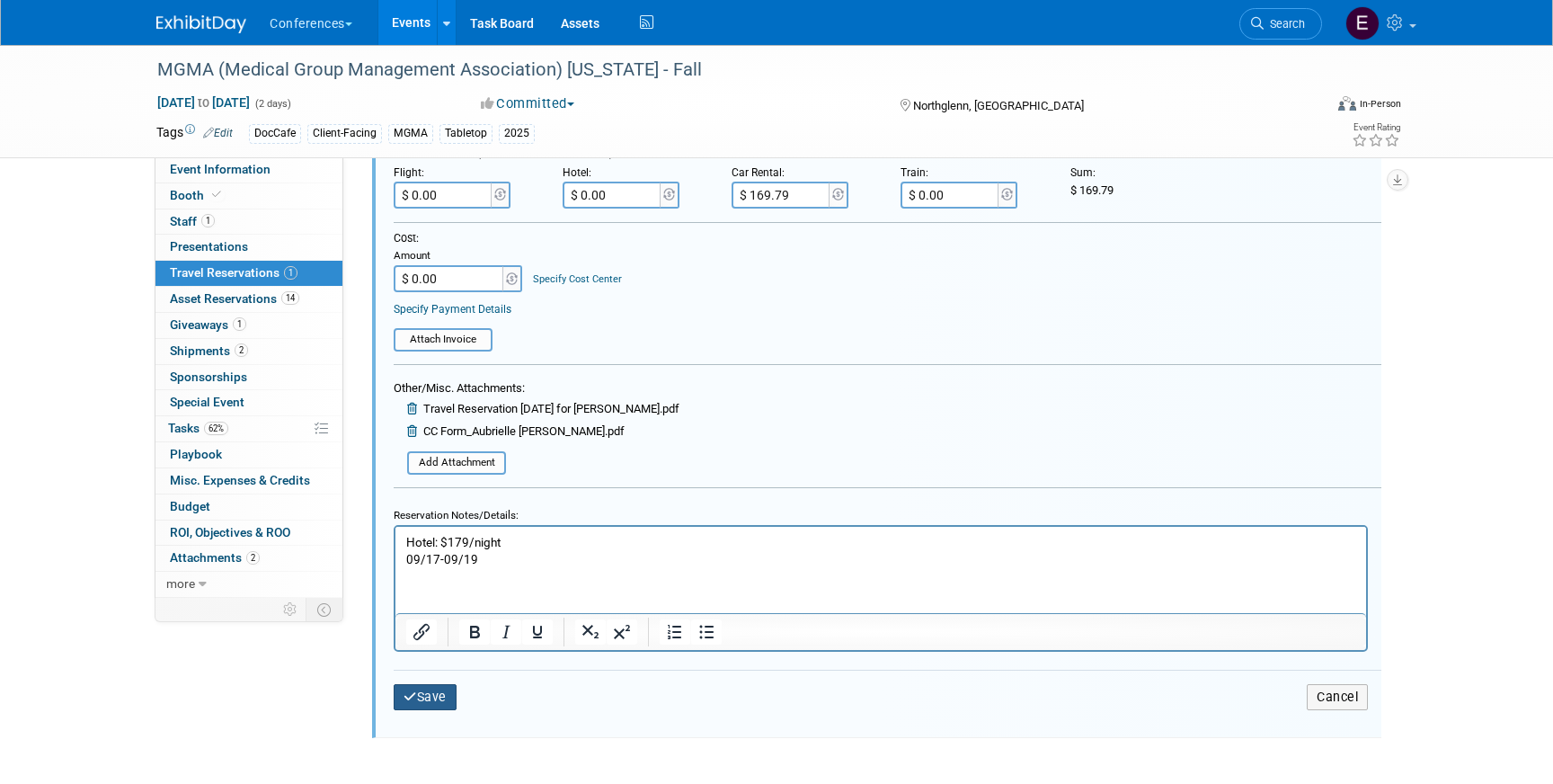
click at [440, 700] on button "Save" at bounding box center [425, 696] width 63 height 26
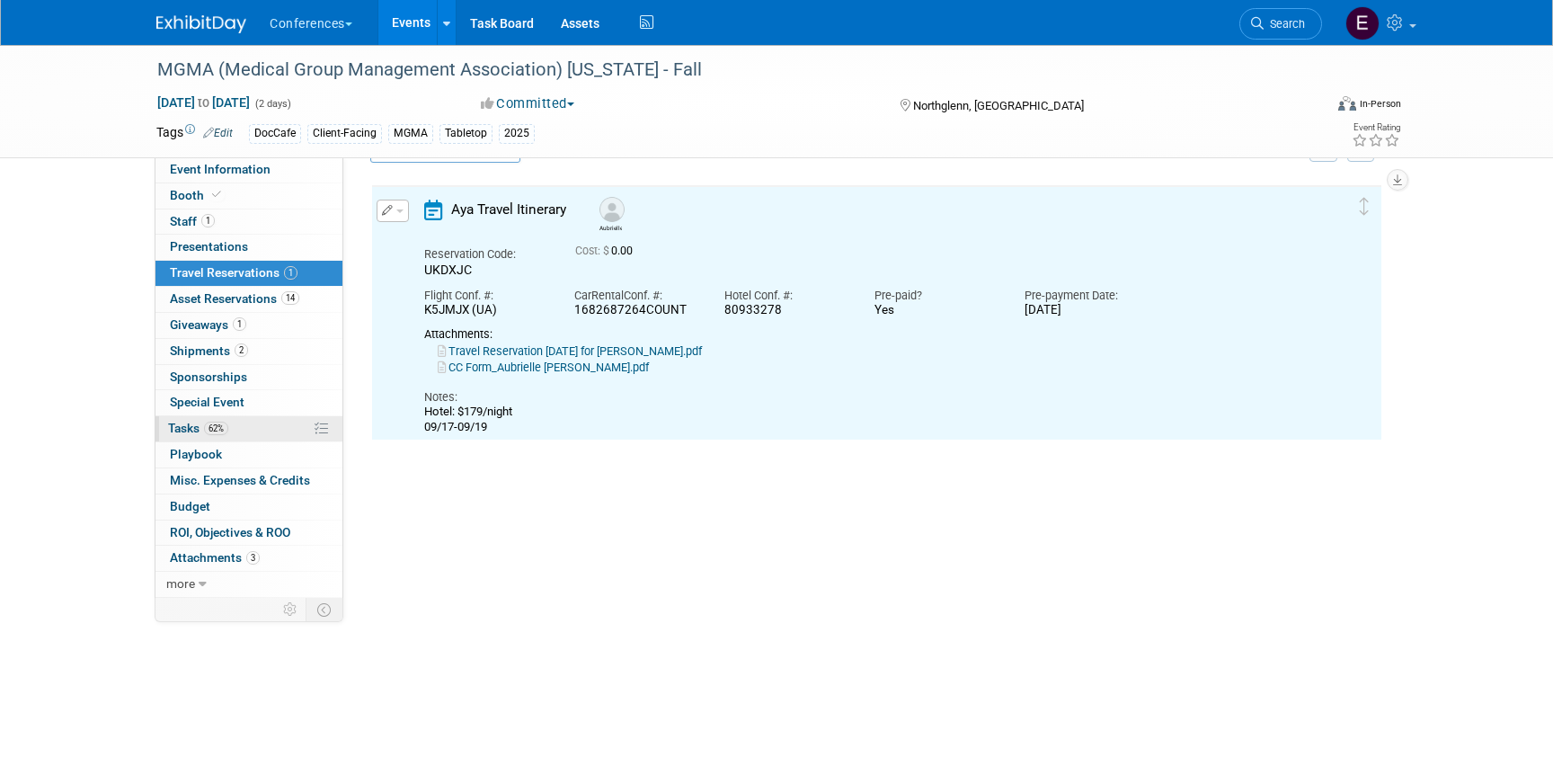
scroll to position [30, 0]
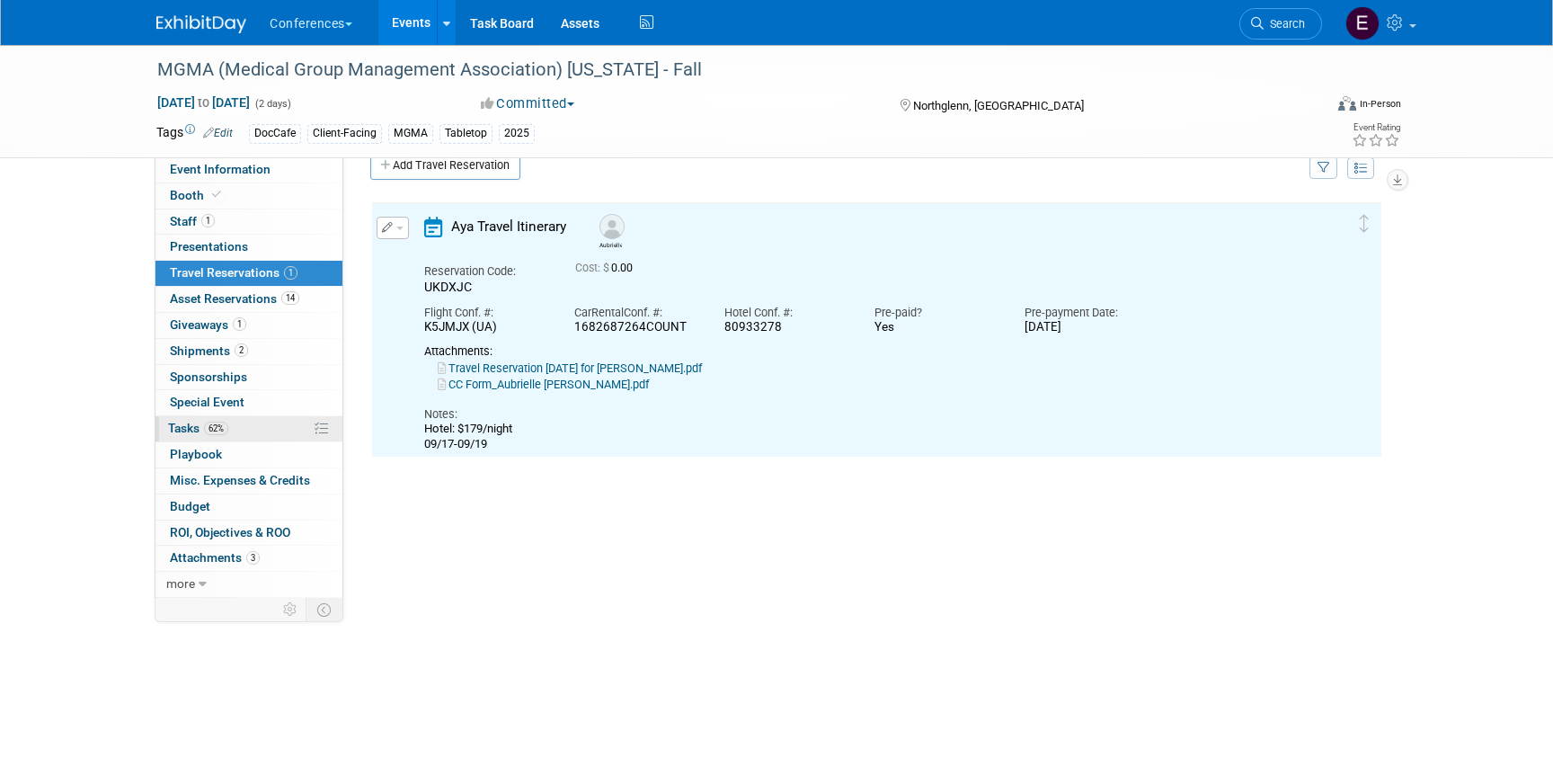
click at [267, 422] on link "62% Tasks 62%" at bounding box center [249, 428] width 187 height 26
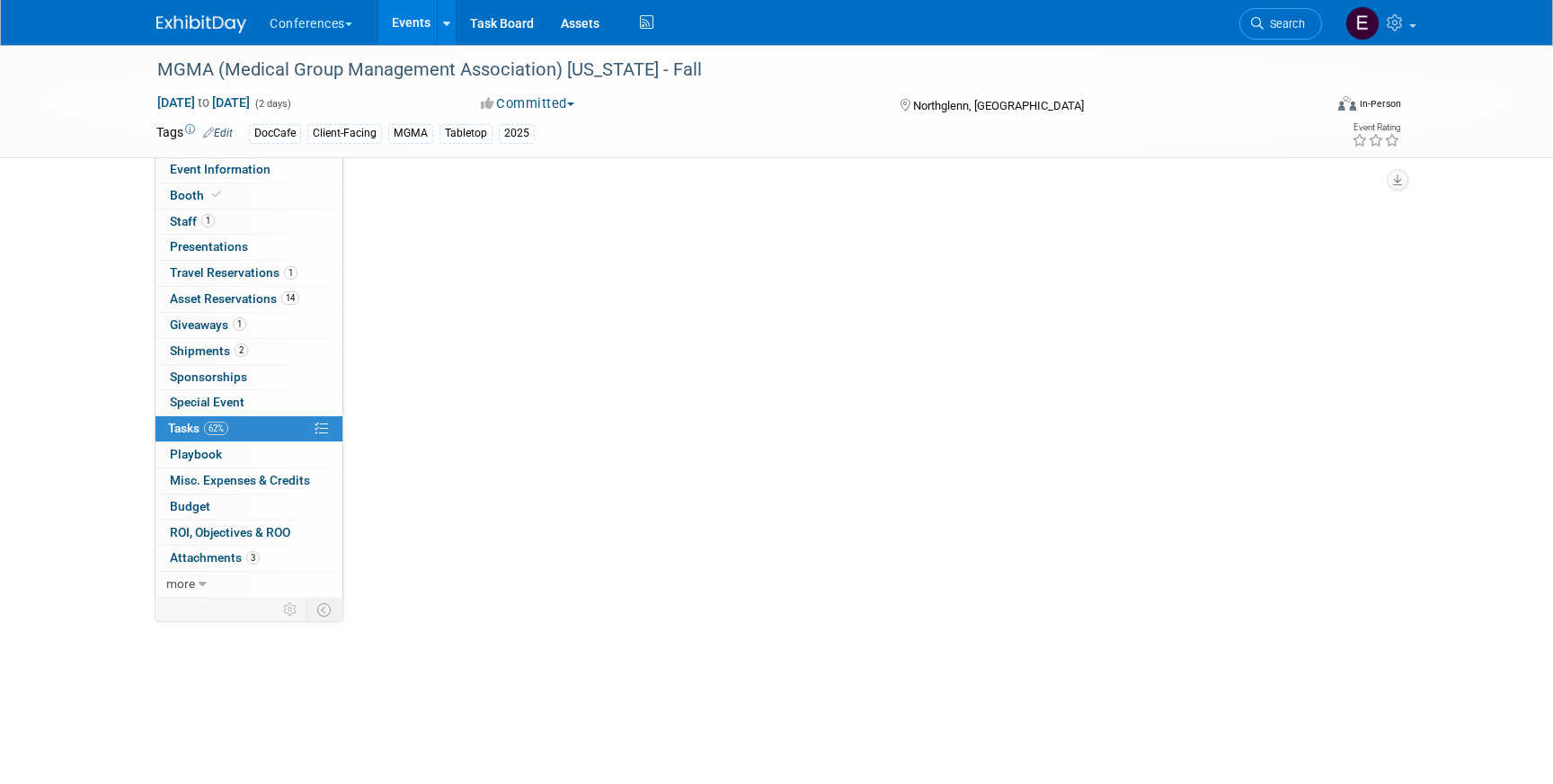
scroll to position [0, 0]
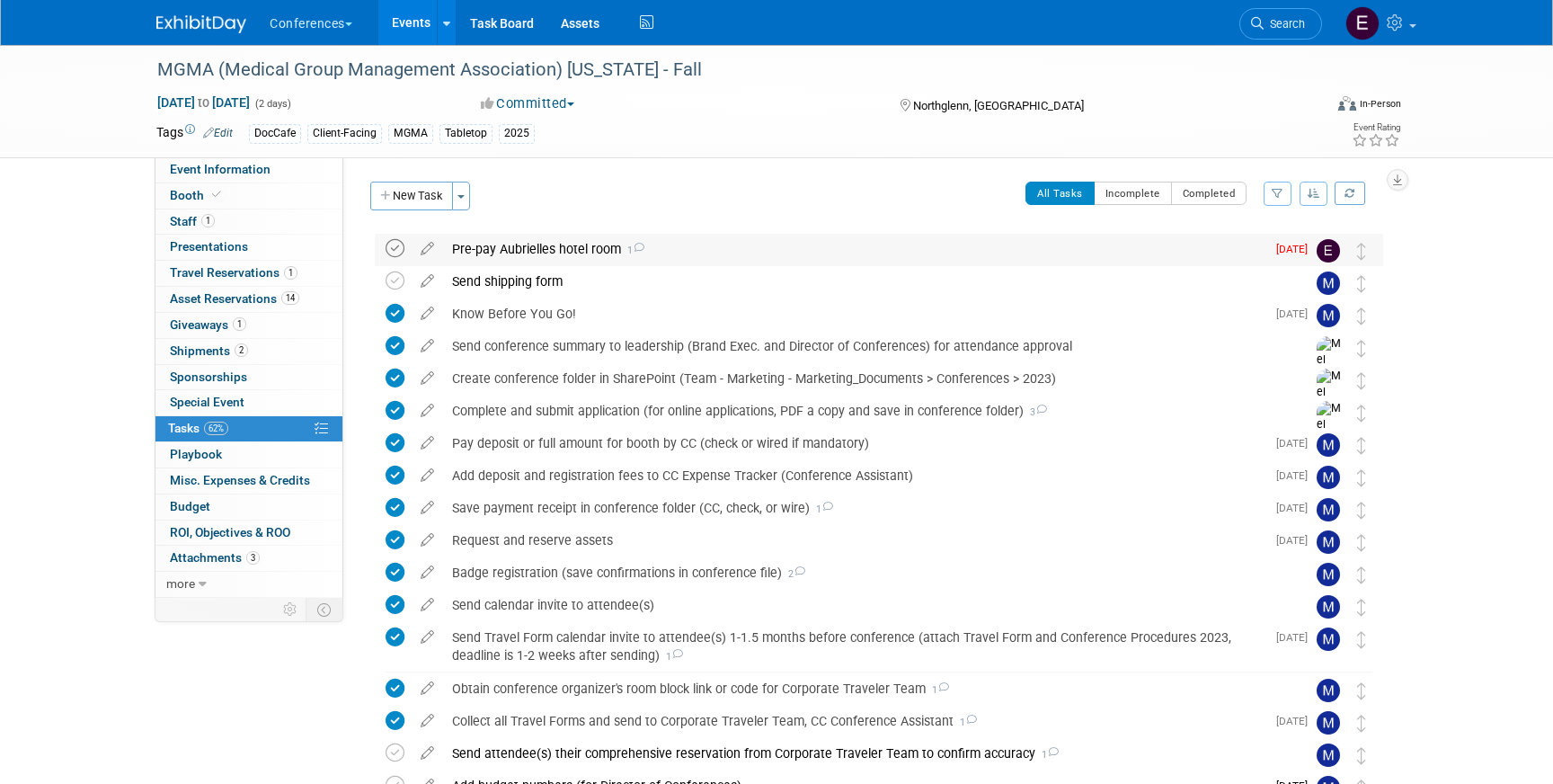
click at [391, 246] on icon at bounding box center [395, 249] width 19 height 19
click at [579, 231] on div "MGMA (Medical Group Management Association) [US_STATE] - Fall Northglenn, CO [D…" at bounding box center [870, 664] width 1026 height 874
